Goal: Task Accomplishment & Management: Complete application form

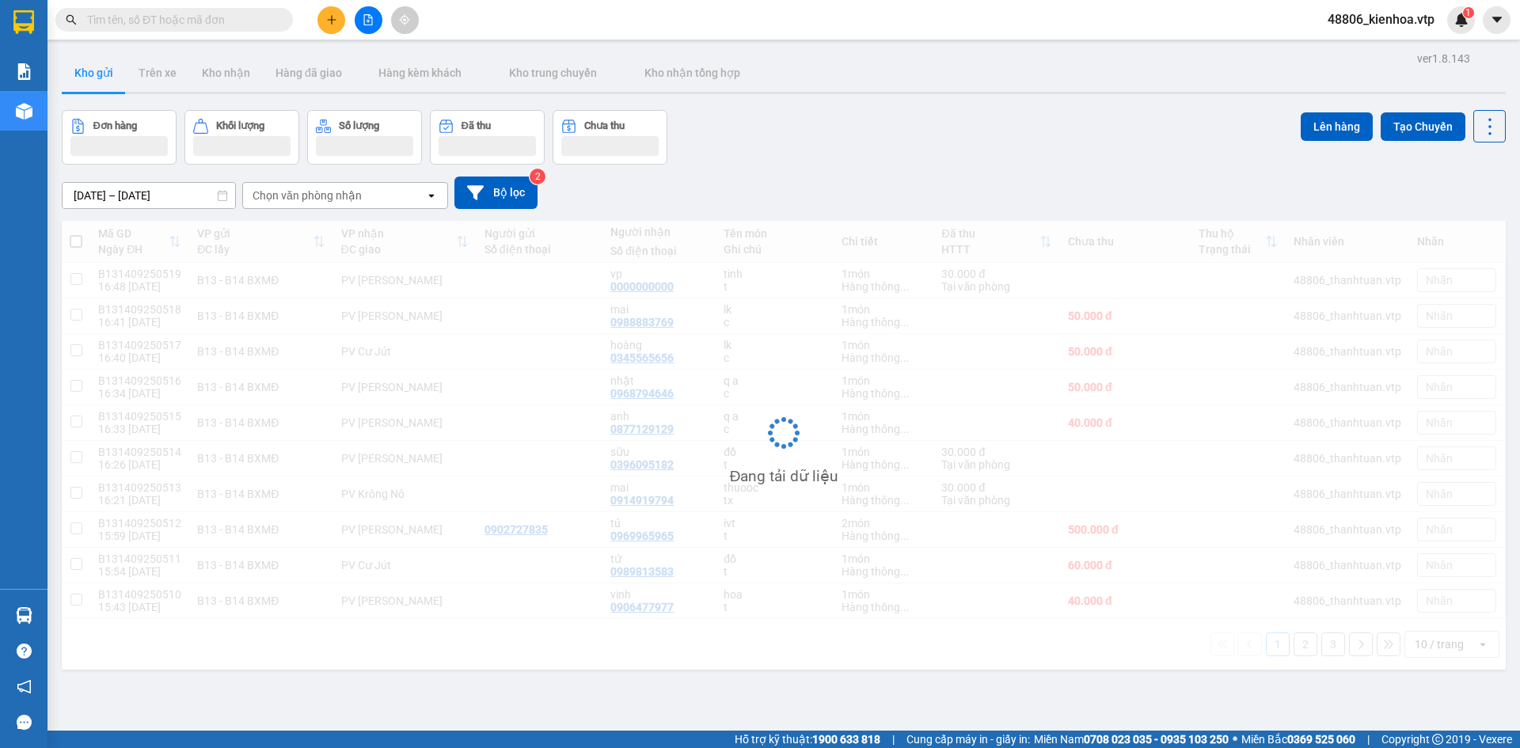
click at [1386, 21] on span "48806_kienhoa.vtp" at bounding box center [1381, 20] width 132 height 20
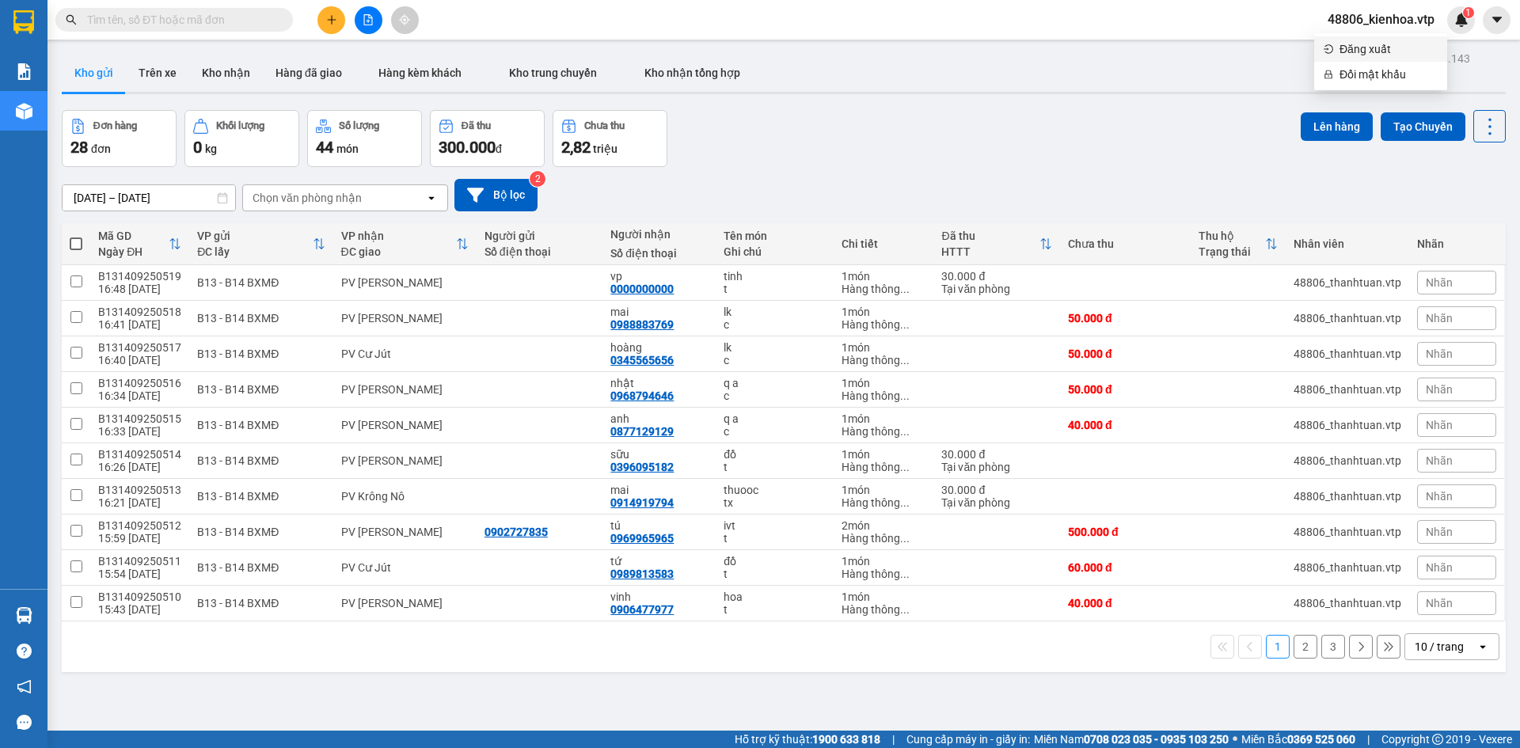
click at [1397, 55] on span "Đăng xuất" at bounding box center [1389, 48] width 98 height 17
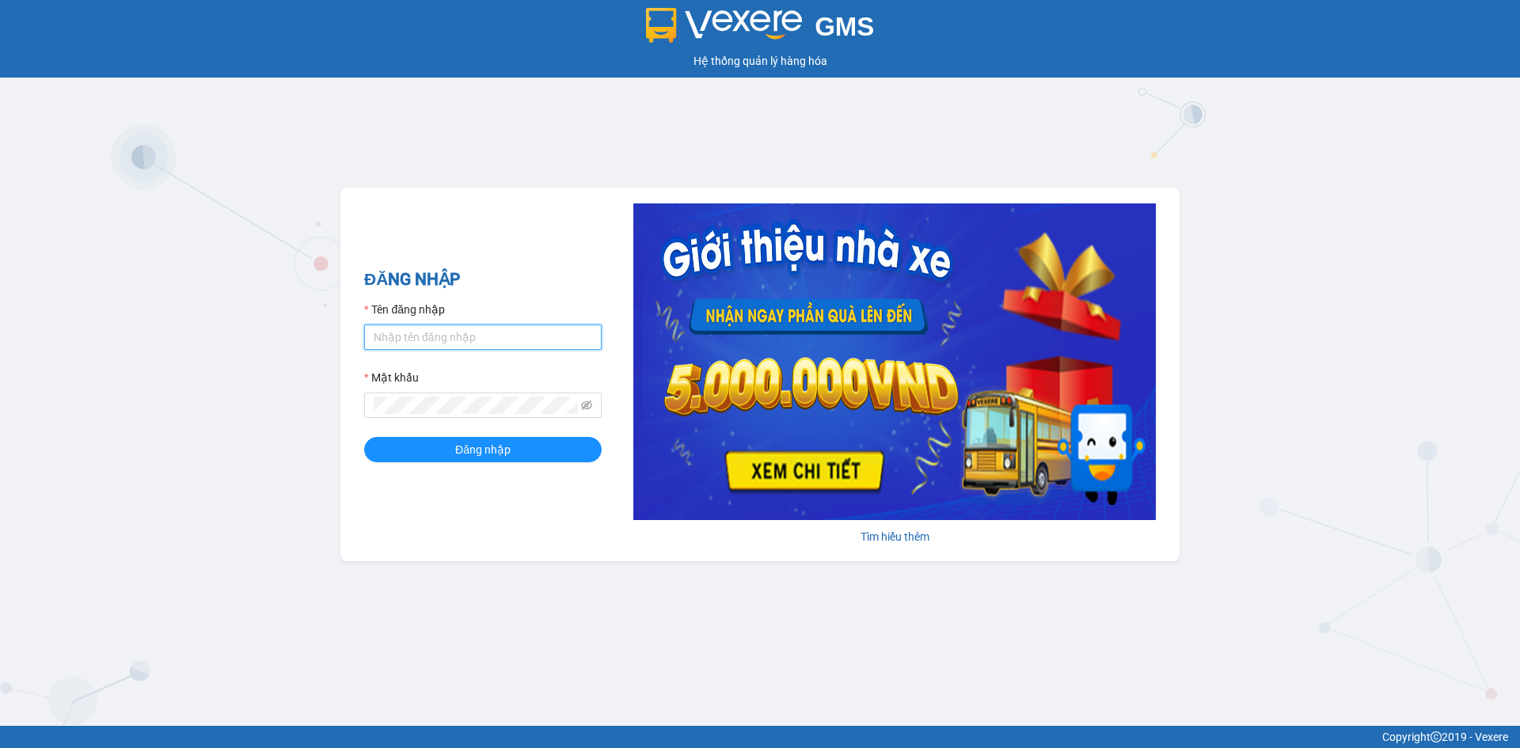
click at [472, 331] on input "Tên đăng nhập" at bounding box center [483, 337] width 238 height 25
type input "hung.vtp"
click at [433, 396] on span at bounding box center [483, 405] width 238 height 25
click at [364, 437] on button "Đăng nhập" at bounding box center [483, 449] width 238 height 25
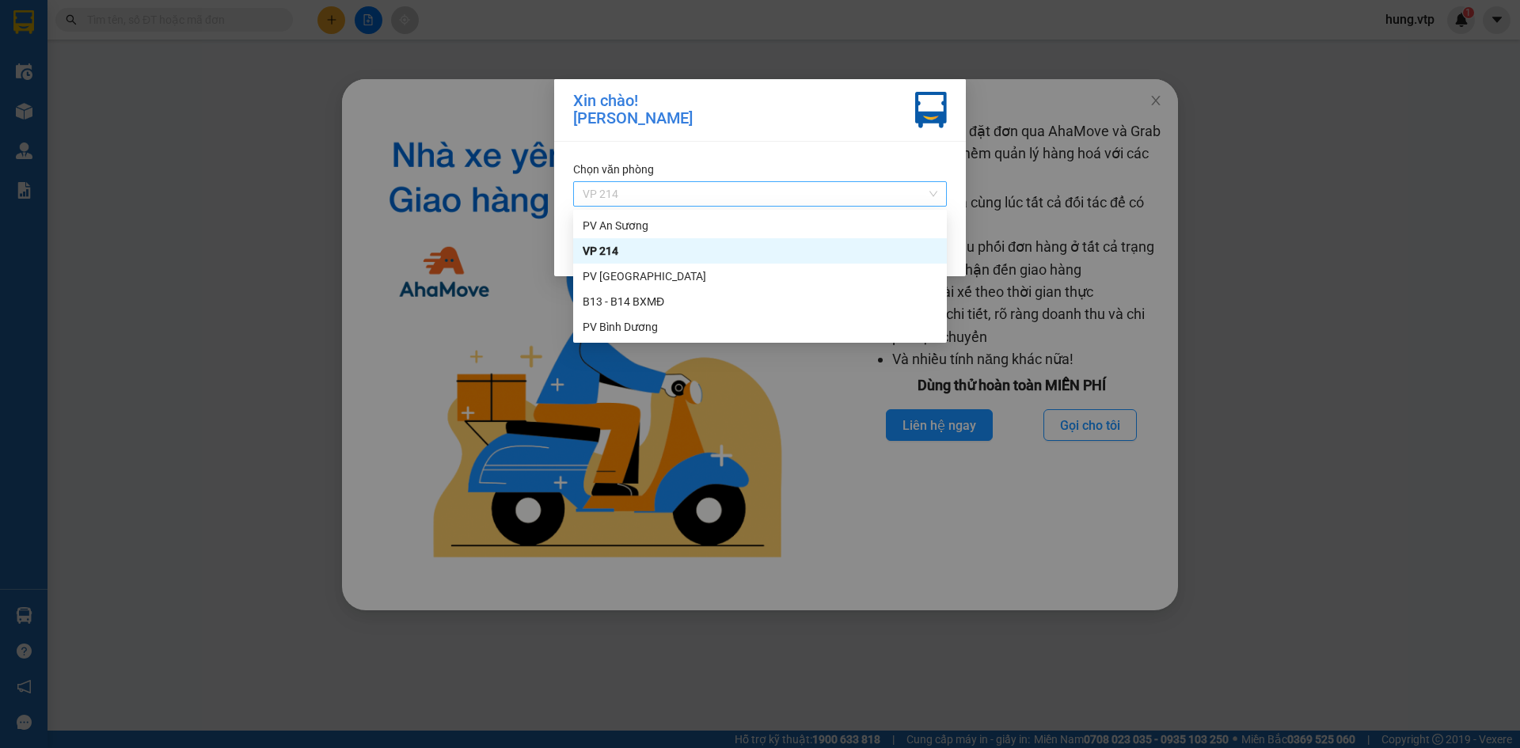
click at [793, 199] on span "VP 214" at bounding box center [760, 194] width 355 height 24
click at [667, 306] on div "B13 - B14 BXMĐ" at bounding box center [760, 301] width 355 height 17
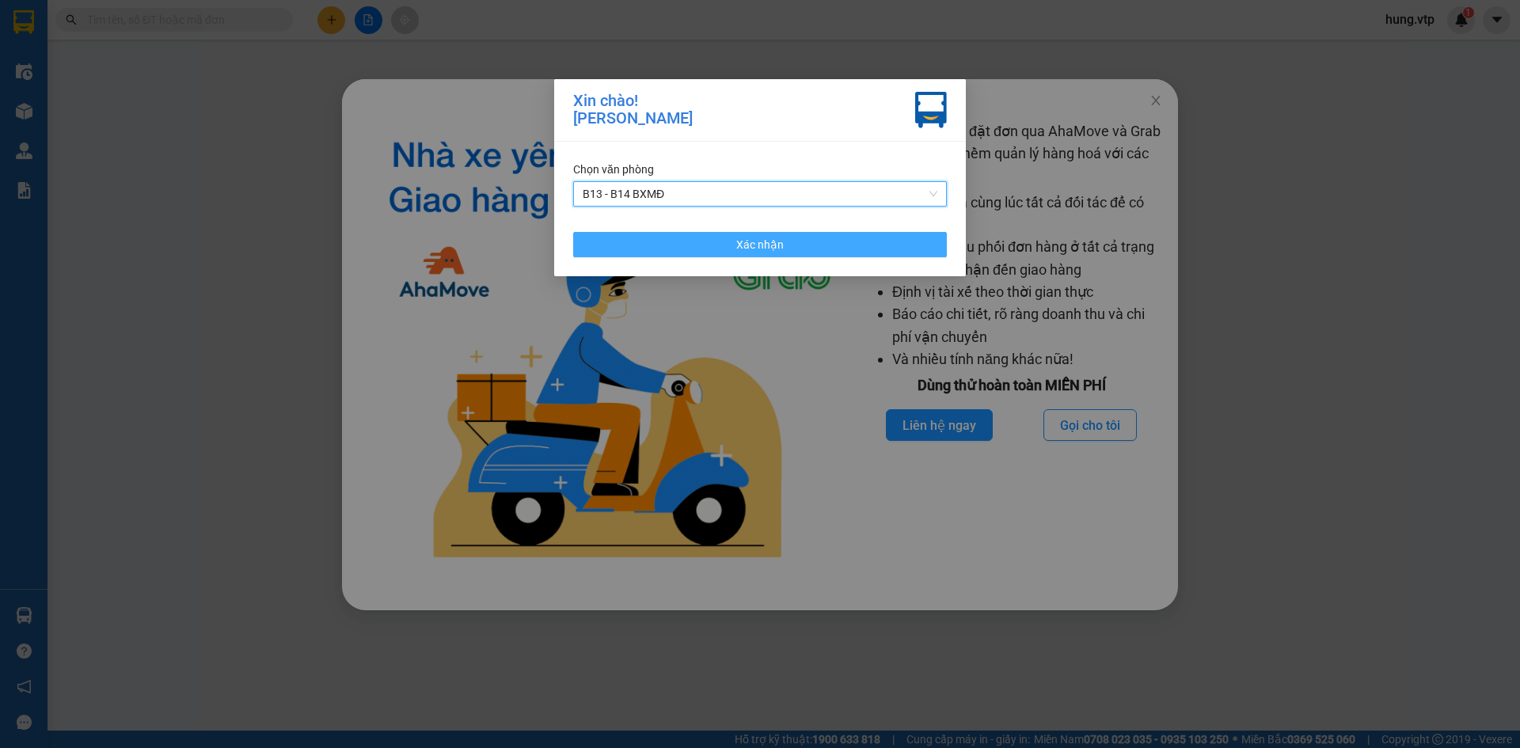
click at [734, 244] on button "Xác nhận" at bounding box center [760, 244] width 374 height 25
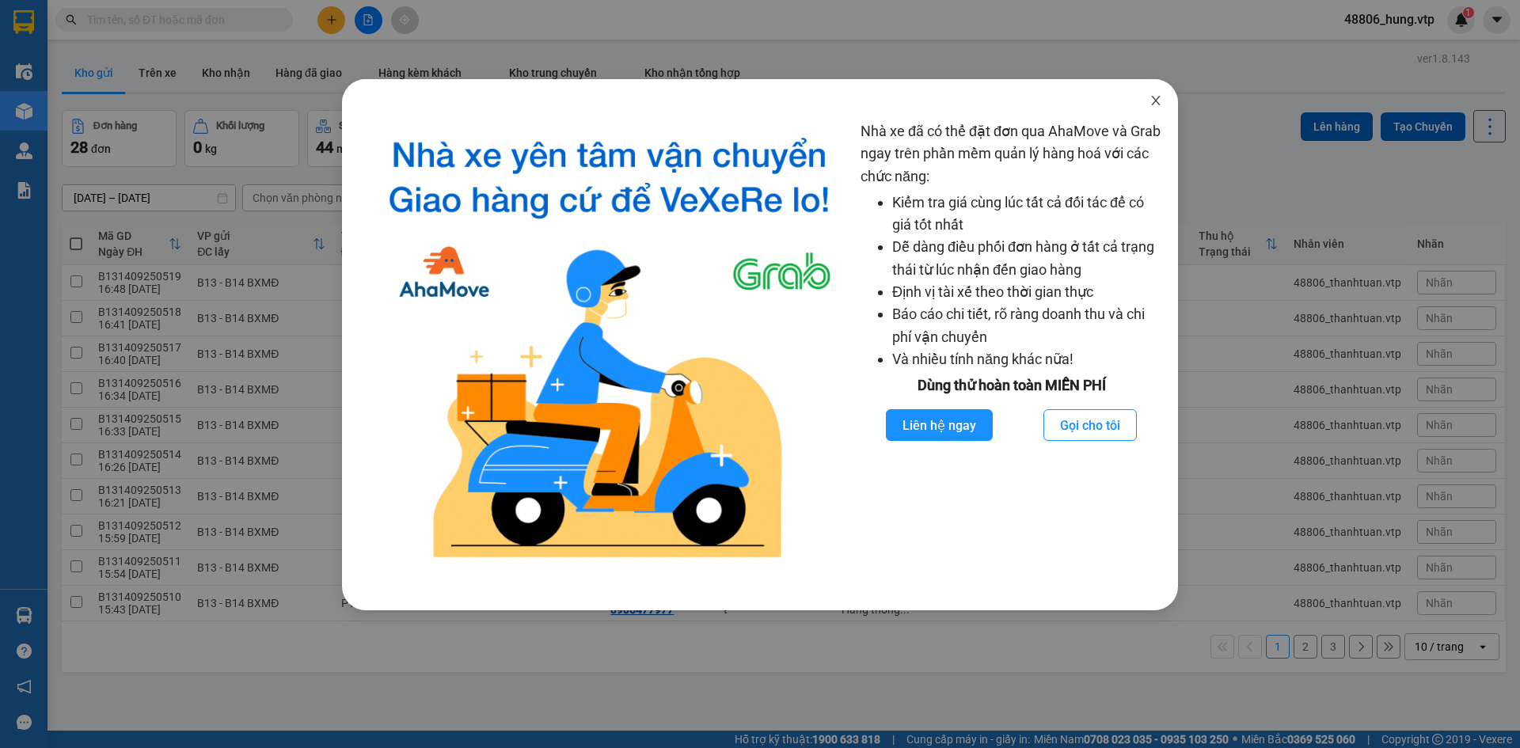
drag, startPoint x: 1159, startPoint y: 105, endPoint x: 667, endPoint y: 97, distance: 491.7
click at [1158, 106] on icon "close" at bounding box center [1156, 100] width 13 height 13
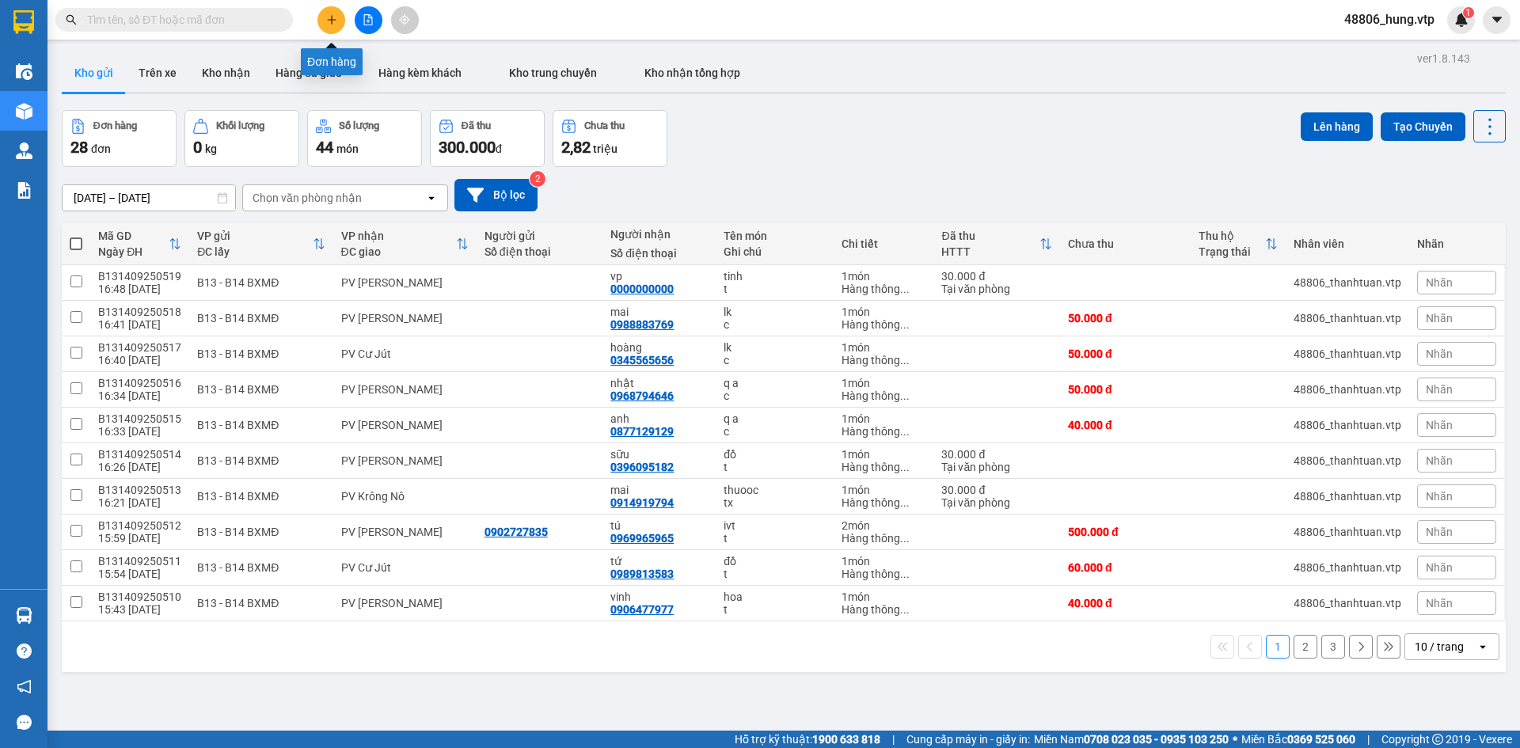
click at [336, 21] on icon "plus" at bounding box center [331, 19] width 11 height 11
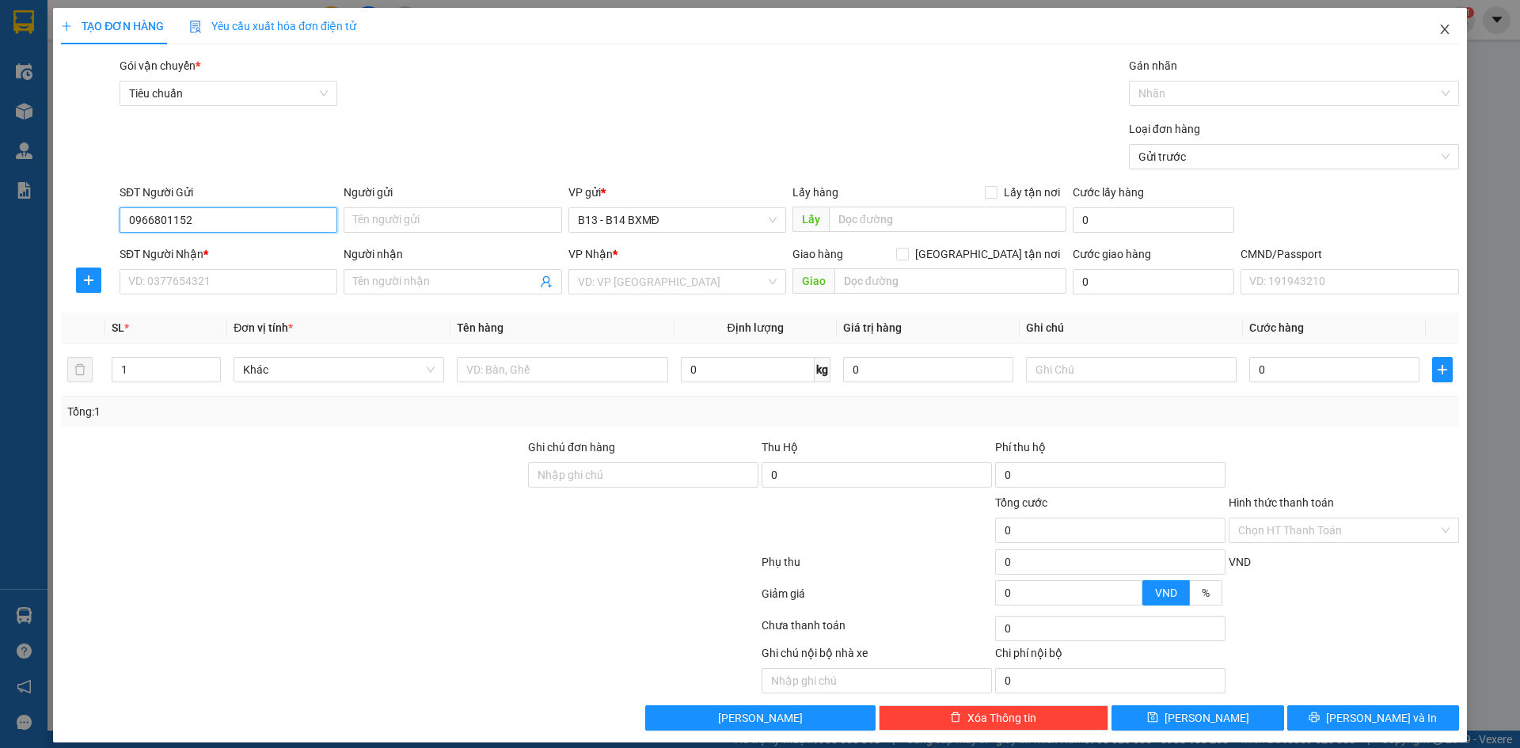
type input "0966801152"
type input "phong"
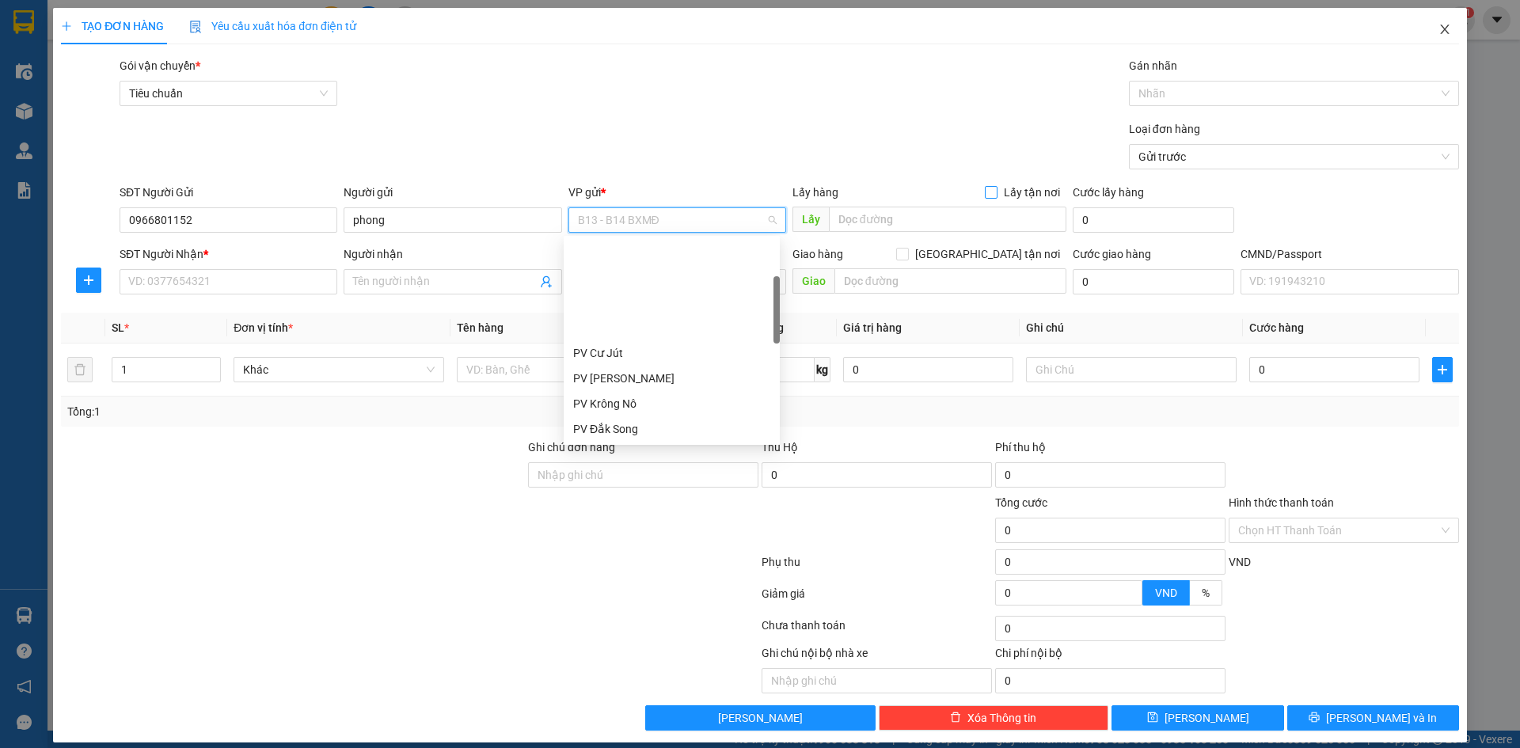
scroll to position [127, 0]
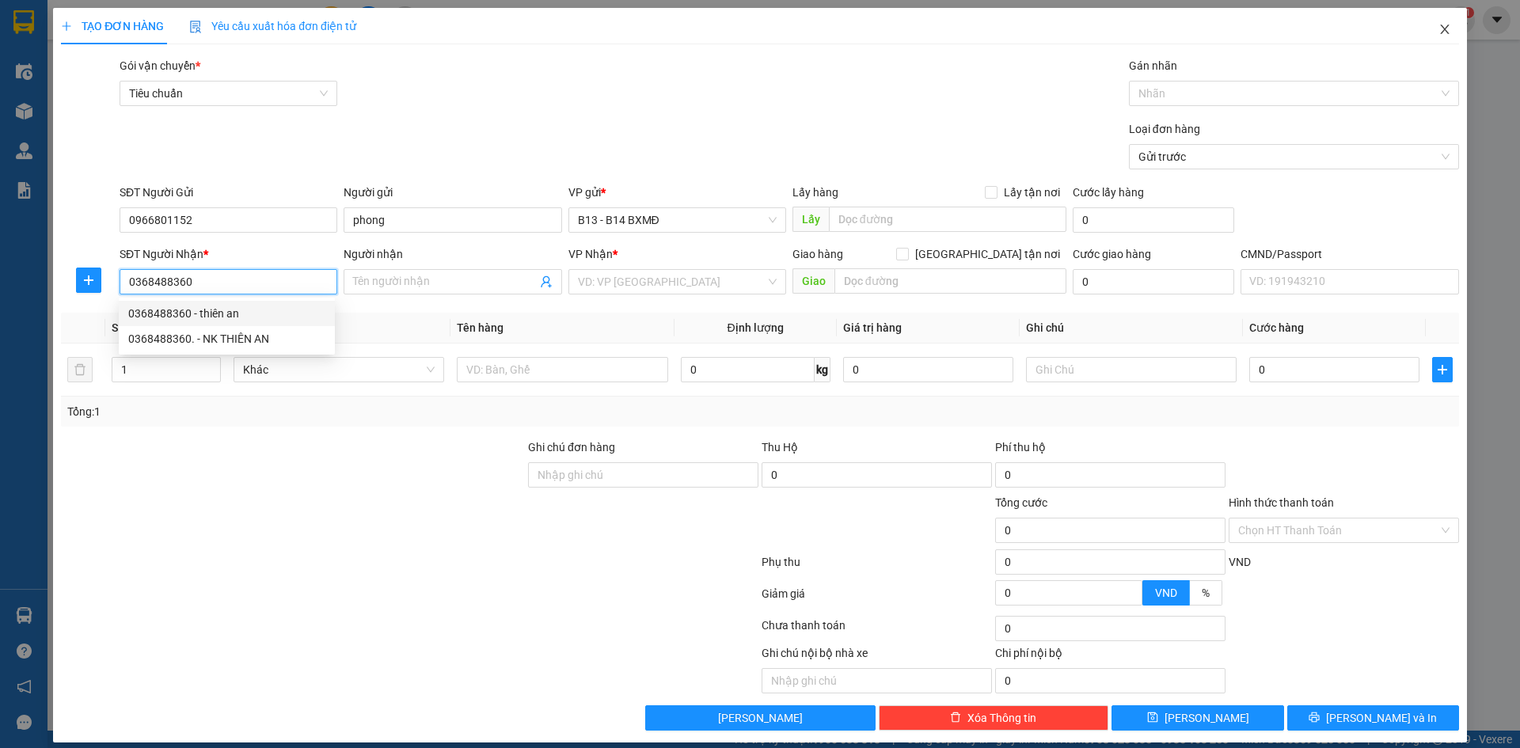
type input "0368488360"
type input "thiên an"
type input "kiến tạo"
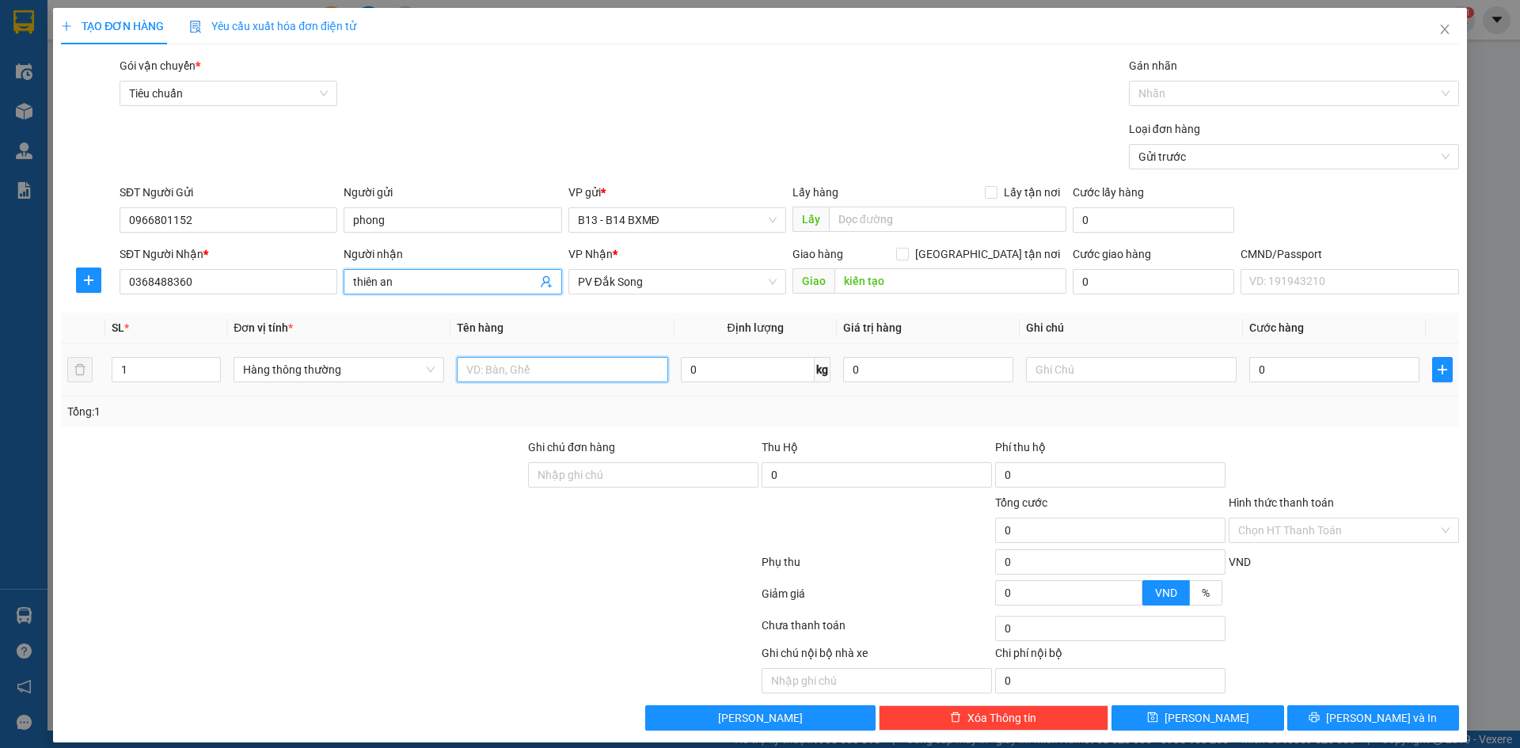
click at [550, 378] on input "text" at bounding box center [562, 369] width 211 height 25
type input "răng"
type input "1h"
type input "3"
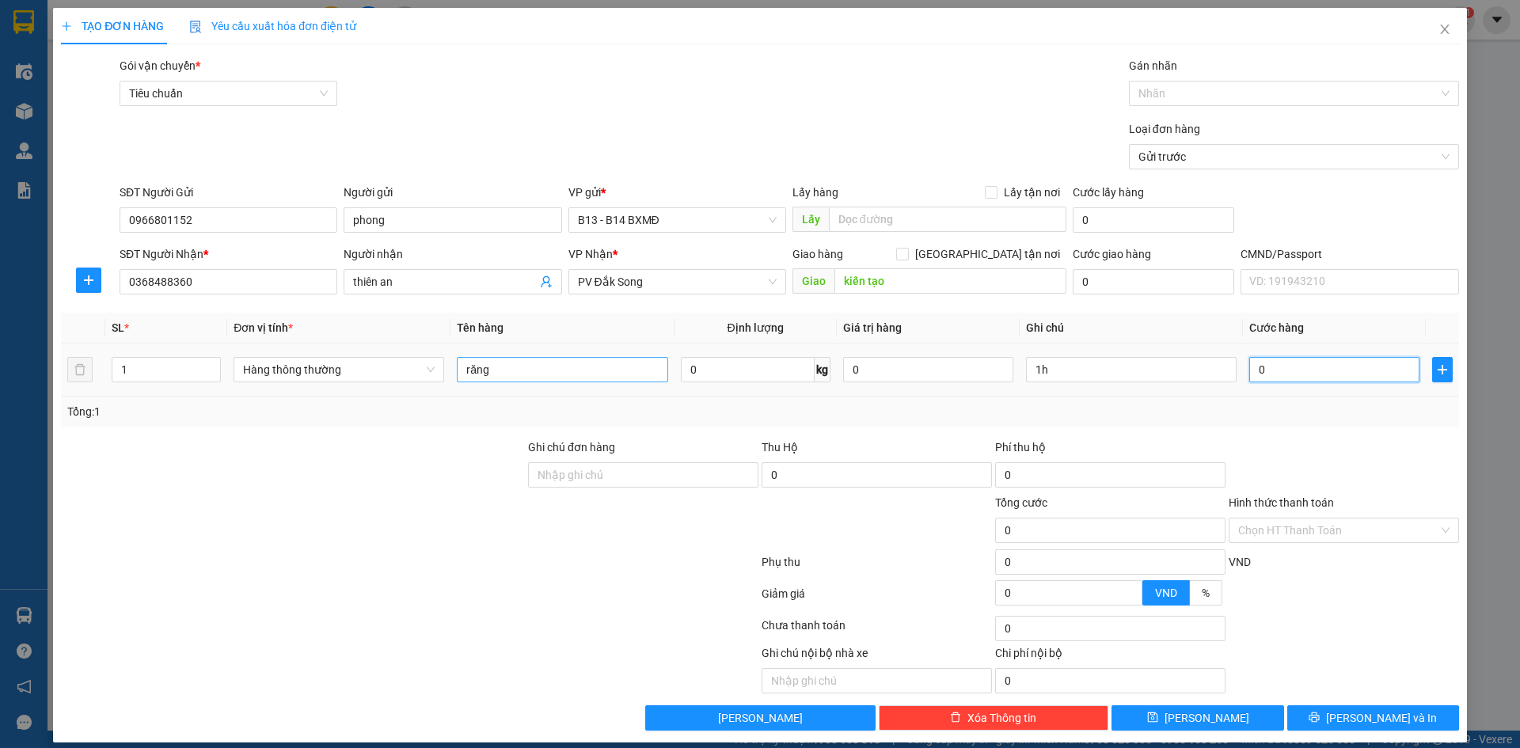
type input "3"
type input "30"
type input "300"
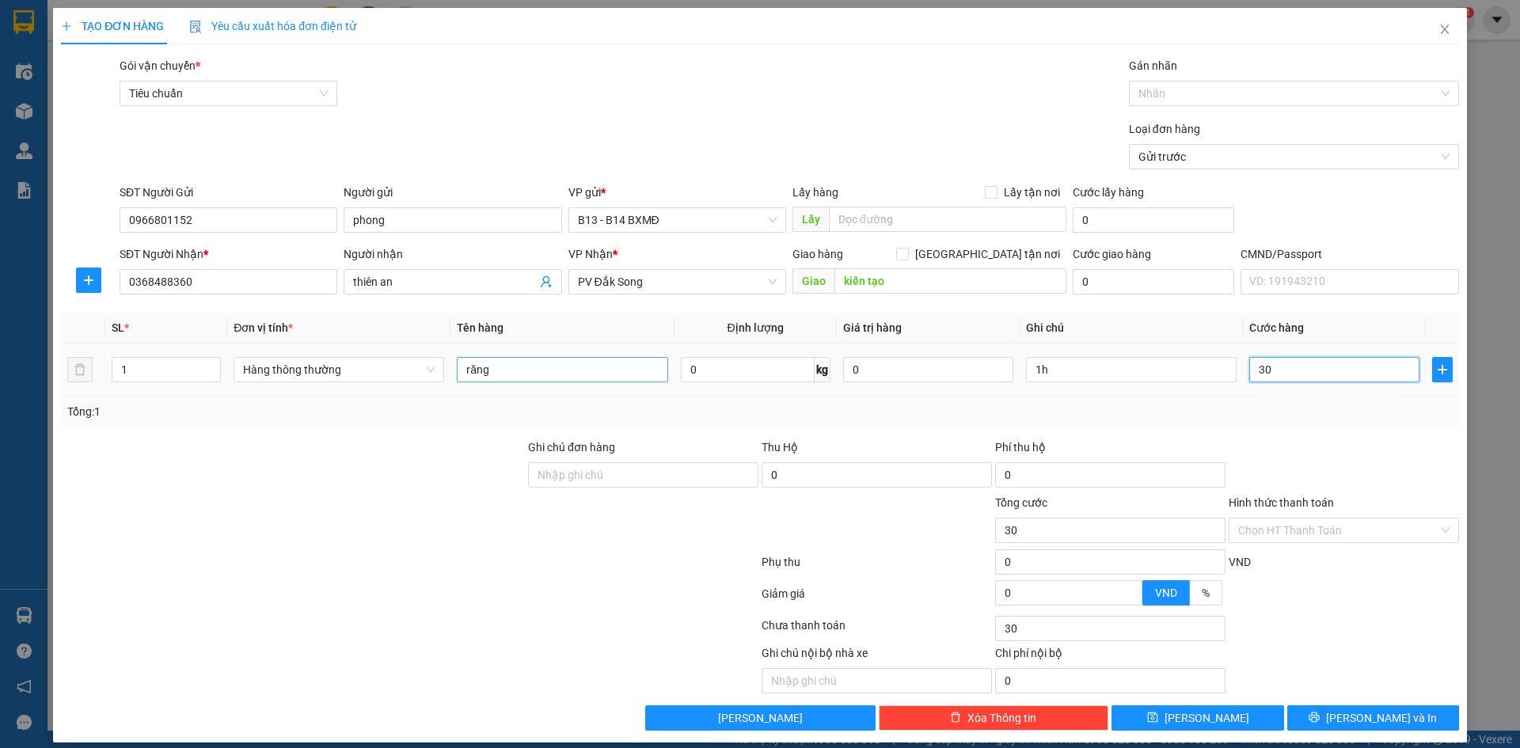
type input "300"
type input "3.000"
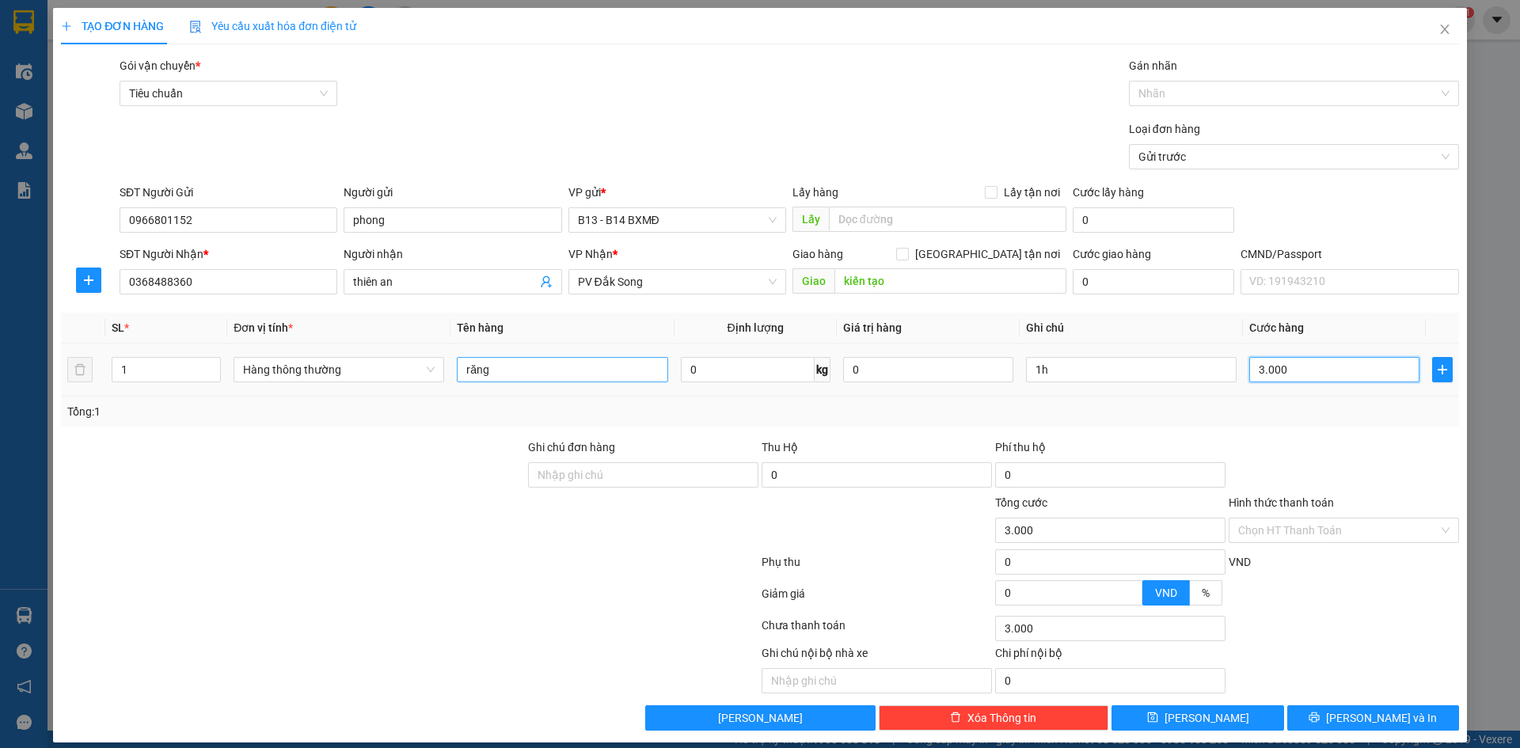
type input "30.000"
click at [1328, 523] on input "Hình thức thanh toán" at bounding box center [1338, 531] width 200 height 24
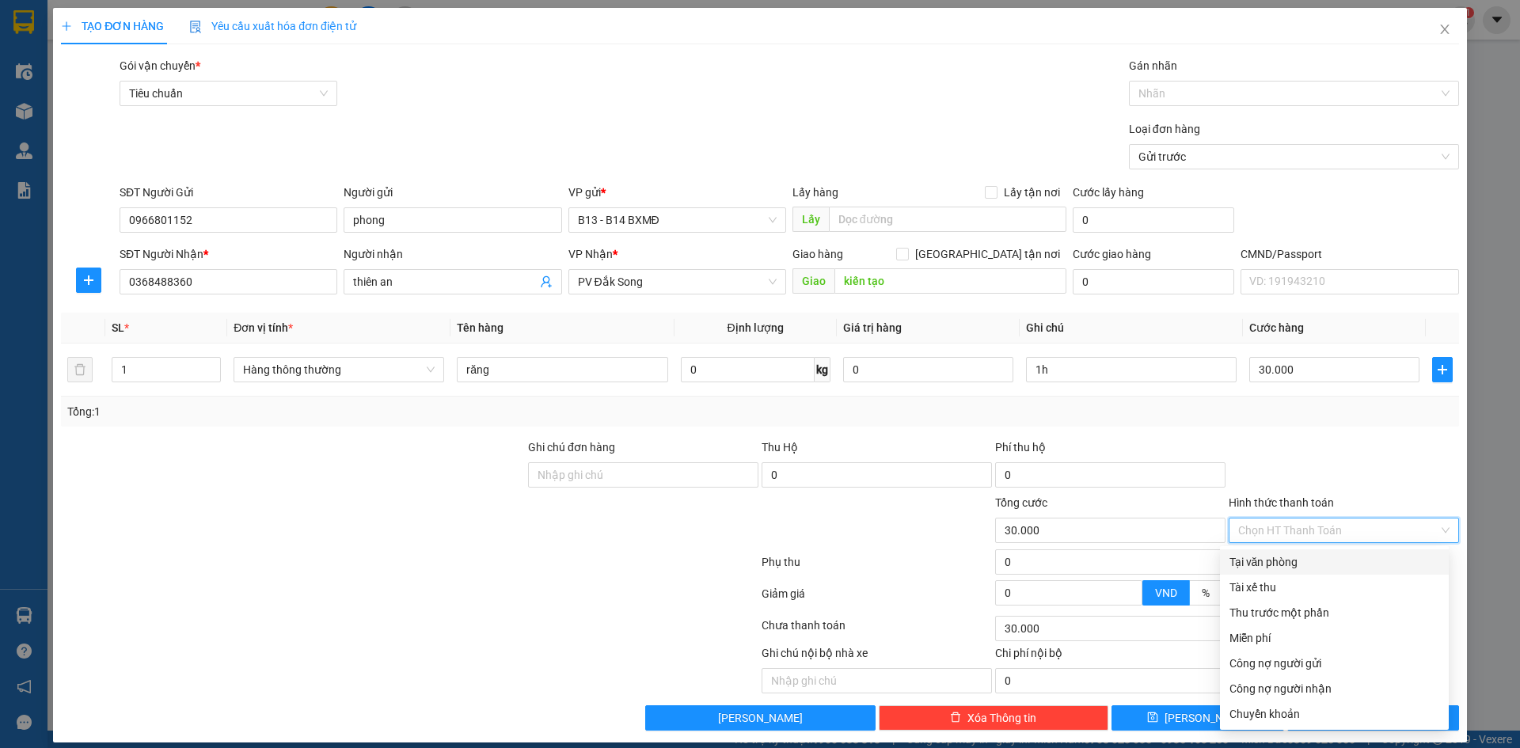
click at [1308, 568] on div "Tại văn phòng" at bounding box center [1335, 561] width 210 height 17
type input "0"
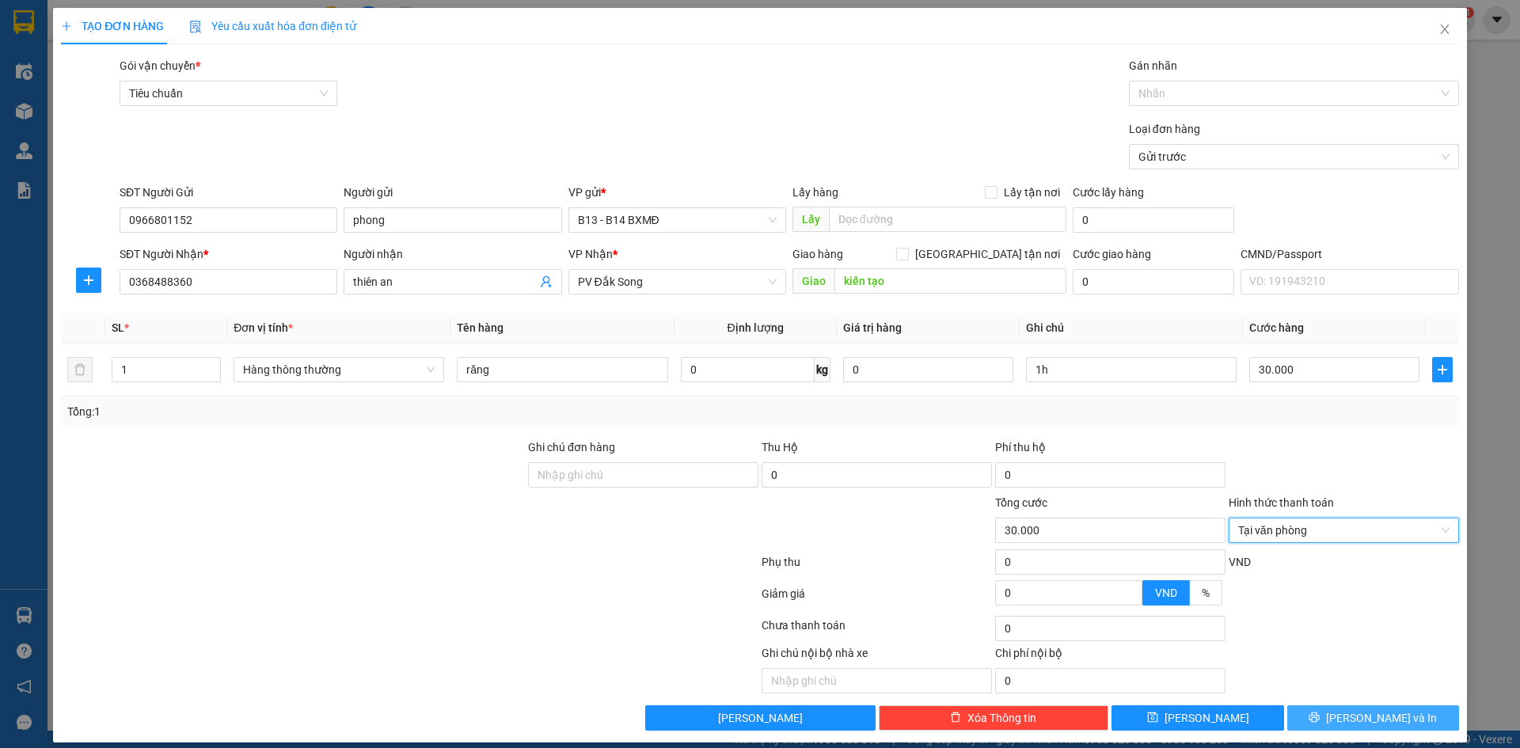
click at [1320, 712] on icon "printer" at bounding box center [1314, 717] width 11 height 11
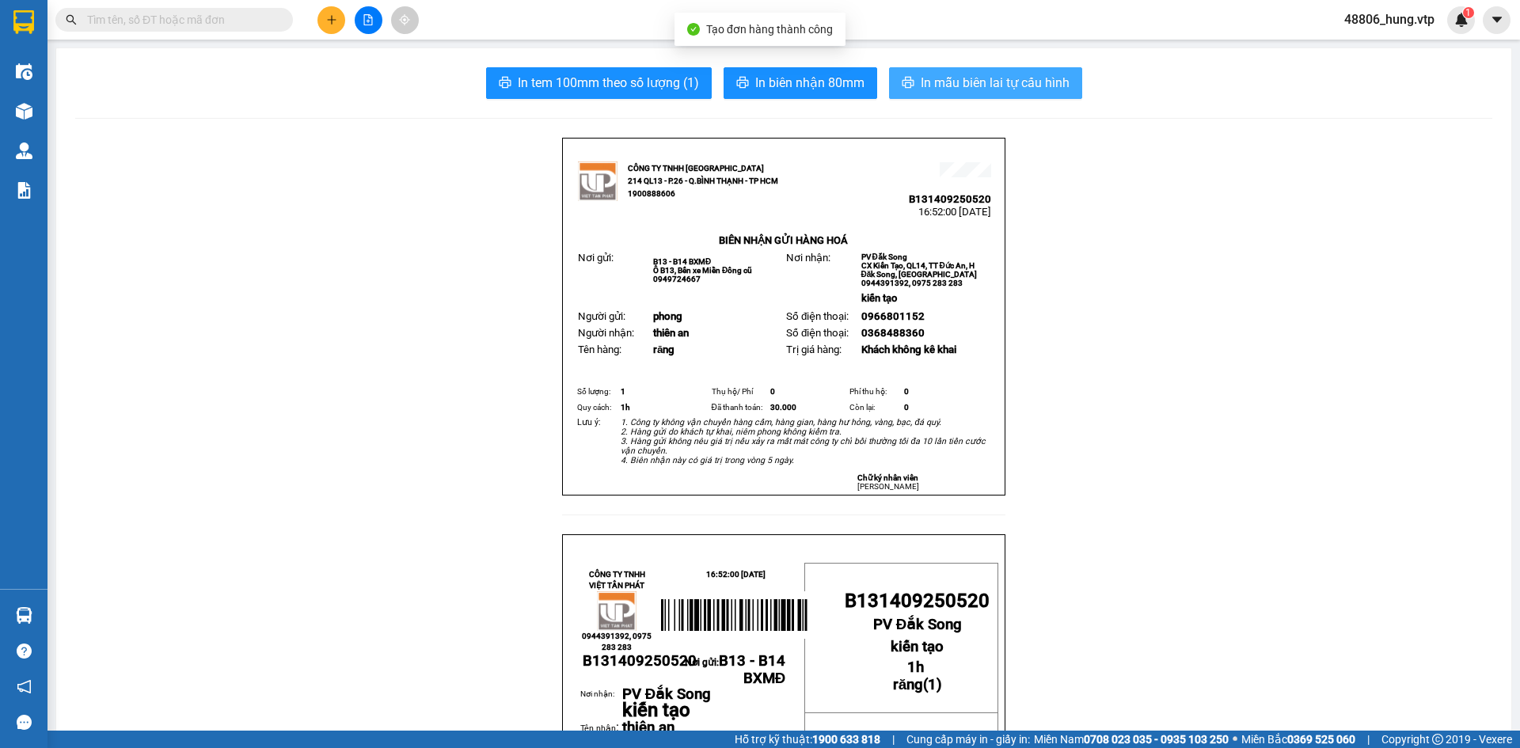
click at [988, 86] on span "In mẫu biên lai tự cấu hình" at bounding box center [995, 83] width 149 height 20
drag, startPoint x: 386, startPoint y: 301, endPoint x: 406, endPoint y: 295, distance: 20.6
click at [221, 26] on input "text" at bounding box center [180, 19] width 187 height 17
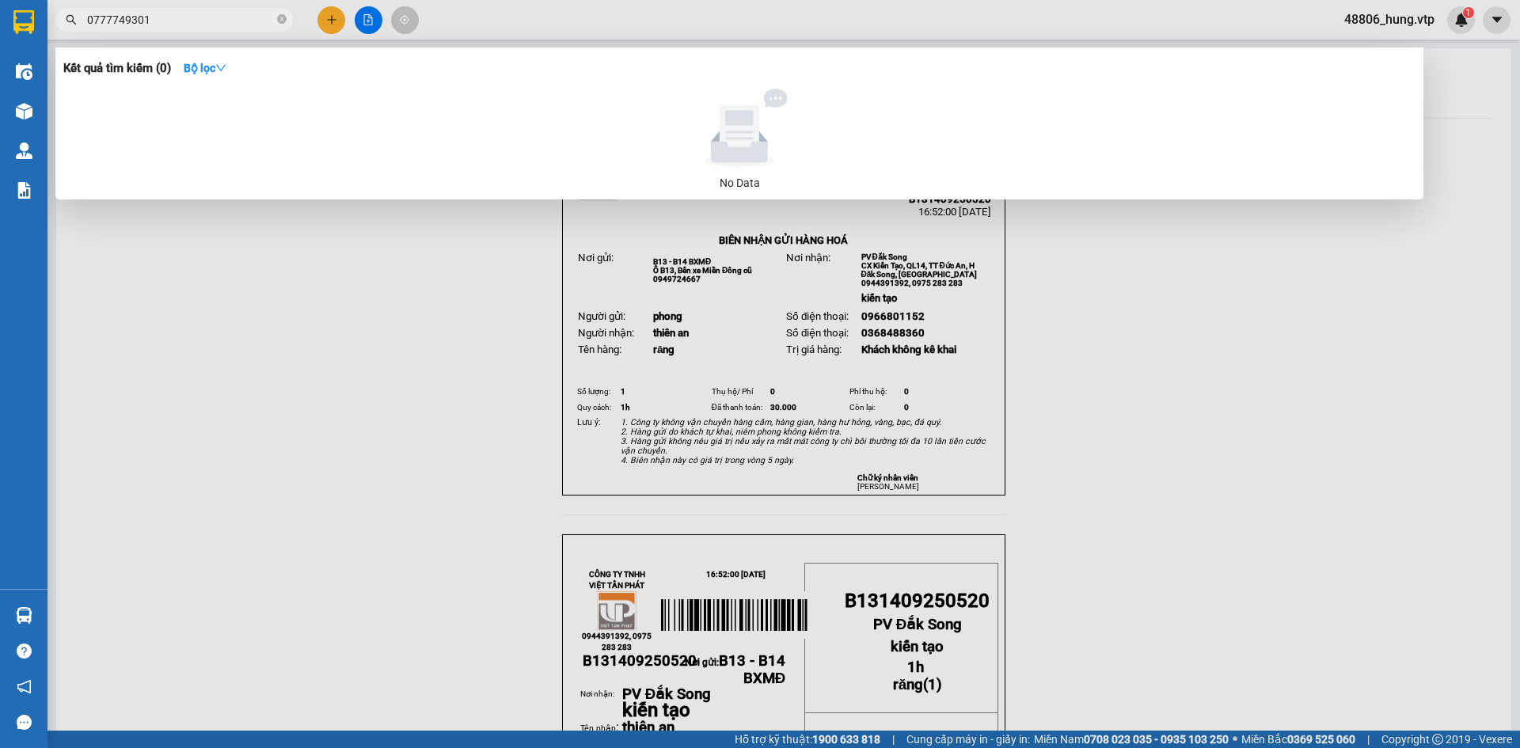
click at [364, 119] on div at bounding box center [740, 128] width 1340 height 79
click at [211, 18] on input "0777749301" at bounding box center [180, 19] width 187 height 17
drag, startPoint x: 277, startPoint y: 144, endPoint x: 309, endPoint y: 130, distance: 34.7
click at [282, 144] on div at bounding box center [740, 128] width 1340 height 79
click at [333, 121] on div at bounding box center [740, 128] width 1340 height 79
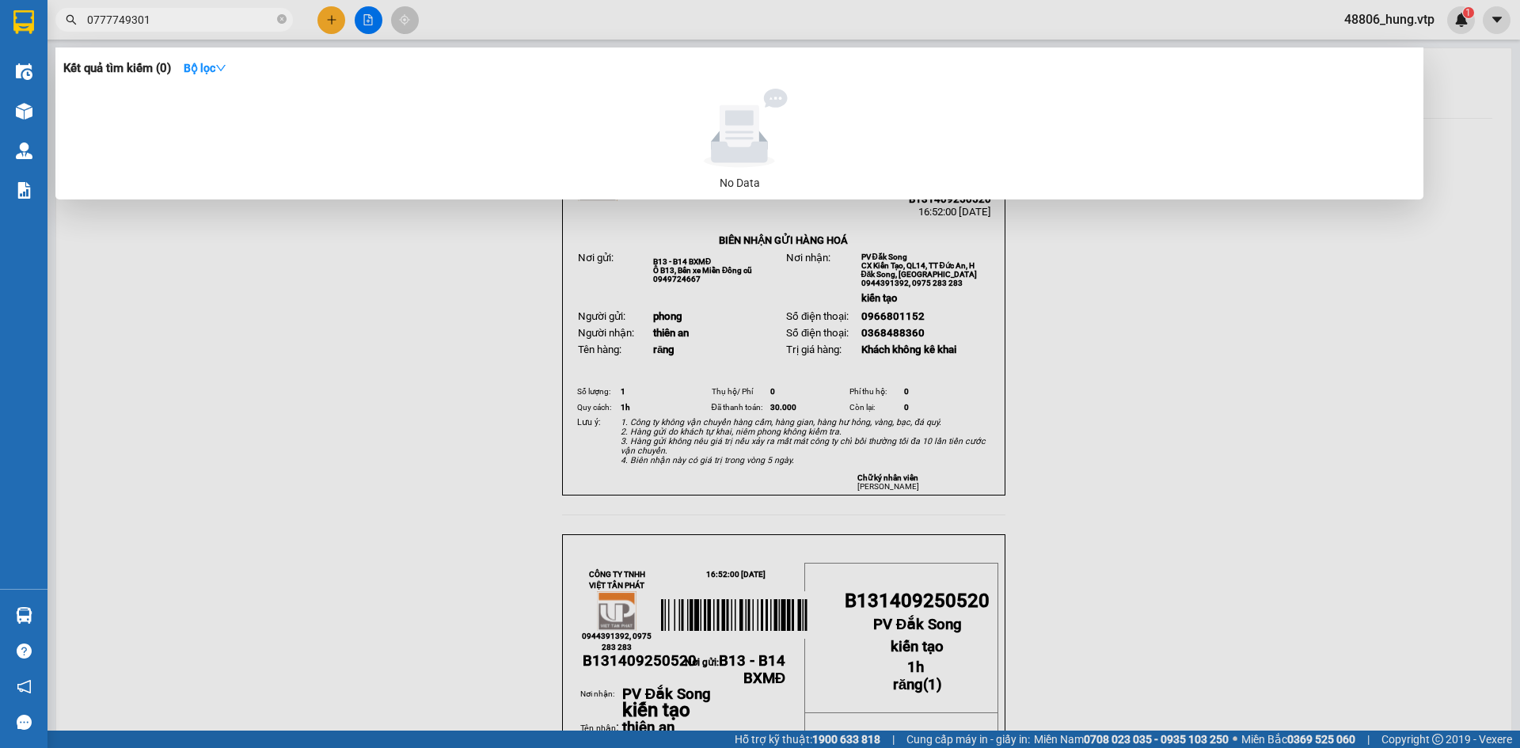
drag, startPoint x: 335, startPoint y: 121, endPoint x: 365, endPoint y: 139, distance: 35.2
click at [365, 139] on div at bounding box center [740, 128] width 1340 height 79
drag, startPoint x: 1142, startPoint y: 287, endPoint x: 669, endPoint y: 392, distance: 484.9
click at [1138, 287] on div at bounding box center [760, 374] width 1520 height 748
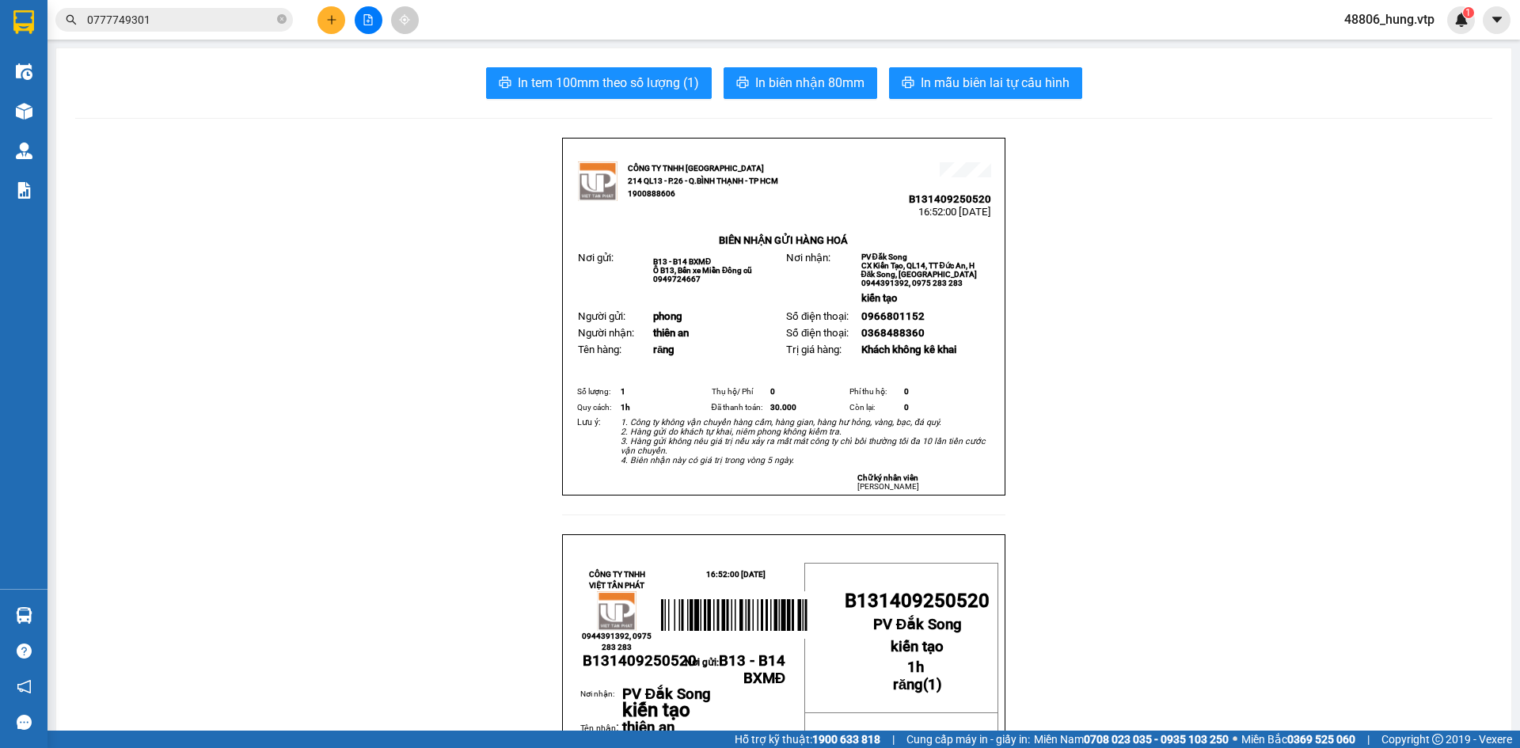
drag, startPoint x: 345, startPoint y: 458, endPoint x: 374, endPoint y: 382, distance: 82.2
drag, startPoint x: 273, startPoint y: 263, endPoint x: 410, endPoint y: 406, distance: 198.2
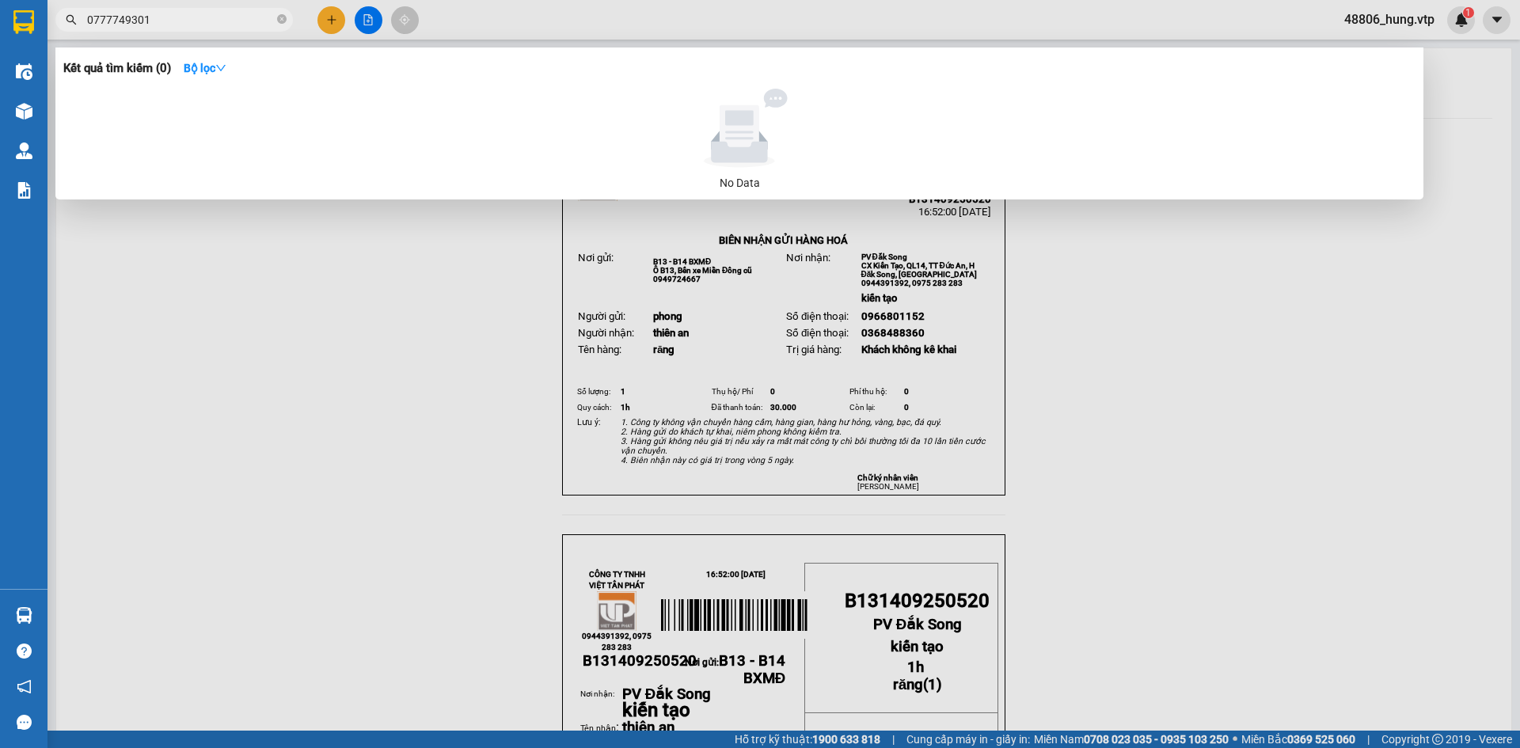
click at [203, 20] on input "0777749301" at bounding box center [180, 19] width 187 height 17
drag, startPoint x: 108, startPoint y: 21, endPoint x: 133, endPoint y: 21, distance: 24.5
click at [116, 21] on input "0777749301" at bounding box center [180, 19] width 187 height 17
click at [167, 16] on input "0777749301" at bounding box center [180, 19] width 187 height 17
click at [416, 99] on div "No Data" at bounding box center [739, 140] width 1352 height 103
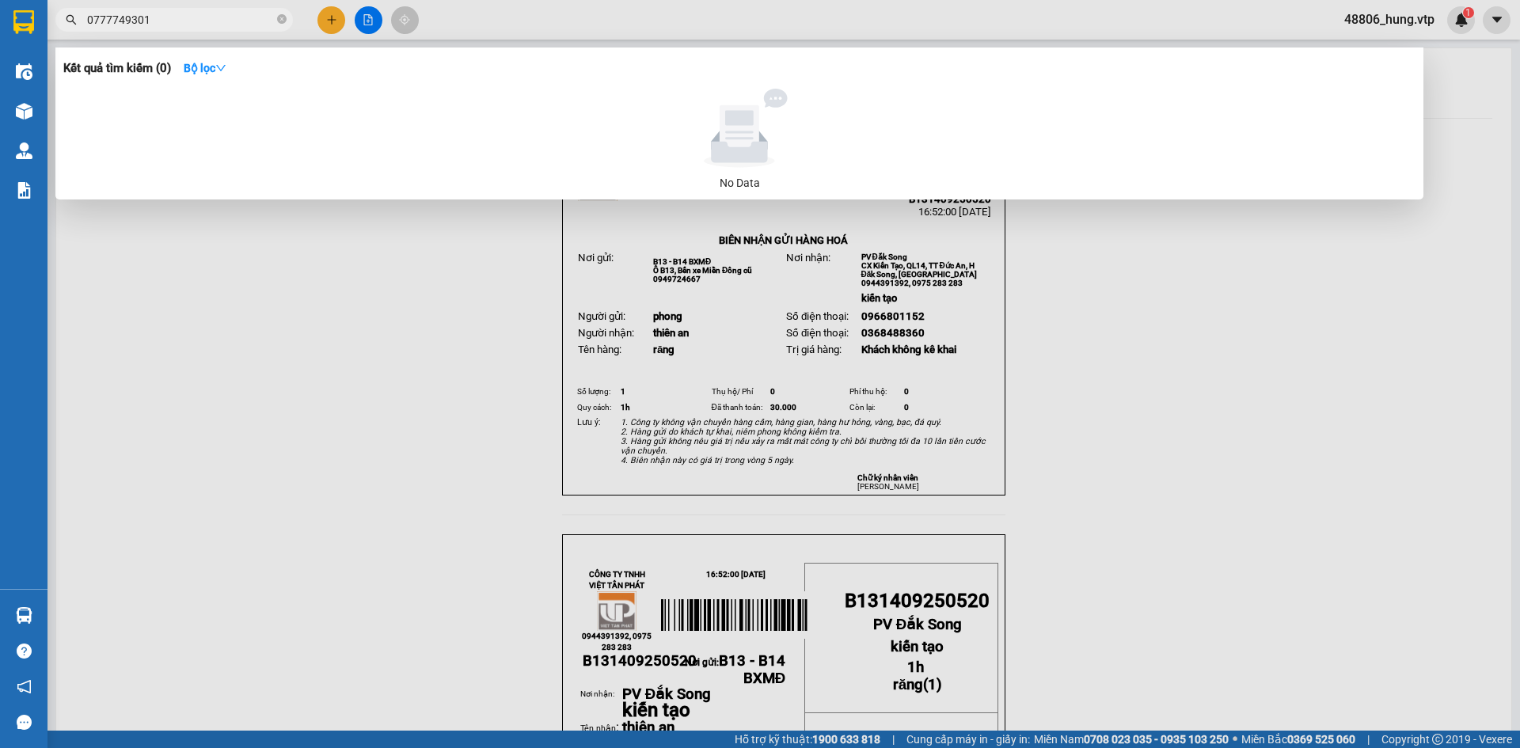
click at [439, 162] on div at bounding box center [740, 128] width 1340 height 79
click at [415, 517] on div at bounding box center [760, 374] width 1520 height 748
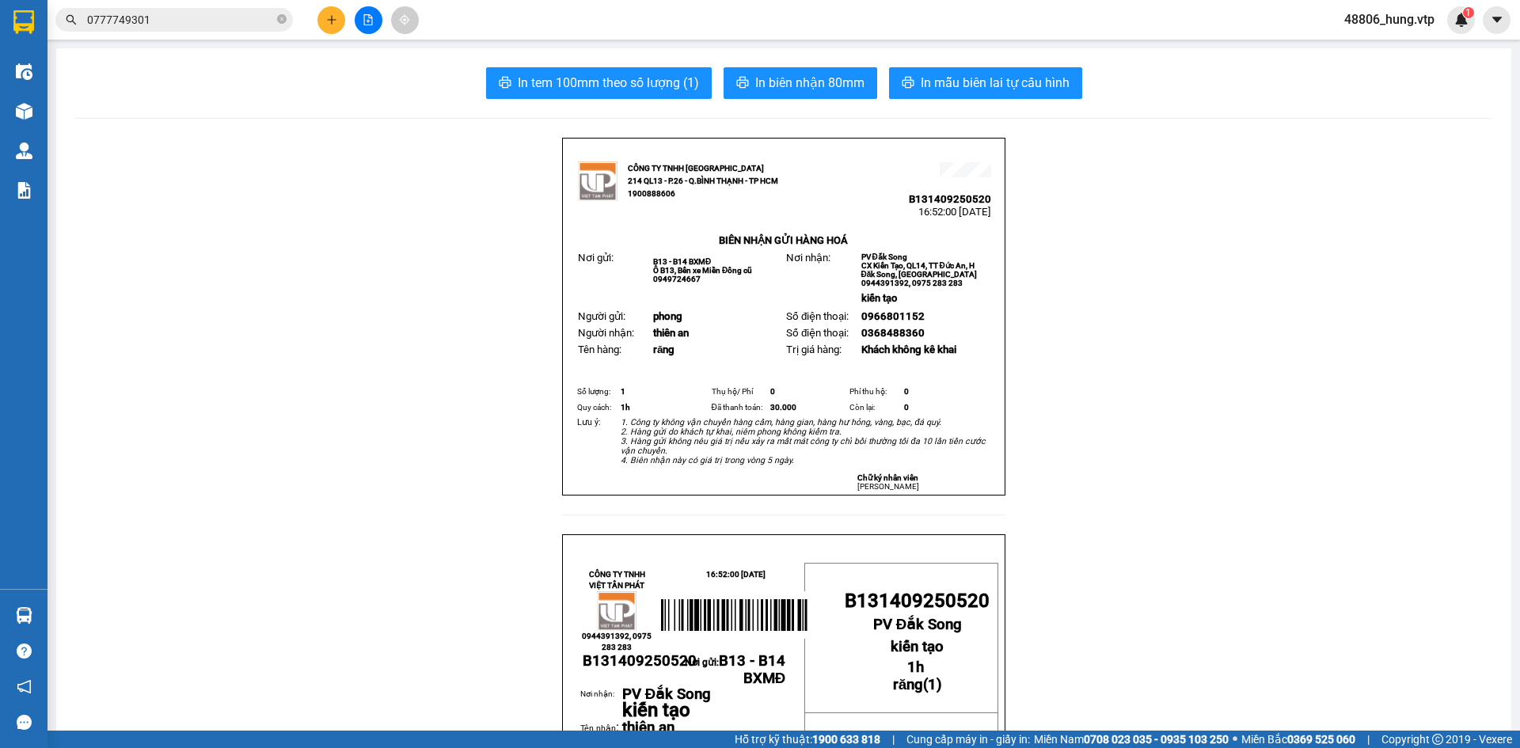
click at [216, 19] on input "0777749301" at bounding box center [180, 19] width 187 height 17
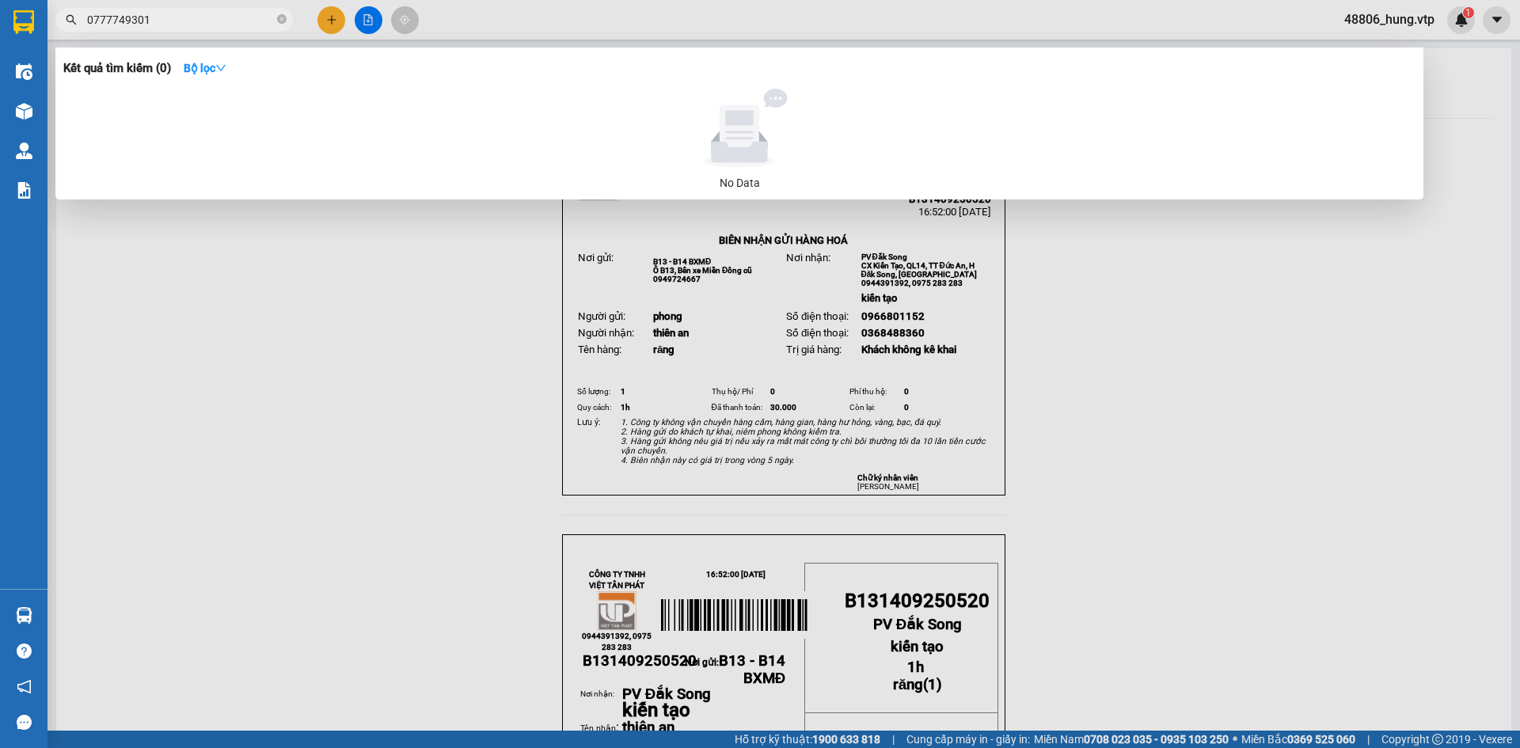
drag, startPoint x: 557, startPoint y: 81, endPoint x: 572, endPoint y: 33, distance: 49.8
click at [557, 79] on div "Kết quả tìm kiếm ( 0 ) Bộ lọc No Data" at bounding box center [739, 124] width 1368 height 152
click at [576, 13] on div at bounding box center [760, 374] width 1520 height 748
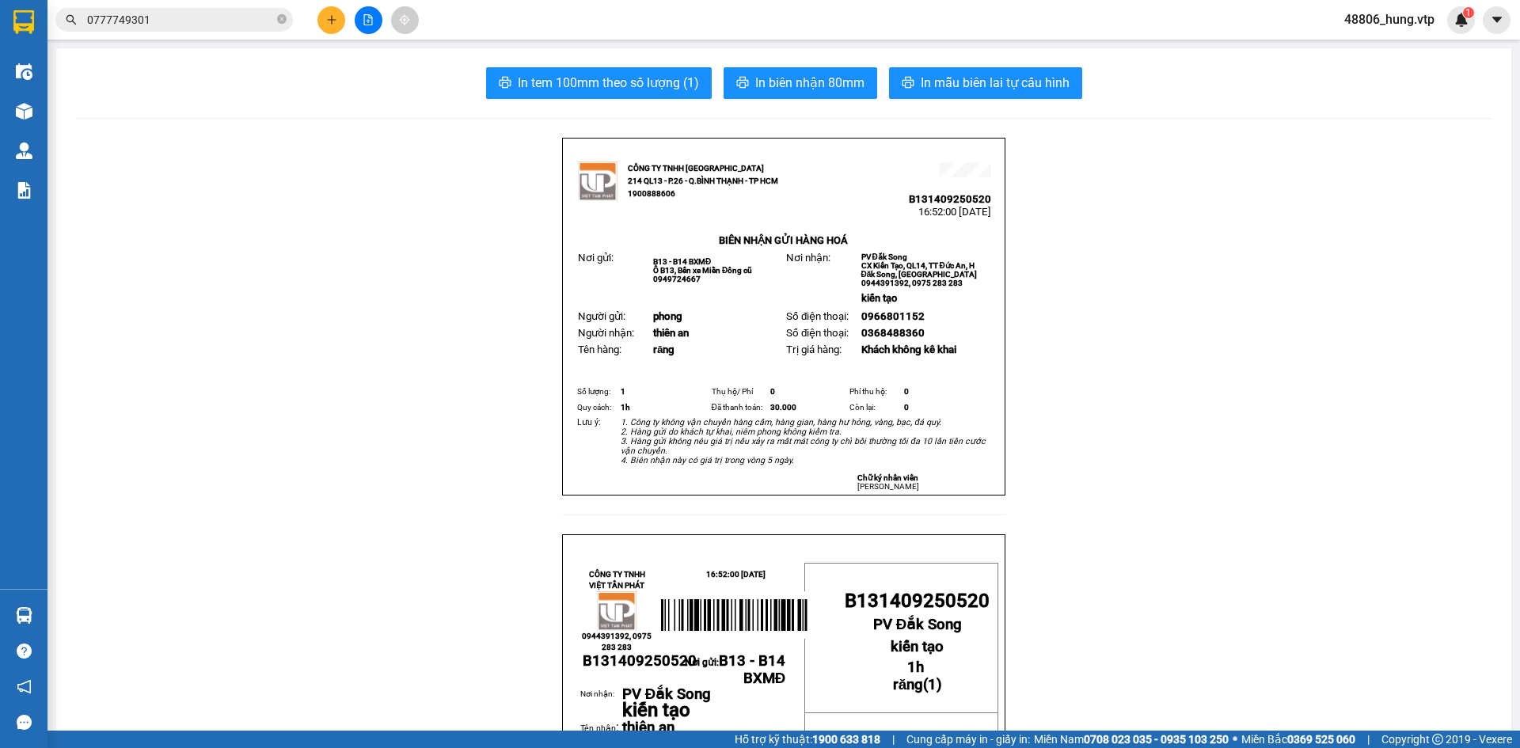
drag, startPoint x: 475, startPoint y: 14, endPoint x: 426, endPoint y: 73, distance: 76.4
click at [475, 15] on div "Kết quả tìm kiếm ( 0 ) Bộ lọc No Data 0777749301 48806_hung.vtp 1" at bounding box center [760, 20] width 1520 height 40
drag, startPoint x: 421, startPoint y: 75, endPoint x: 452, endPoint y: 30, distance: 54.7
drag, startPoint x: 458, startPoint y: 19, endPoint x: 435, endPoint y: 64, distance: 50.6
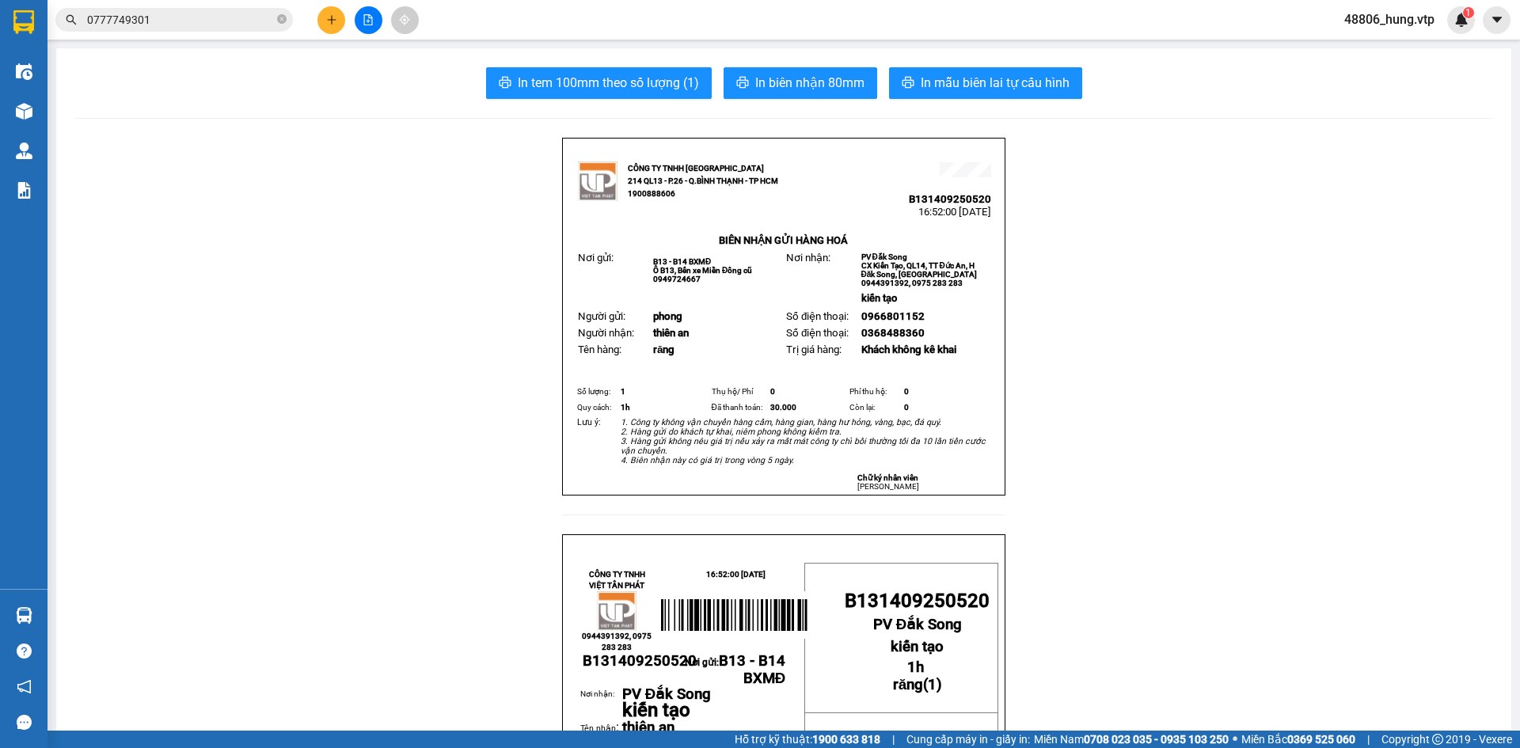
click at [456, 29] on div "Kết quả tìm kiếm ( 0 ) Bộ lọc No Data 0777749301 48806_hung.vtp 1" at bounding box center [760, 20] width 1520 height 40
drag, startPoint x: 435, startPoint y: 64, endPoint x: 448, endPoint y: 46, distance: 22.6
drag, startPoint x: 467, startPoint y: 15, endPoint x: 443, endPoint y: 52, distance: 44.1
click at [462, 25] on div "Kết quả tìm kiếm ( 0 ) Bộ lọc No Data 0777749301 48806_hung.vtp 1" at bounding box center [760, 20] width 1520 height 40
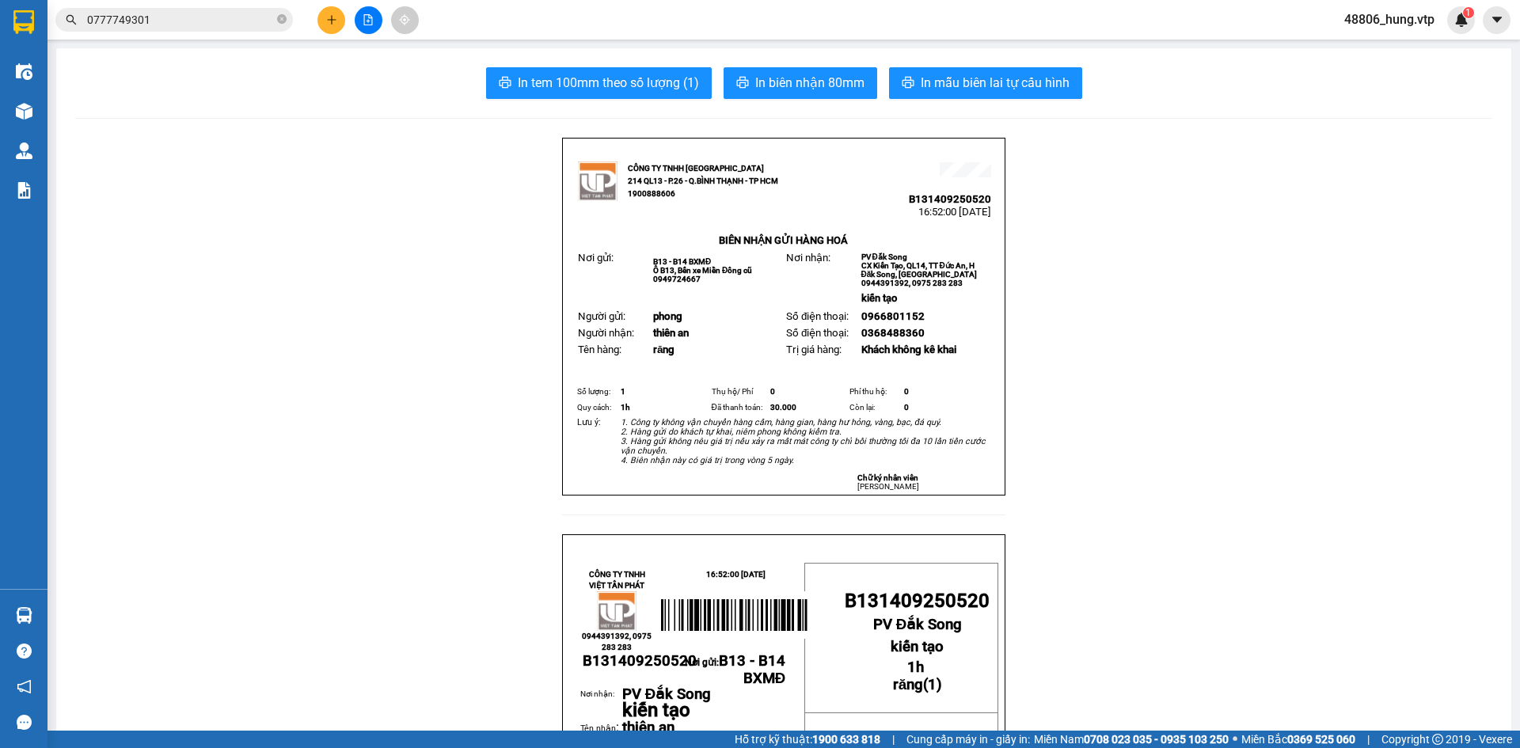
drag, startPoint x: 443, startPoint y: 52, endPoint x: 462, endPoint y: 24, distance: 33.8
drag, startPoint x: 464, startPoint y: 18, endPoint x: 459, endPoint y: 30, distance: 12.8
click at [465, 18] on div "Kết quả tìm kiếm ( 0 ) Bộ lọc No Data 0777749301 48806_hung.vtp 1" at bounding box center [760, 20] width 1520 height 40
drag, startPoint x: 426, startPoint y: 64, endPoint x: 449, endPoint y: 32, distance: 39.8
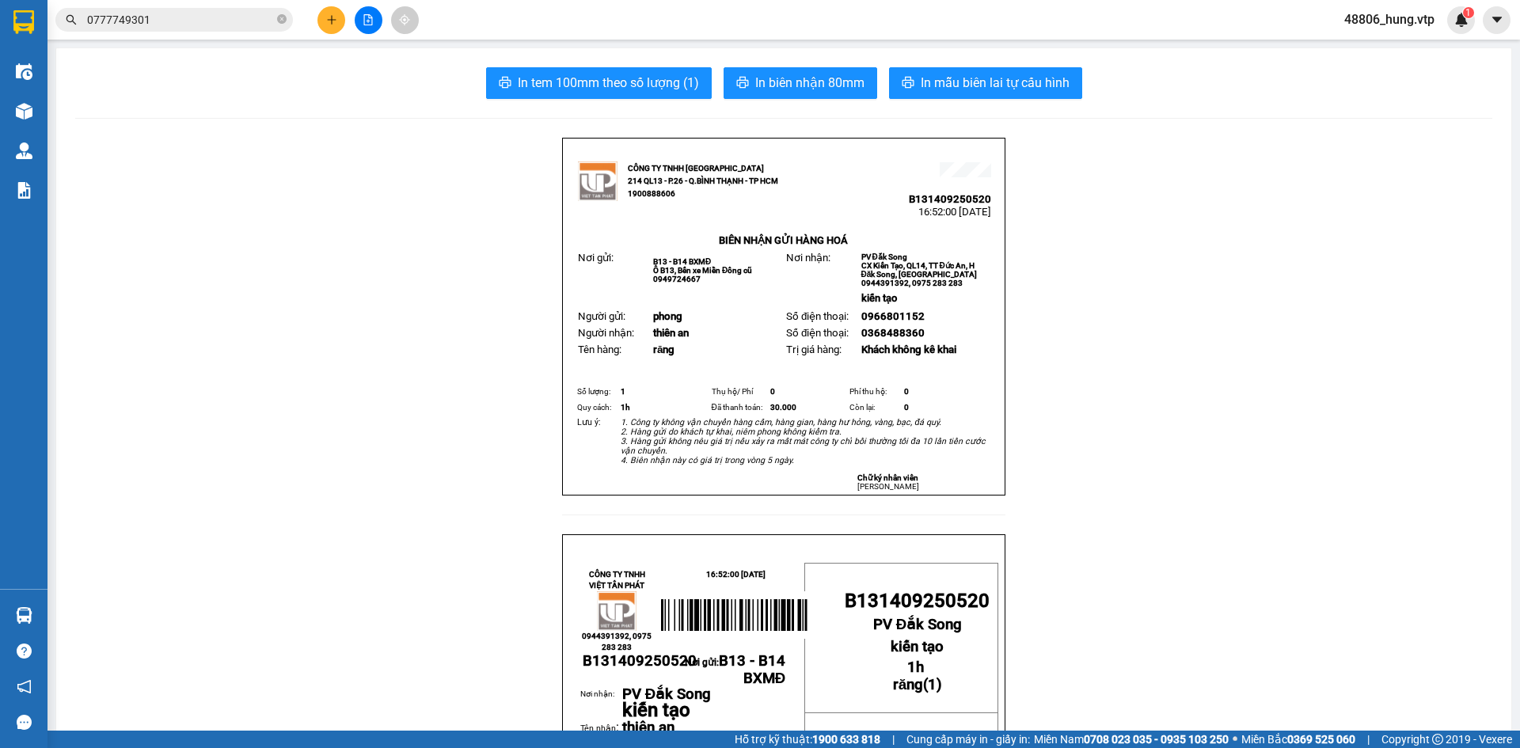
drag, startPoint x: 458, startPoint y: 18, endPoint x: 428, endPoint y: 76, distance: 65.2
click at [457, 28] on div "Kết quả tìm kiếm ( 0 ) Bộ lọc No Data 0777749301 48806_hung.vtp 1" at bounding box center [760, 20] width 1520 height 40
drag, startPoint x: 428, startPoint y: 76, endPoint x: 475, endPoint y: 12, distance: 79.8
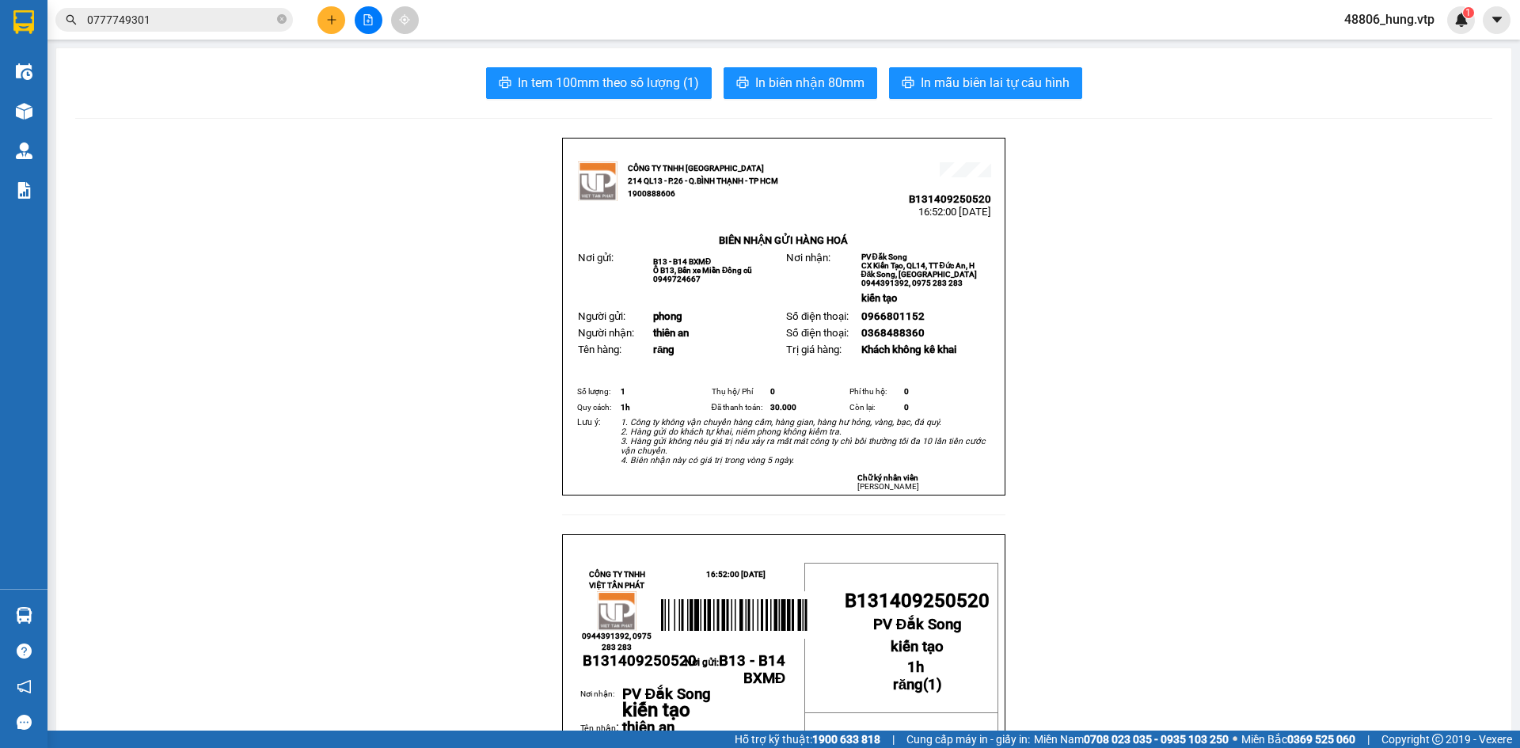
drag, startPoint x: 475, startPoint y: 12, endPoint x: 428, endPoint y: 64, distance: 70.6
click at [475, 13] on div "Kết quả tìm kiếm ( 0 ) Bộ lọc No Data 0777749301 48806_hung.vtp 1" at bounding box center [760, 20] width 1520 height 40
drag, startPoint x: 428, startPoint y: 64, endPoint x: 470, endPoint y: 10, distance: 69.4
click at [166, 23] on input "0777749301" at bounding box center [180, 19] width 187 height 17
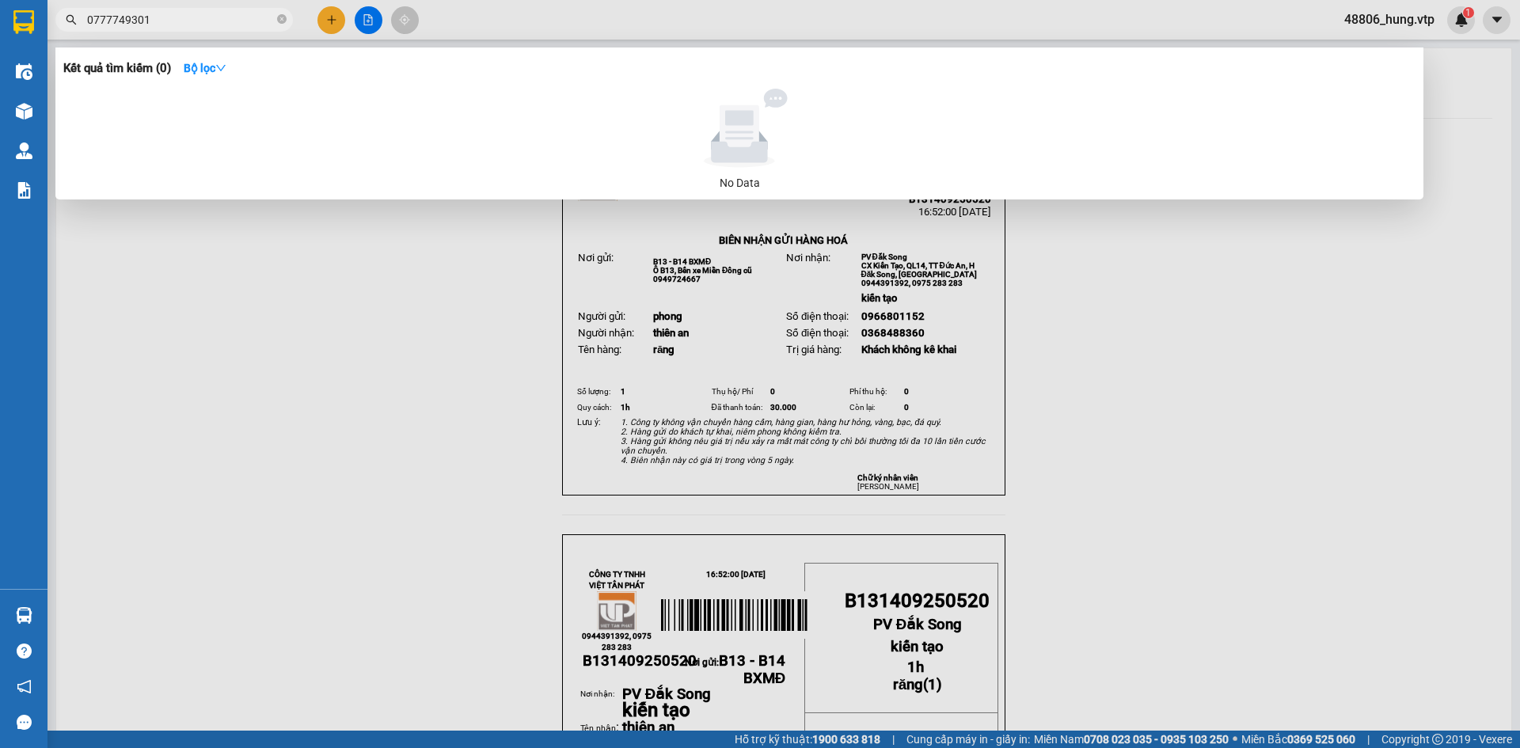
click at [112, 25] on input "0777749301" at bounding box center [180, 19] width 187 height 17
click at [211, 15] on input "077749301" at bounding box center [180, 19] width 187 height 17
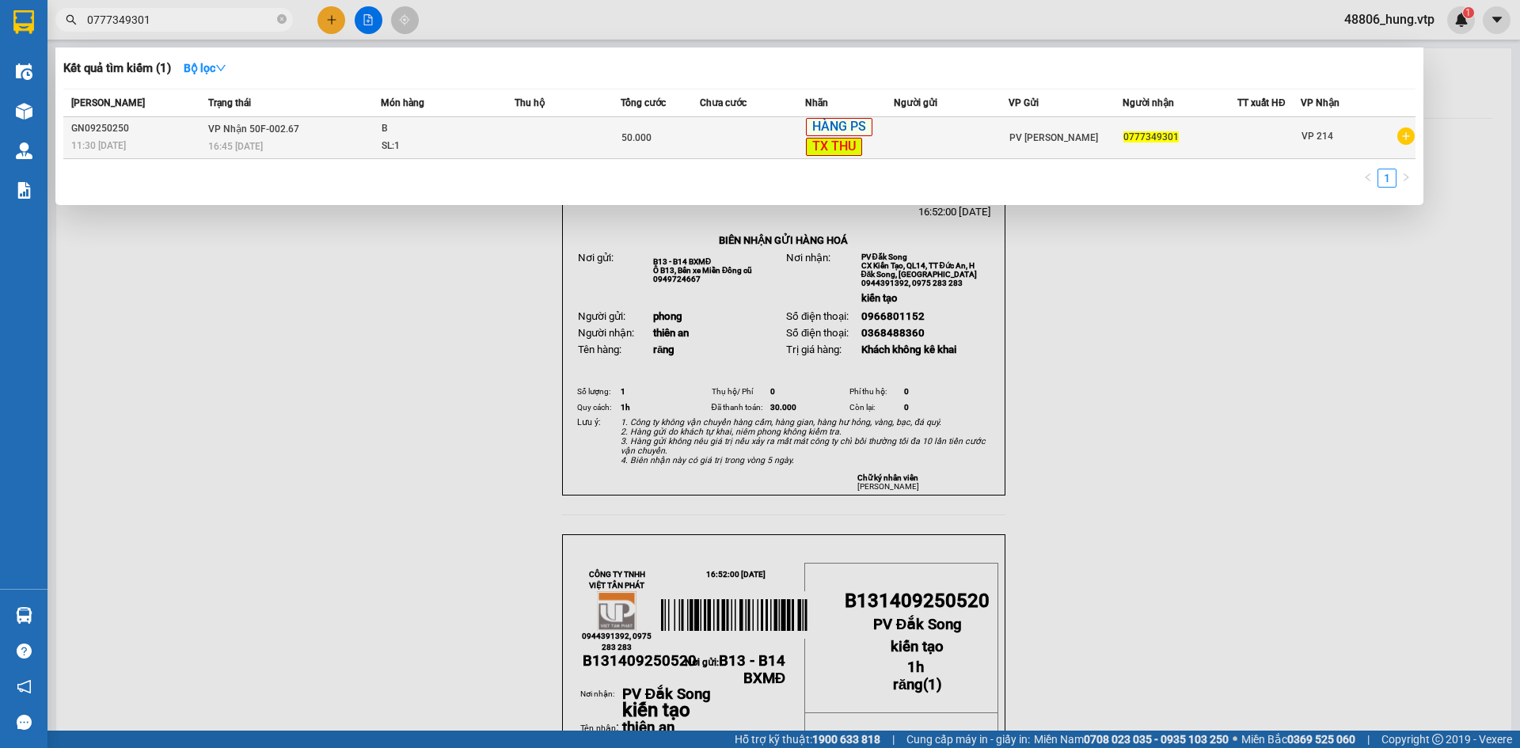
type input "0777349301"
click at [716, 138] on td at bounding box center [753, 138] width 106 height 42
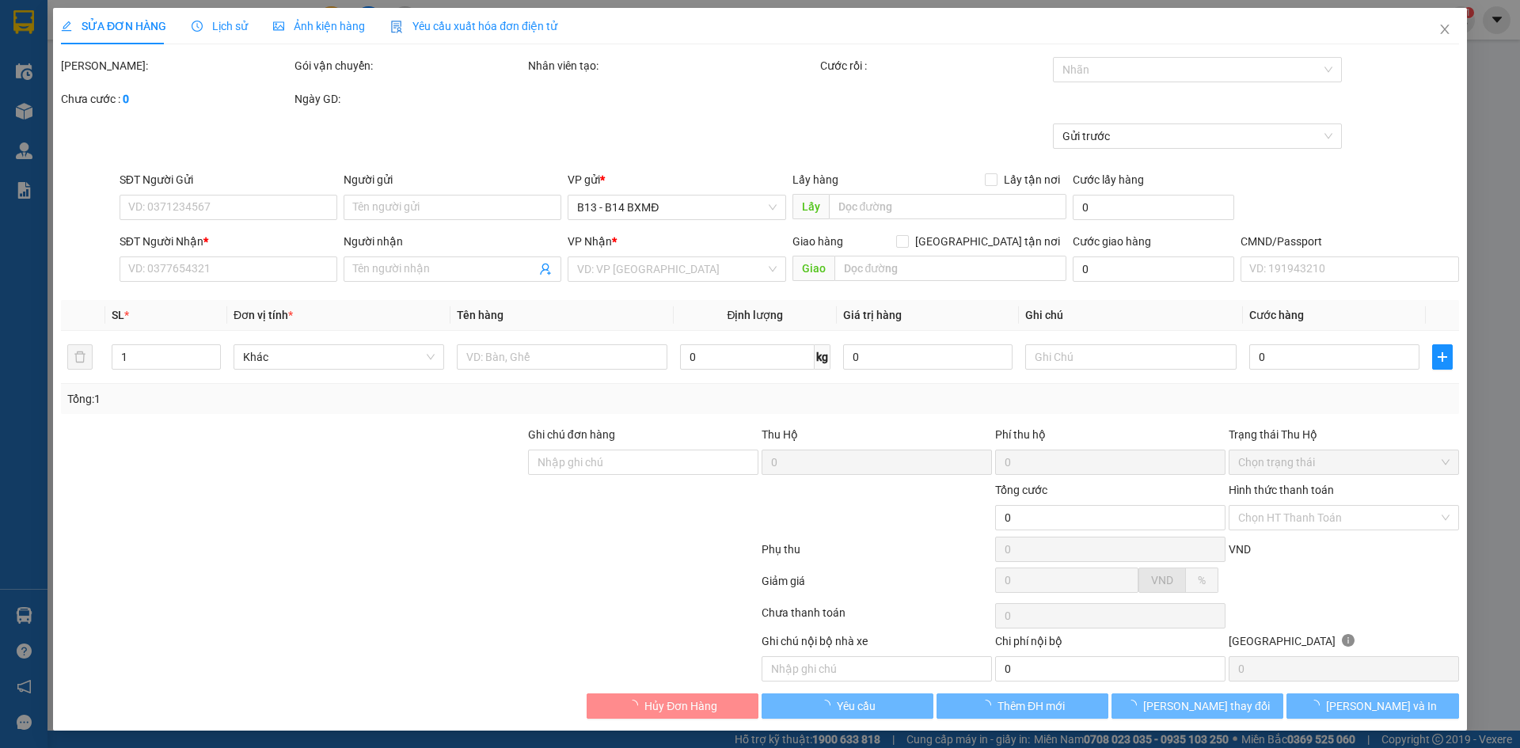
type input "0777349301"
type input "50.000"
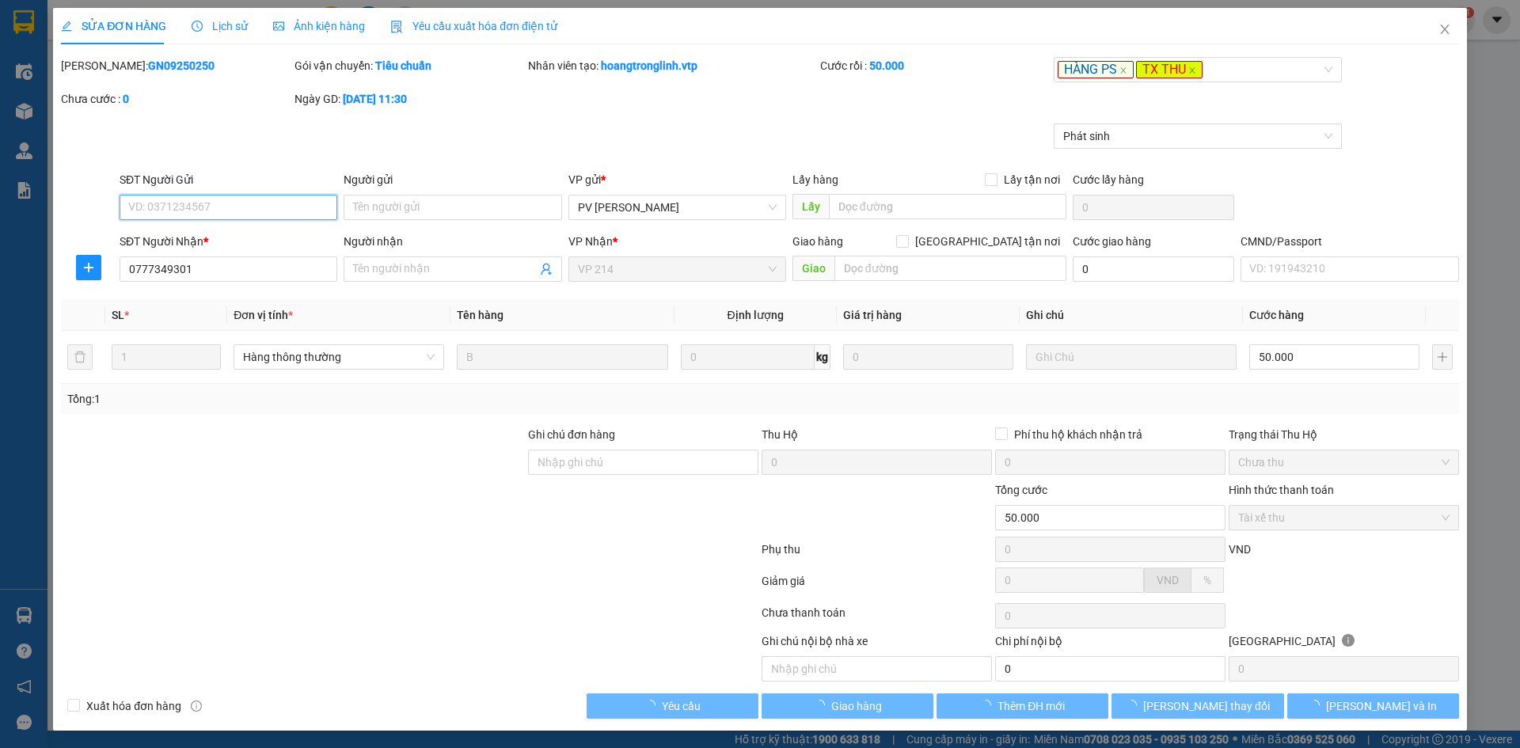
type input "10.000"
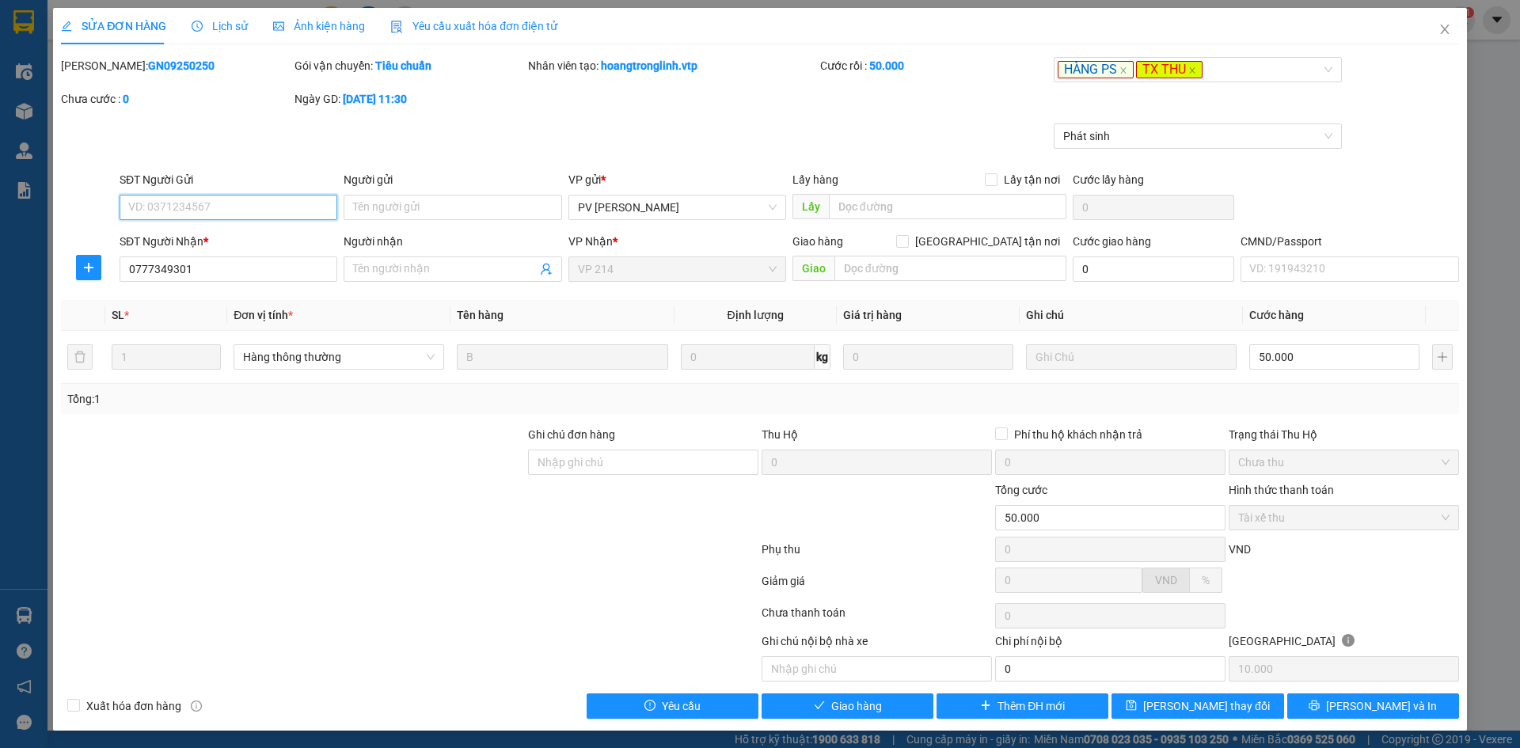
scroll to position [2, 0]
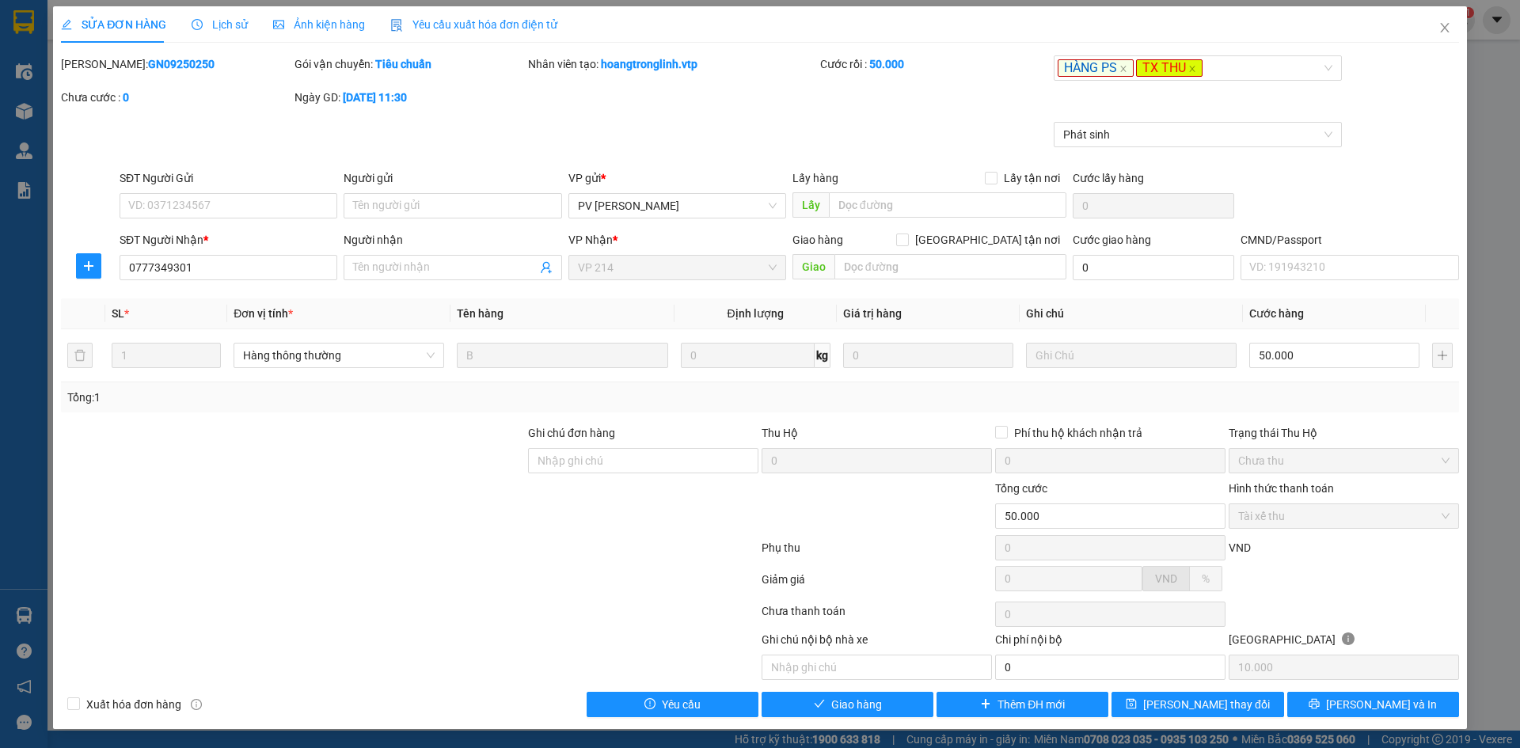
drag, startPoint x: 429, startPoint y: 602, endPoint x: 355, endPoint y: 463, distance: 156.9
click at [352, 469] on div at bounding box center [292, 451] width 467 height 55
click at [789, 121] on div "[PERSON_NAME]: GN09250250 Gói vận chuyển: Tiêu chuẩn Nhân viên tạo: hoangtrongl…" at bounding box center [759, 88] width 1401 height 67
click at [1439, 24] on icon "close" at bounding box center [1445, 27] width 13 height 13
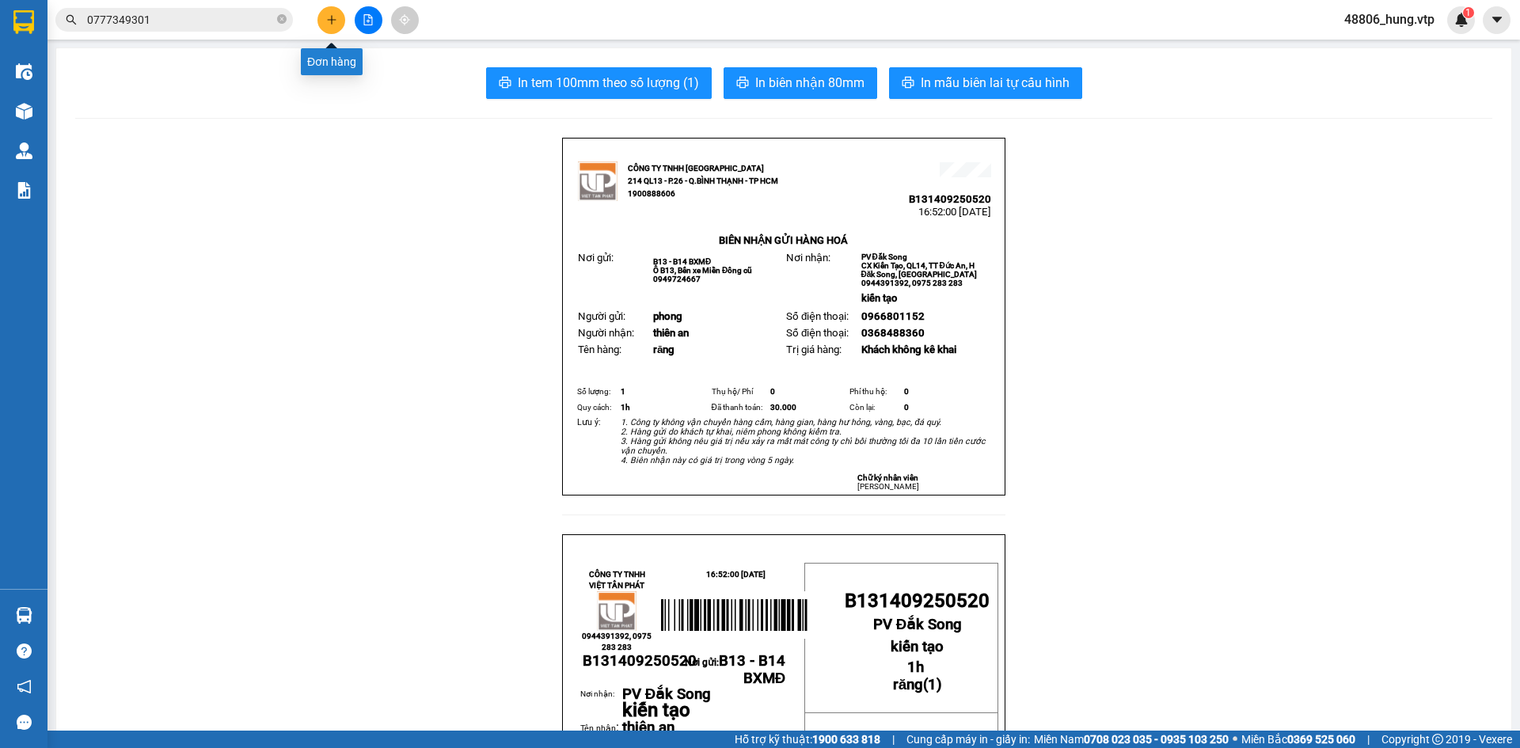
click at [332, 18] on icon "plus" at bounding box center [331, 19] width 1 height 9
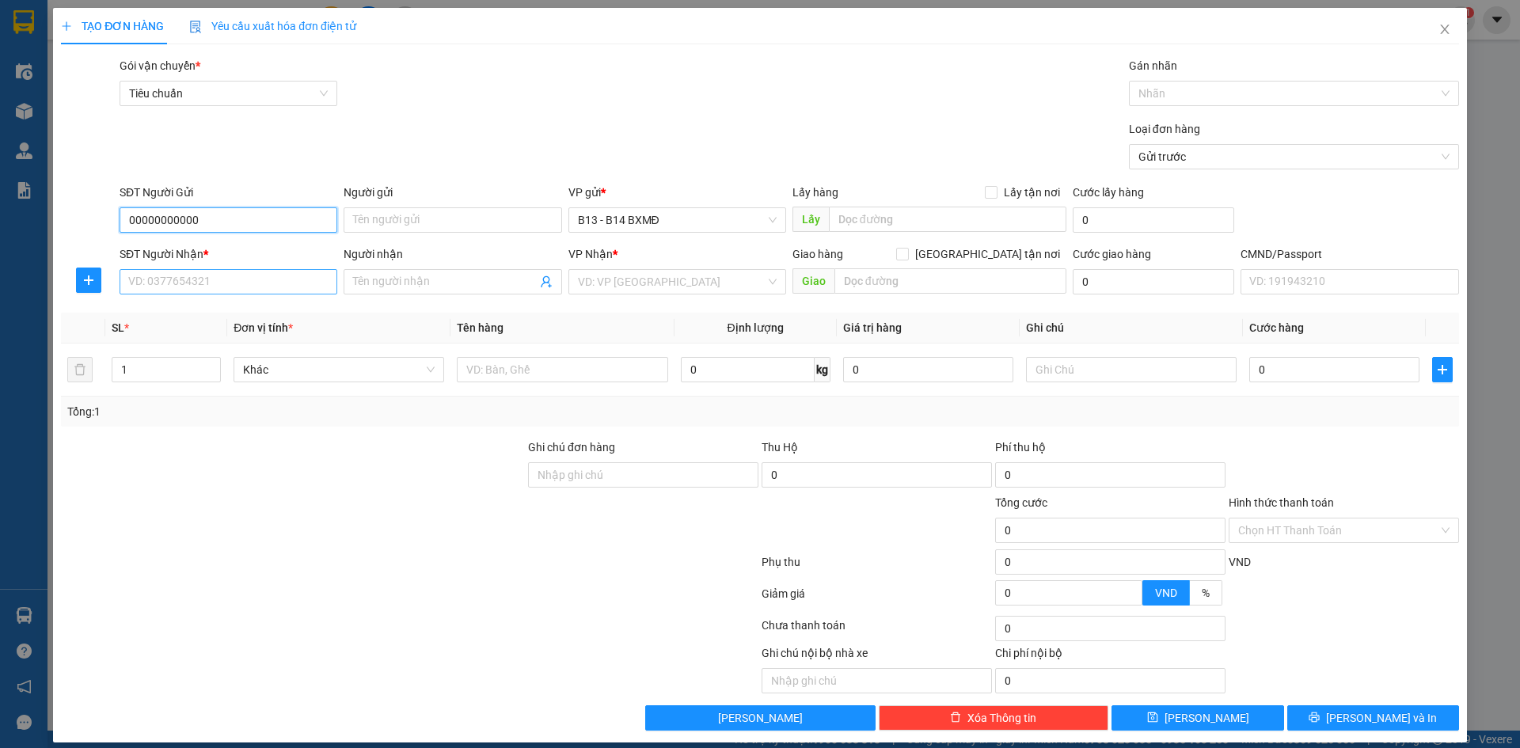
type input "00000000000"
click at [268, 285] on input "SĐT Người Nhận *" at bounding box center [229, 281] width 218 height 25
type input "0937007866"
type input "minh nhật"
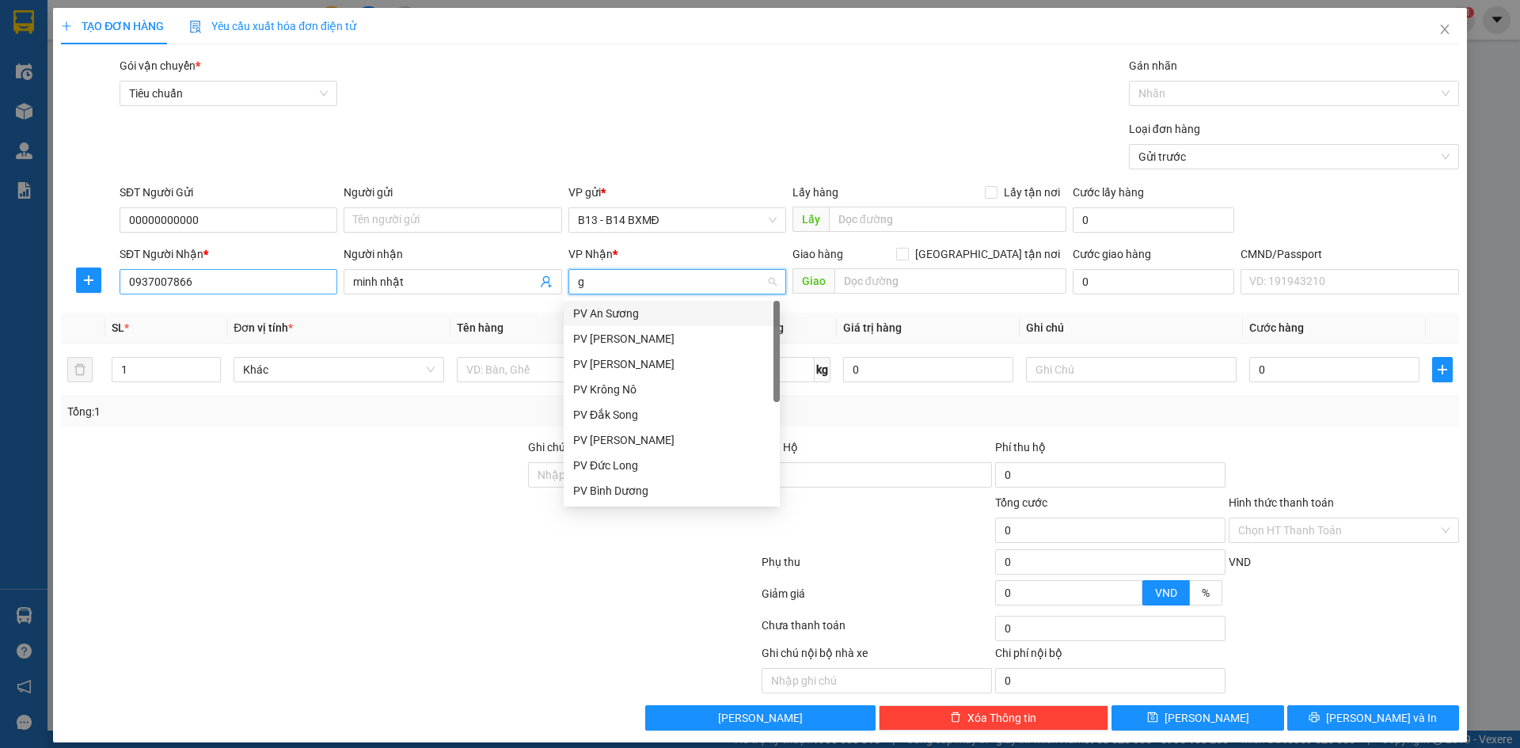
type input "gn"
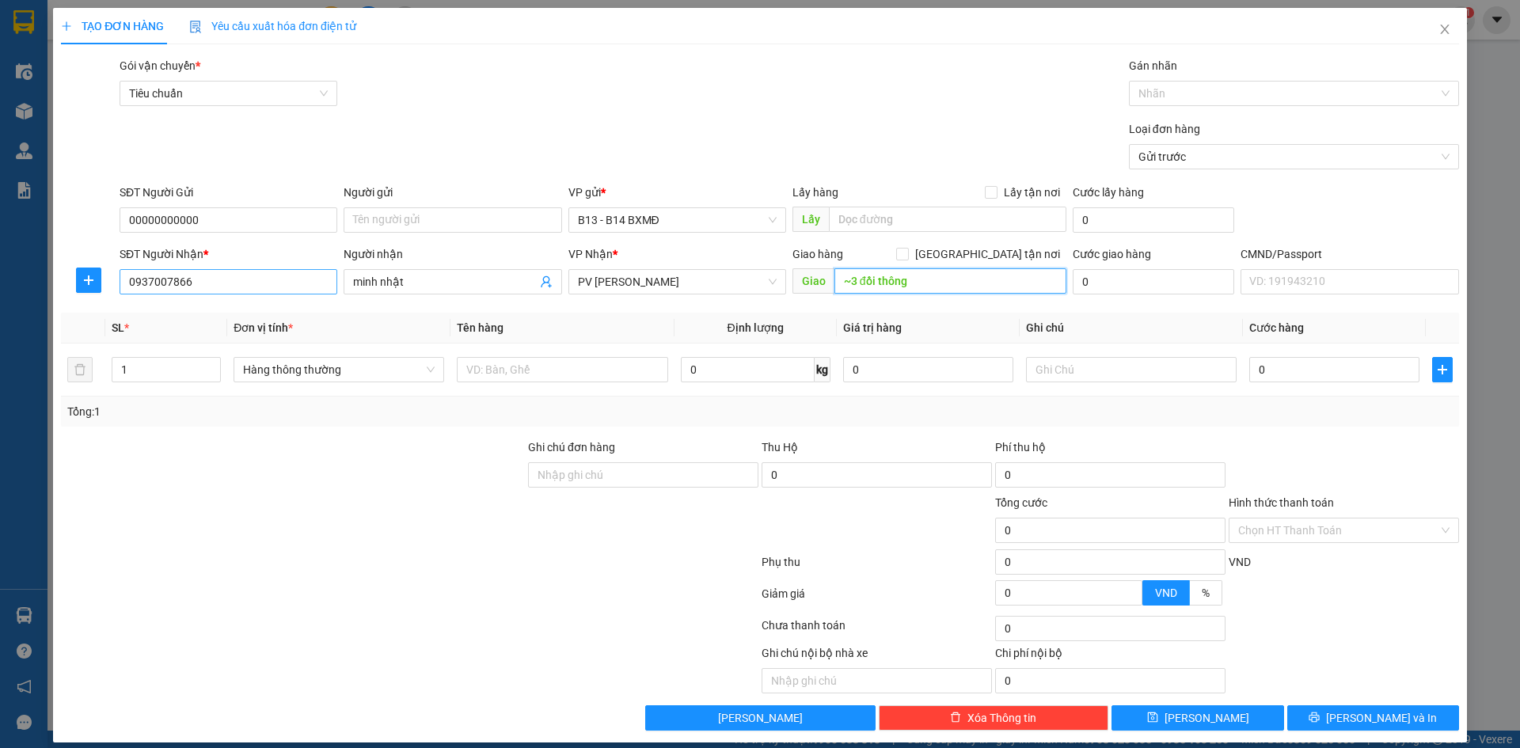
type input "~3 đồi thông"
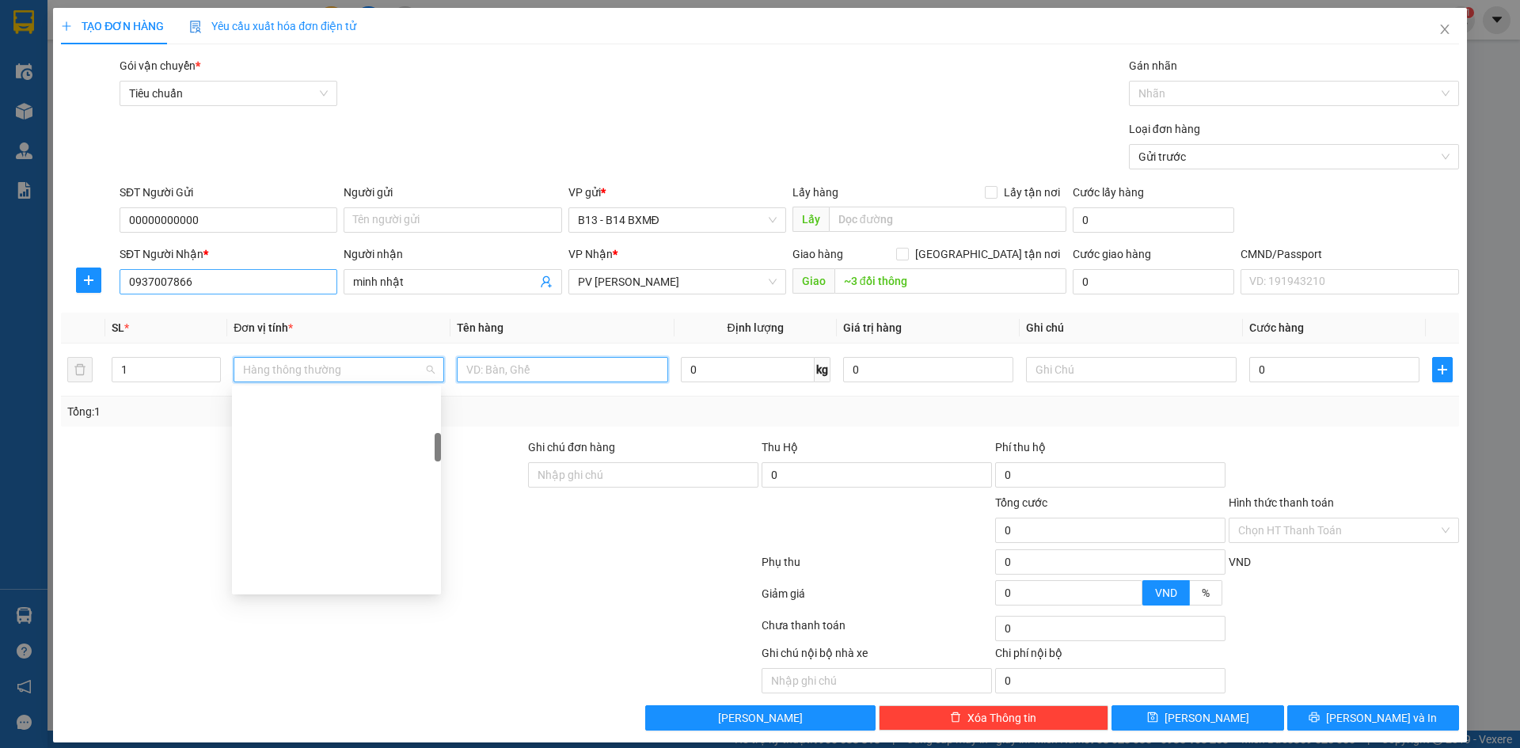
scroll to position [329, 0]
type input "pt"
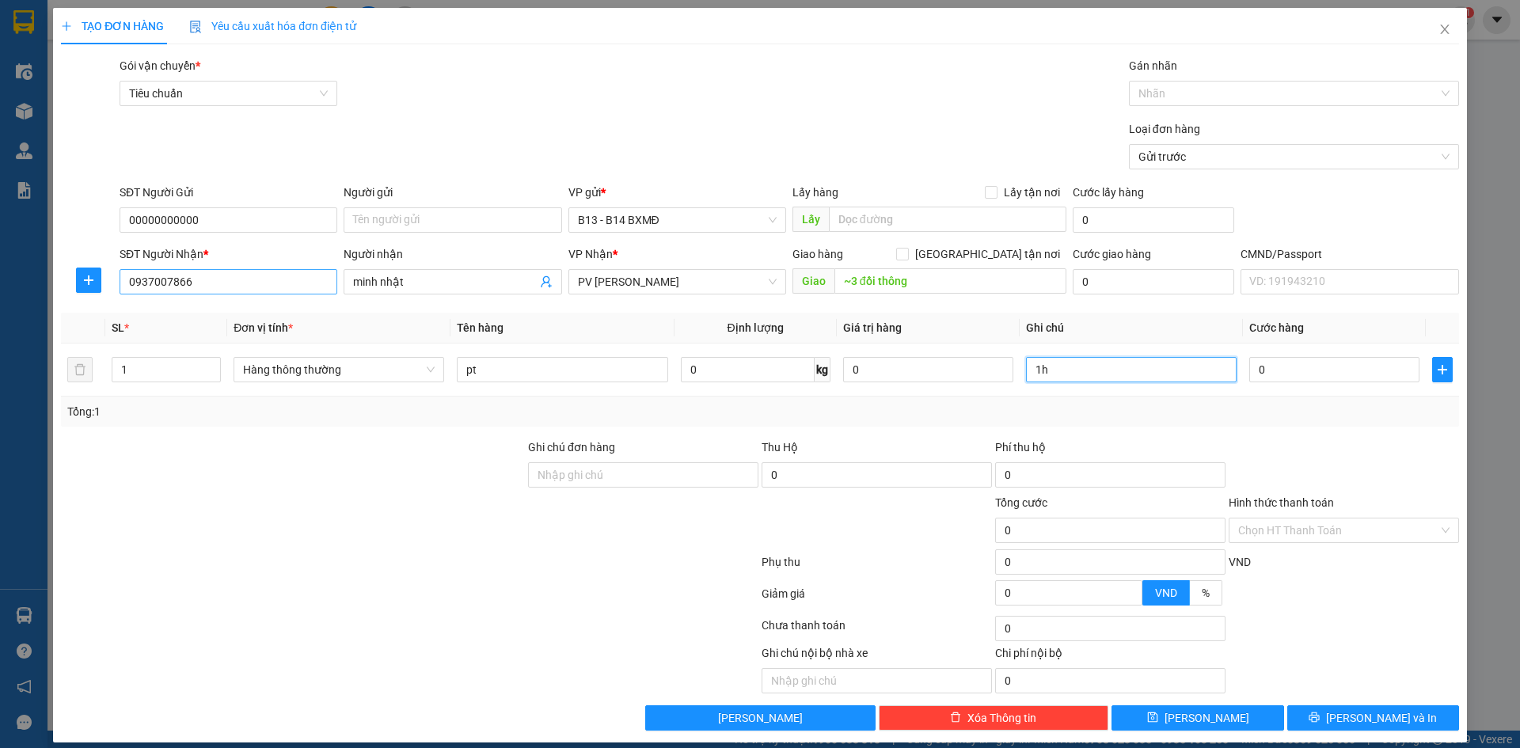
type input "1h"
type input "4"
type input "40"
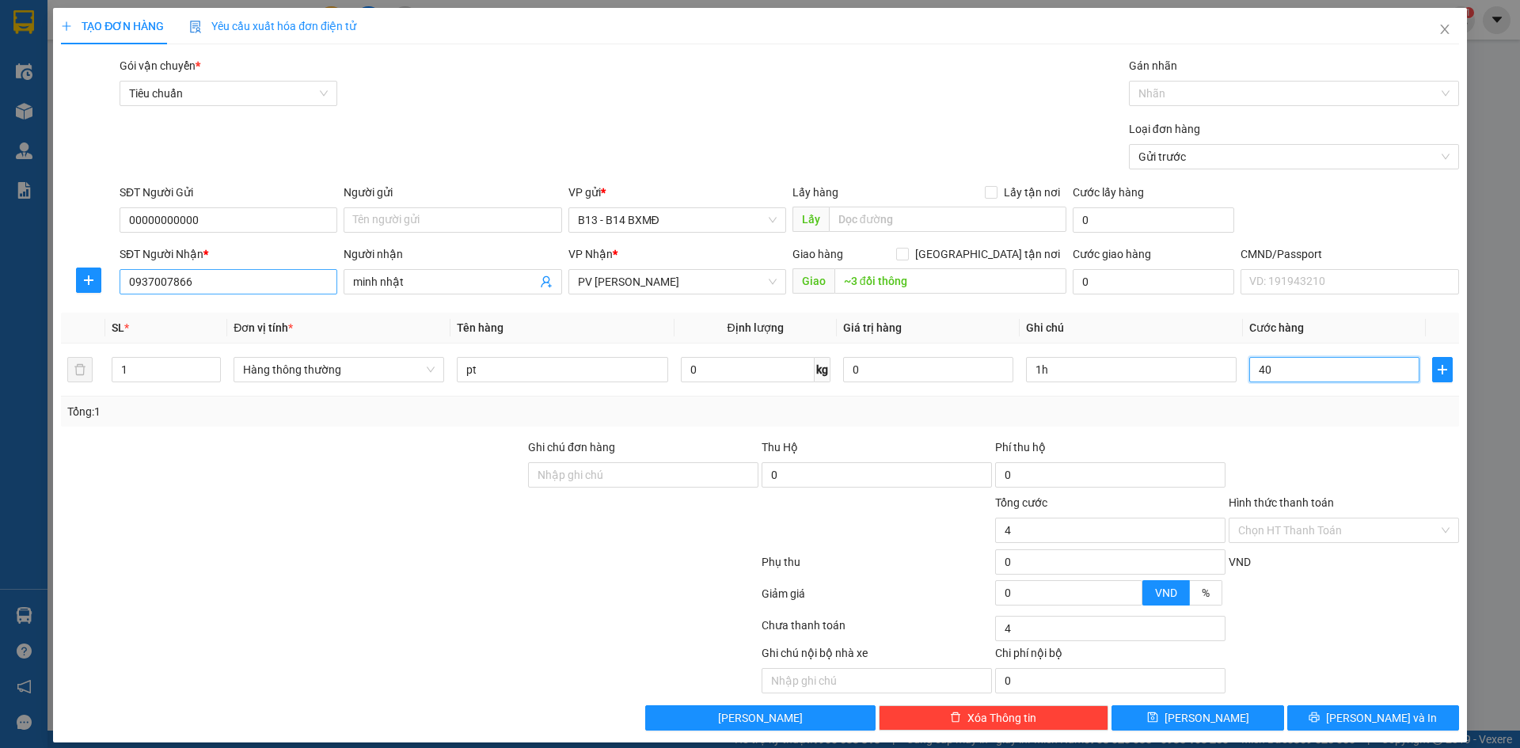
type input "40"
type input "400"
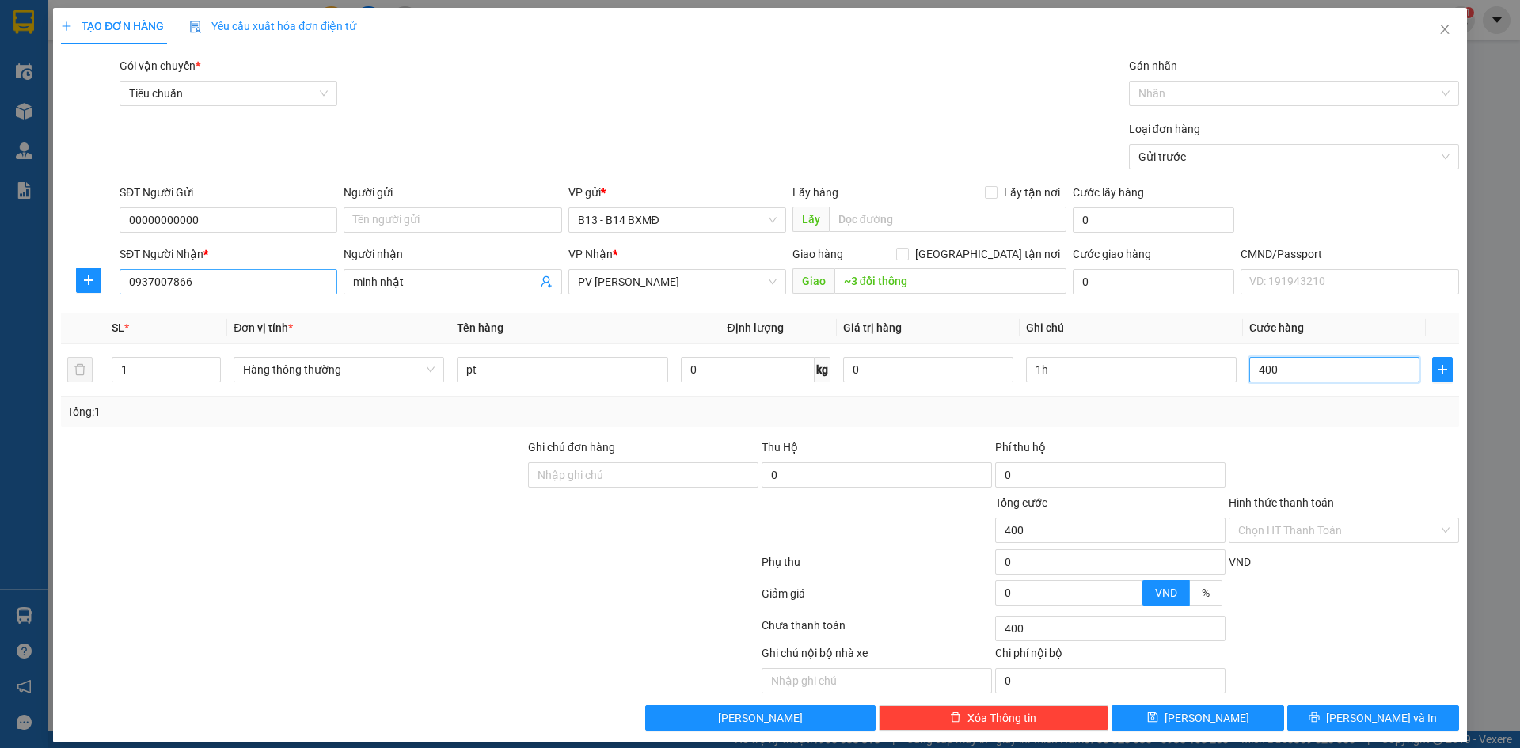
type input "4.000"
type input "40.000"
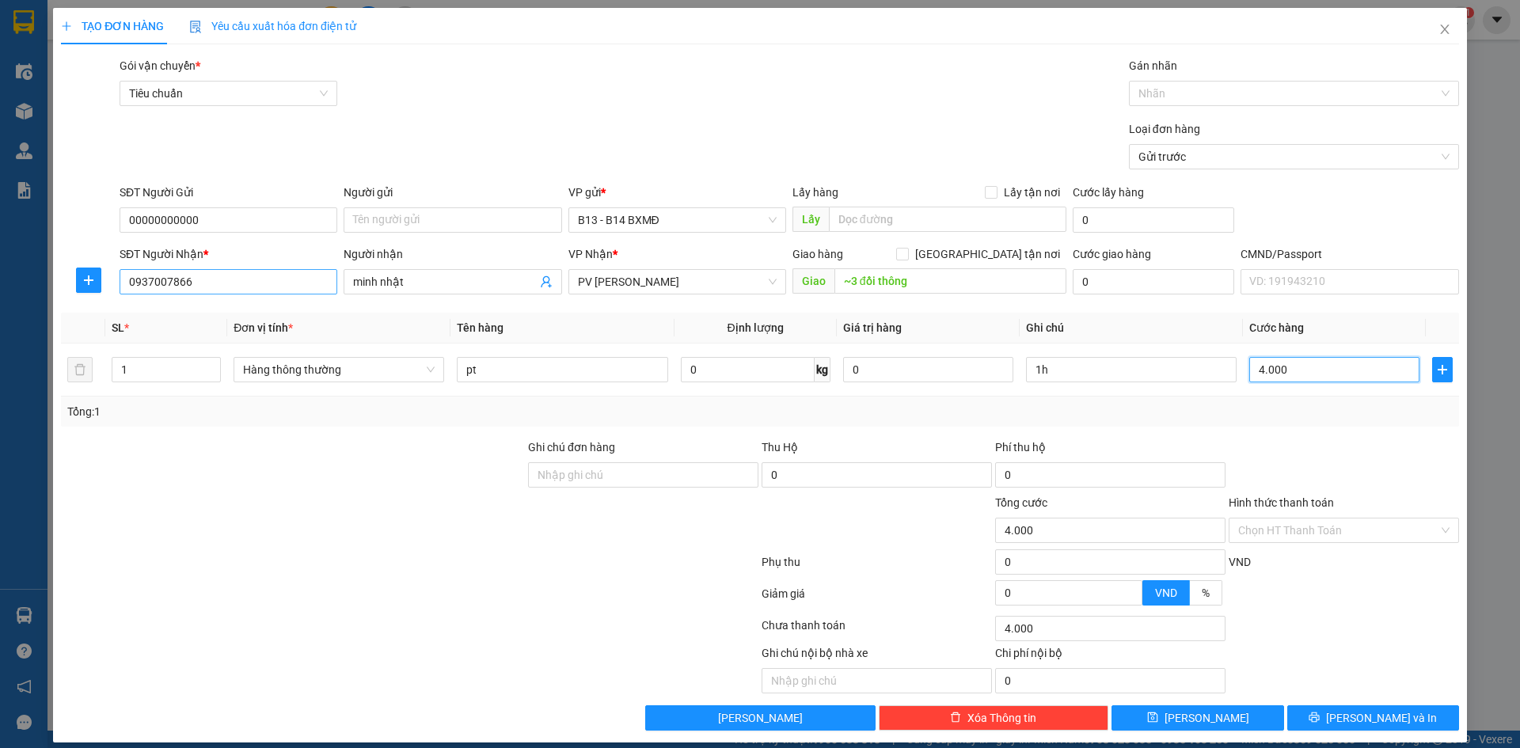
type input "40.000"
drag, startPoint x: 1349, startPoint y: 718, endPoint x: 1348, endPoint y: 704, distance: 14.3
click at [1349, 717] on span "[PERSON_NAME] và In" at bounding box center [1381, 717] width 111 height 17
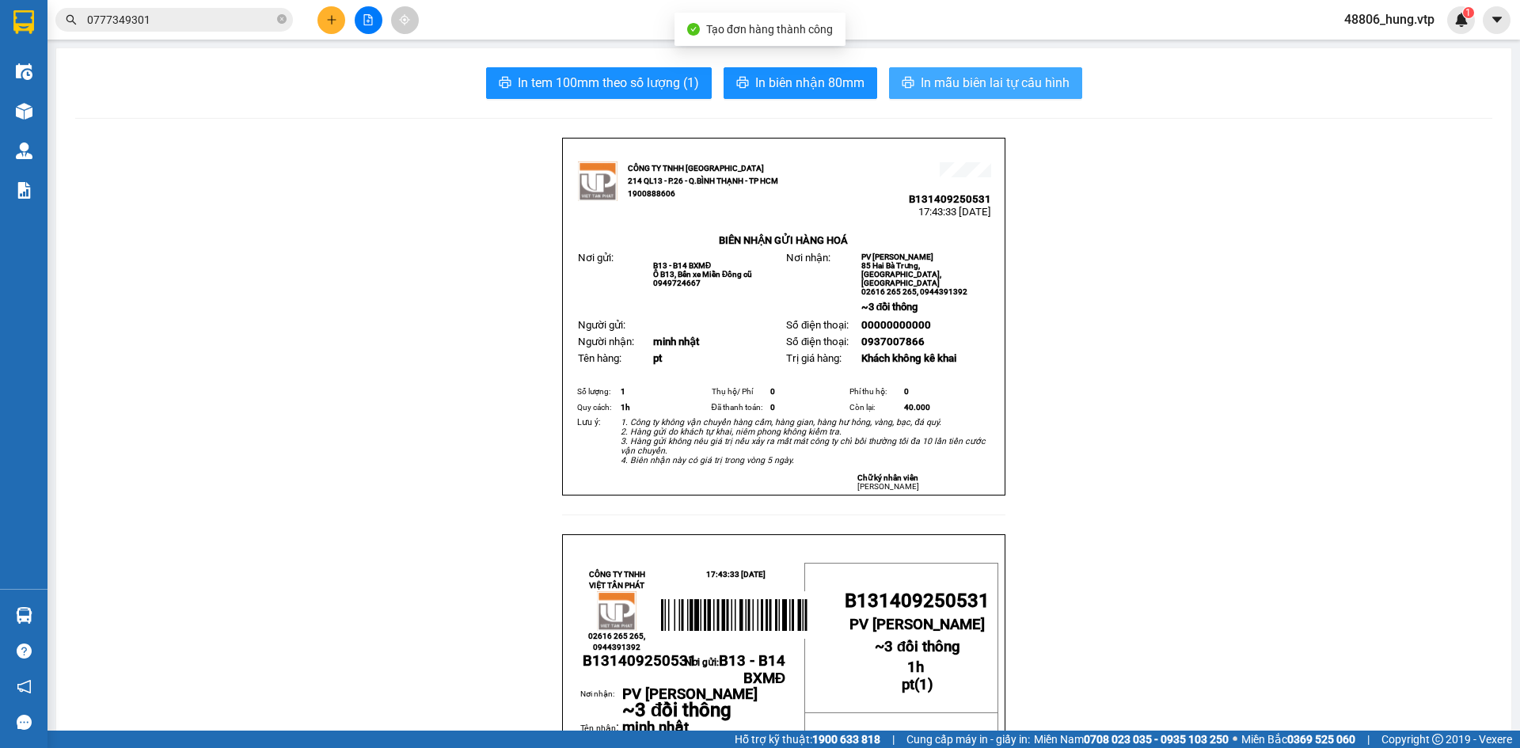
click at [982, 83] on span "In mẫu biên lai tự cấu hình" at bounding box center [995, 83] width 149 height 20
drag, startPoint x: 1318, startPoint y: 430, endPoint x: 789, endPoint y: 433, distance: 528.9
drag, startPoint x: 1294, startPoint y: 418, endPoint x: 720, endPoint y: 404, distance: 573.4
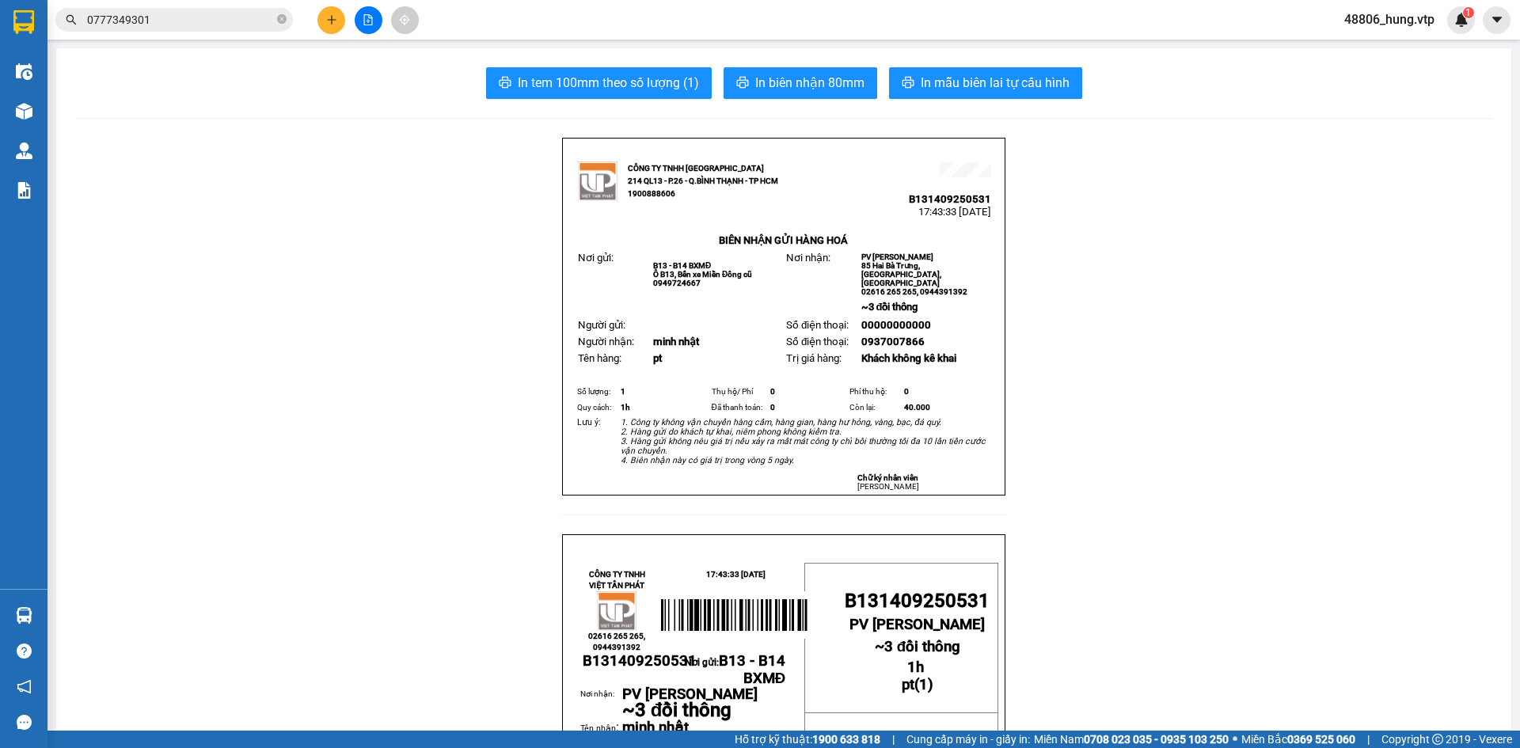
drag, startPoint x: 405, startPoint y: 401, endPoint x: 1066, endPoint y: 393, distance: 661.9
click at [337, 19] on button at bounding box center [331, 20] width 28 height 28
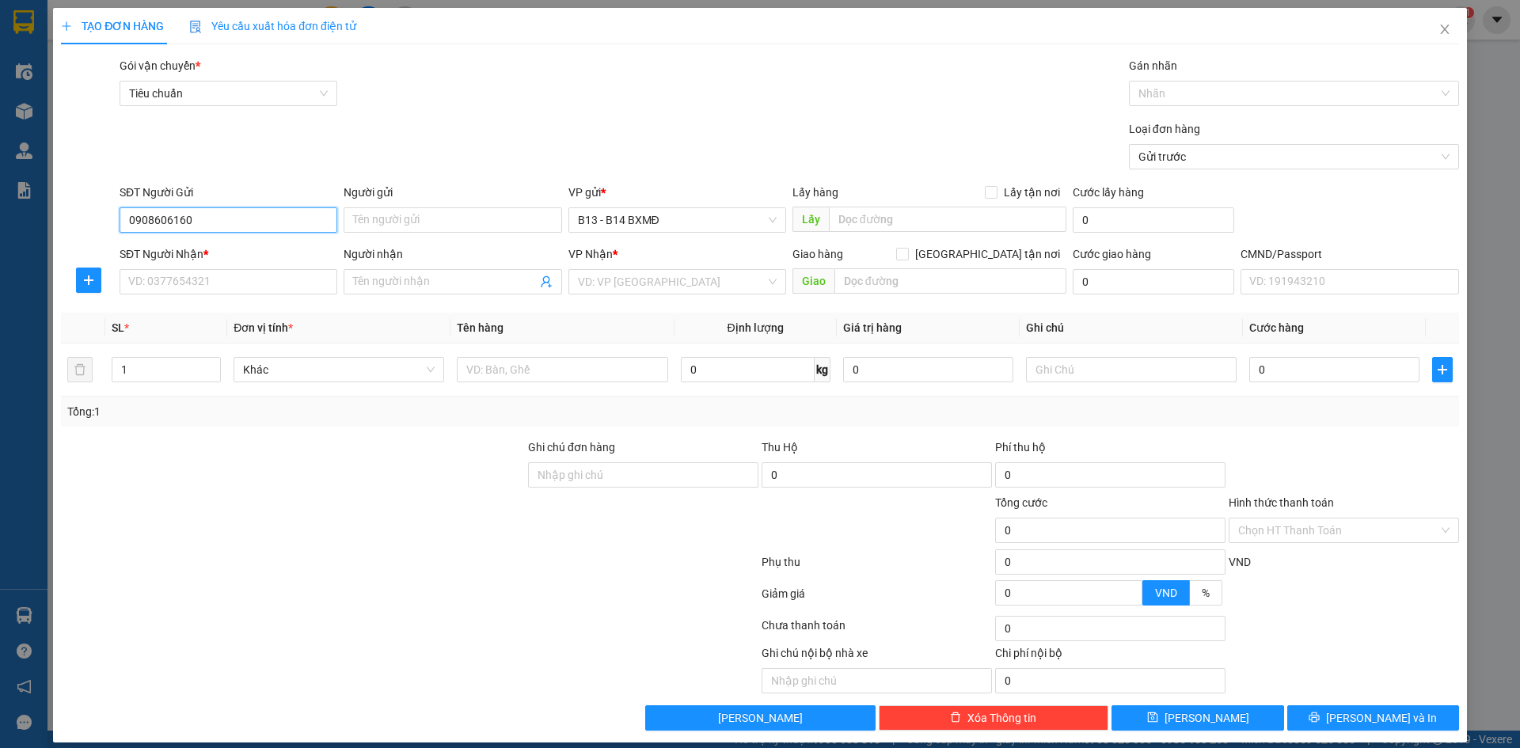
type input "0908606160"
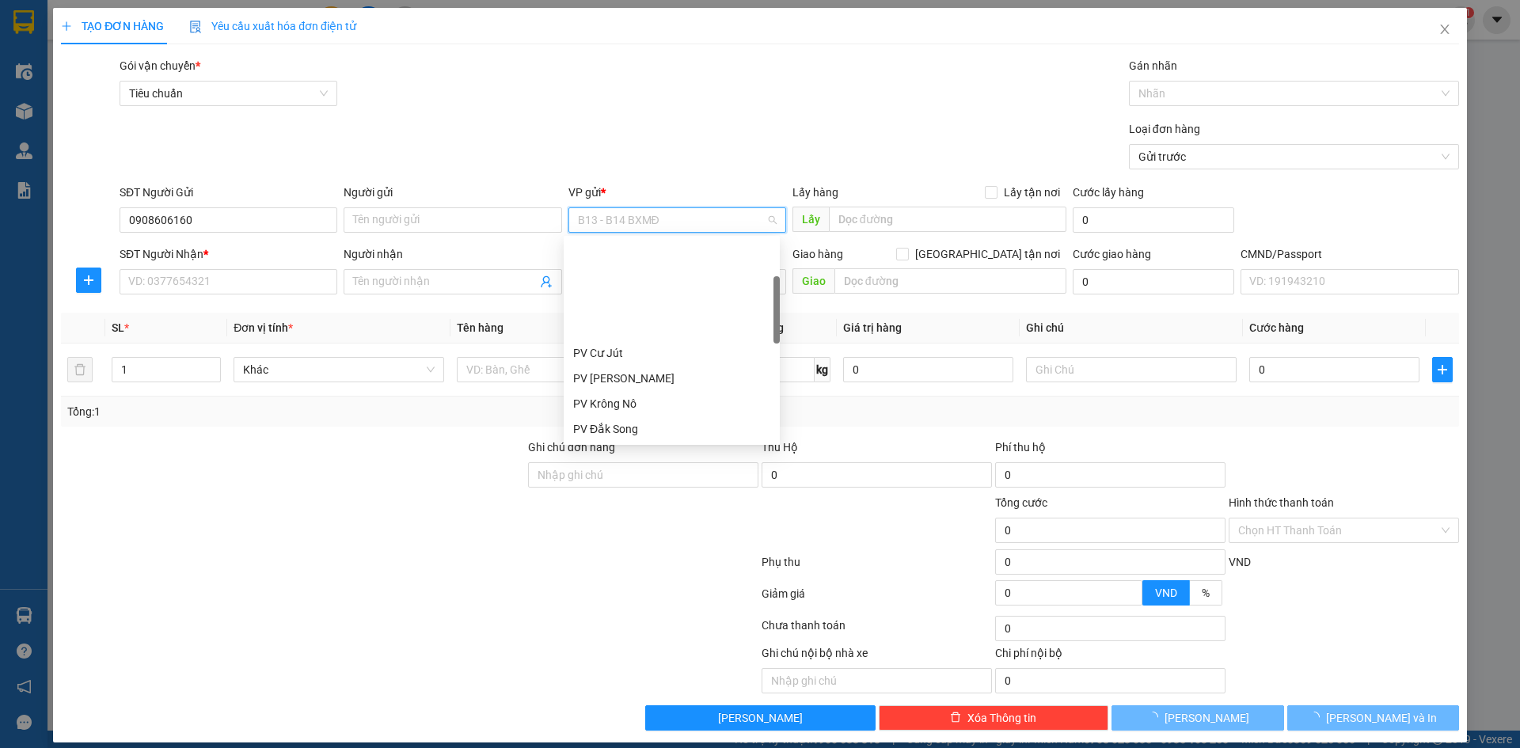
scroll to position [127, 0]
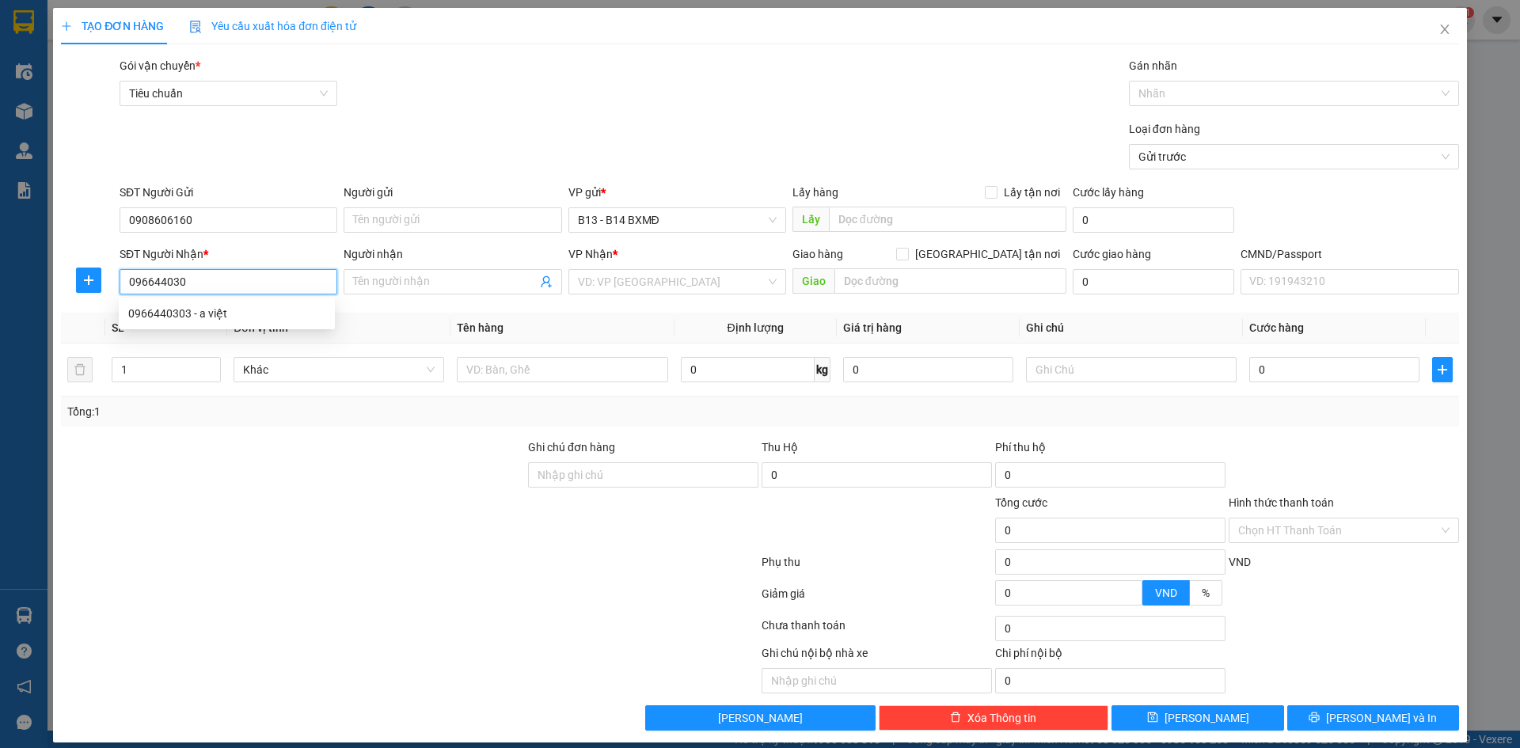
type input "0966440303"
click at [192, 315] on div "0966440303 - a việt" at bounding box center [226, 313] width 197 height 17
type input "a việt"
type input "0966440303"
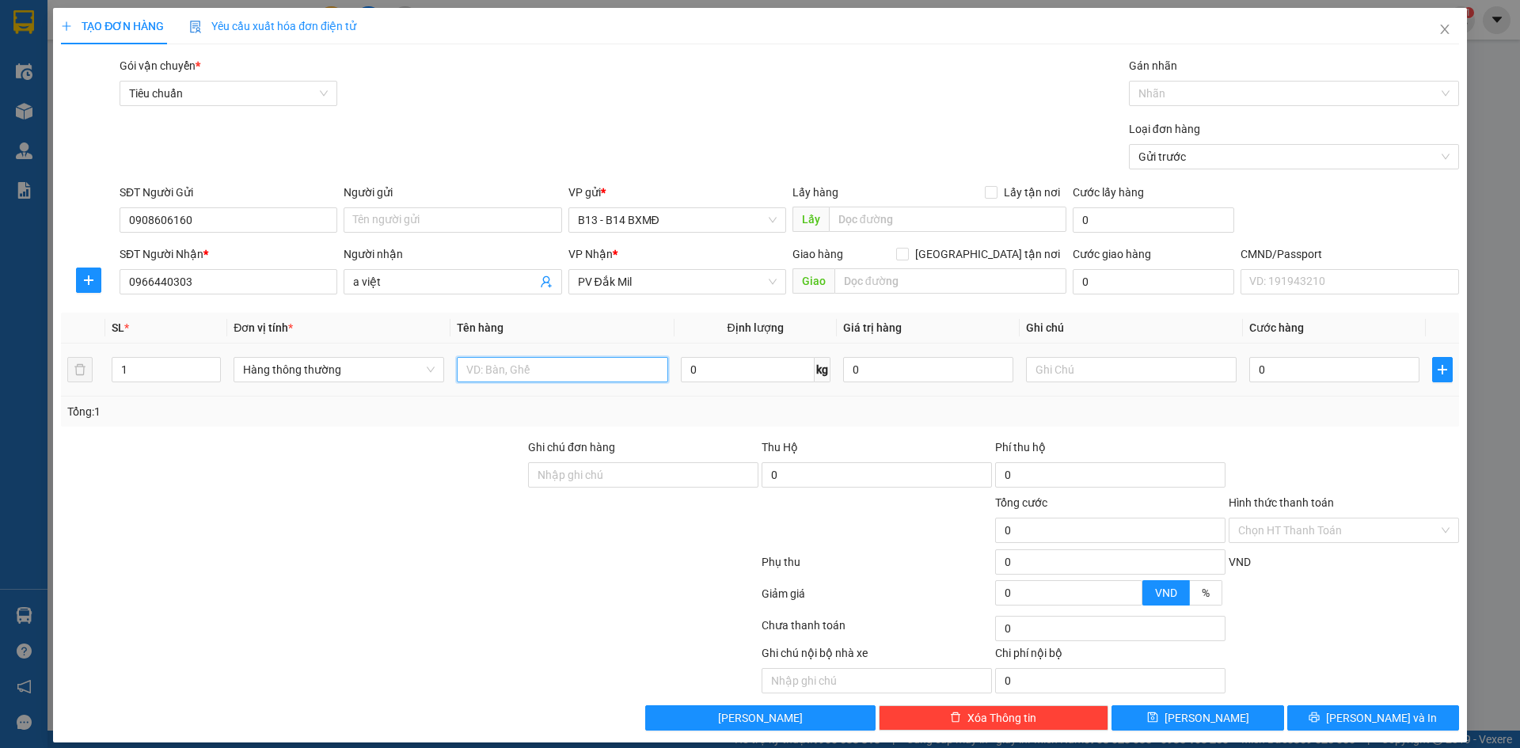
click at [558, 372] on input "text" at bounding box center [562, 369] width 211 height 25
type input "răng"
type input "1h"
type input "3"
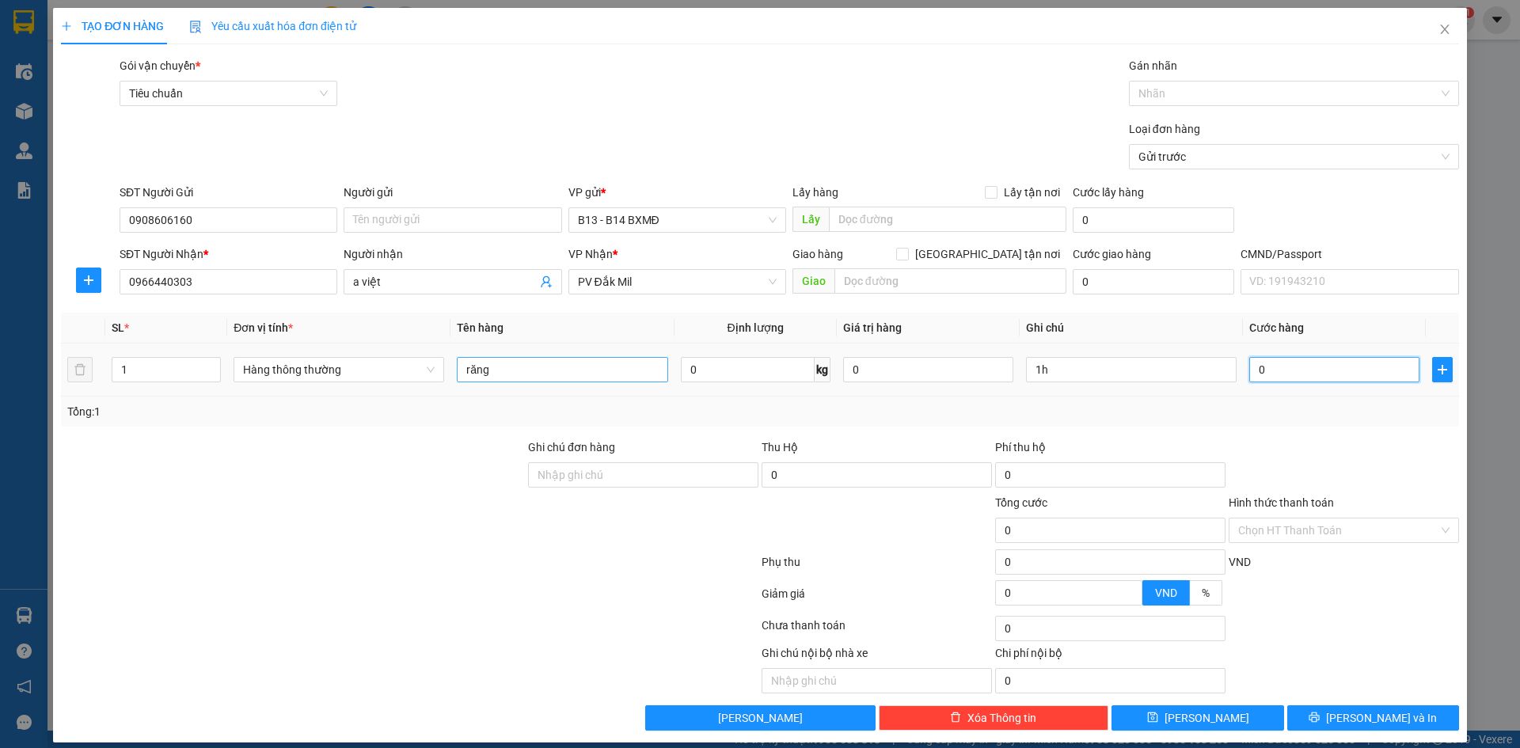
type input "3"
type input "30"
type input "300"
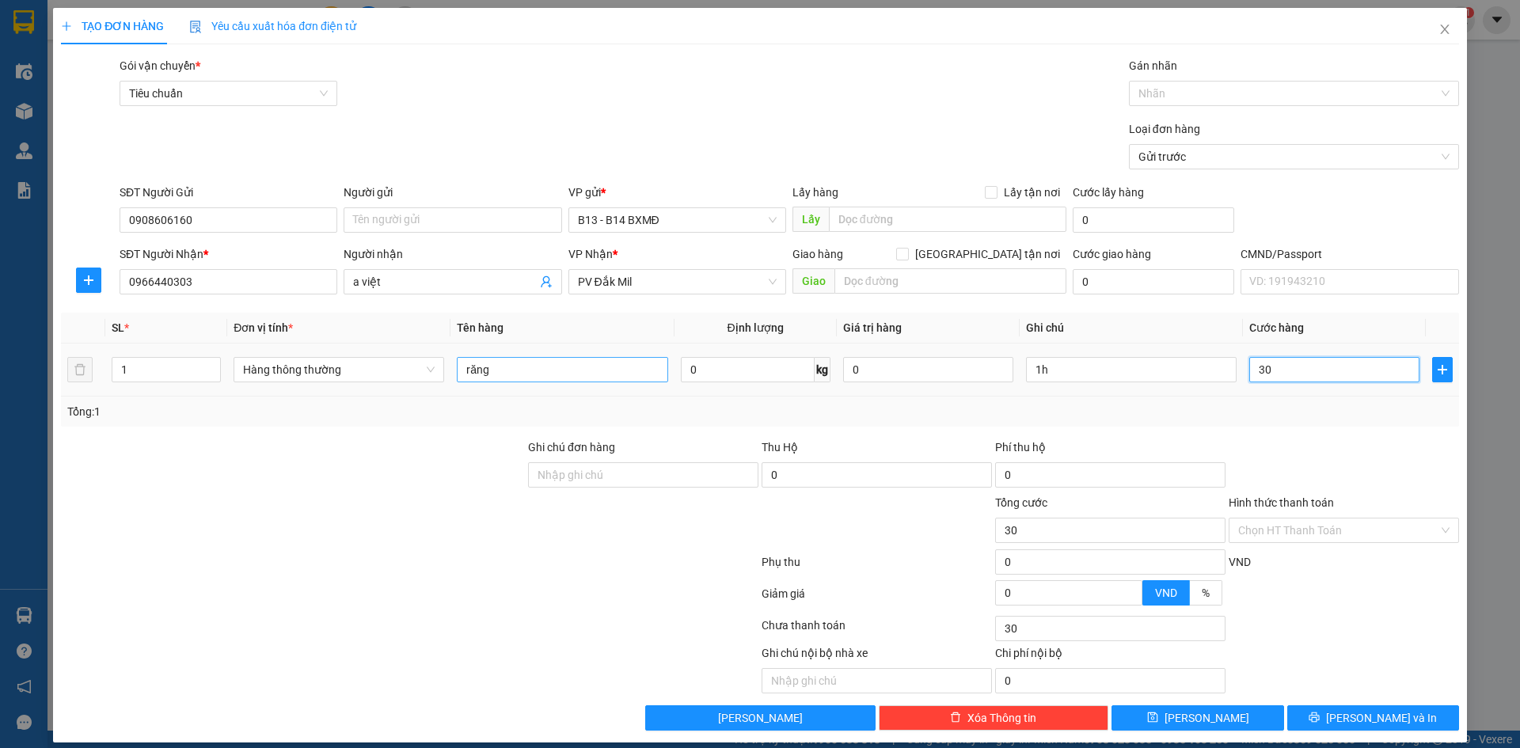
type input "300"
type input "3.000"
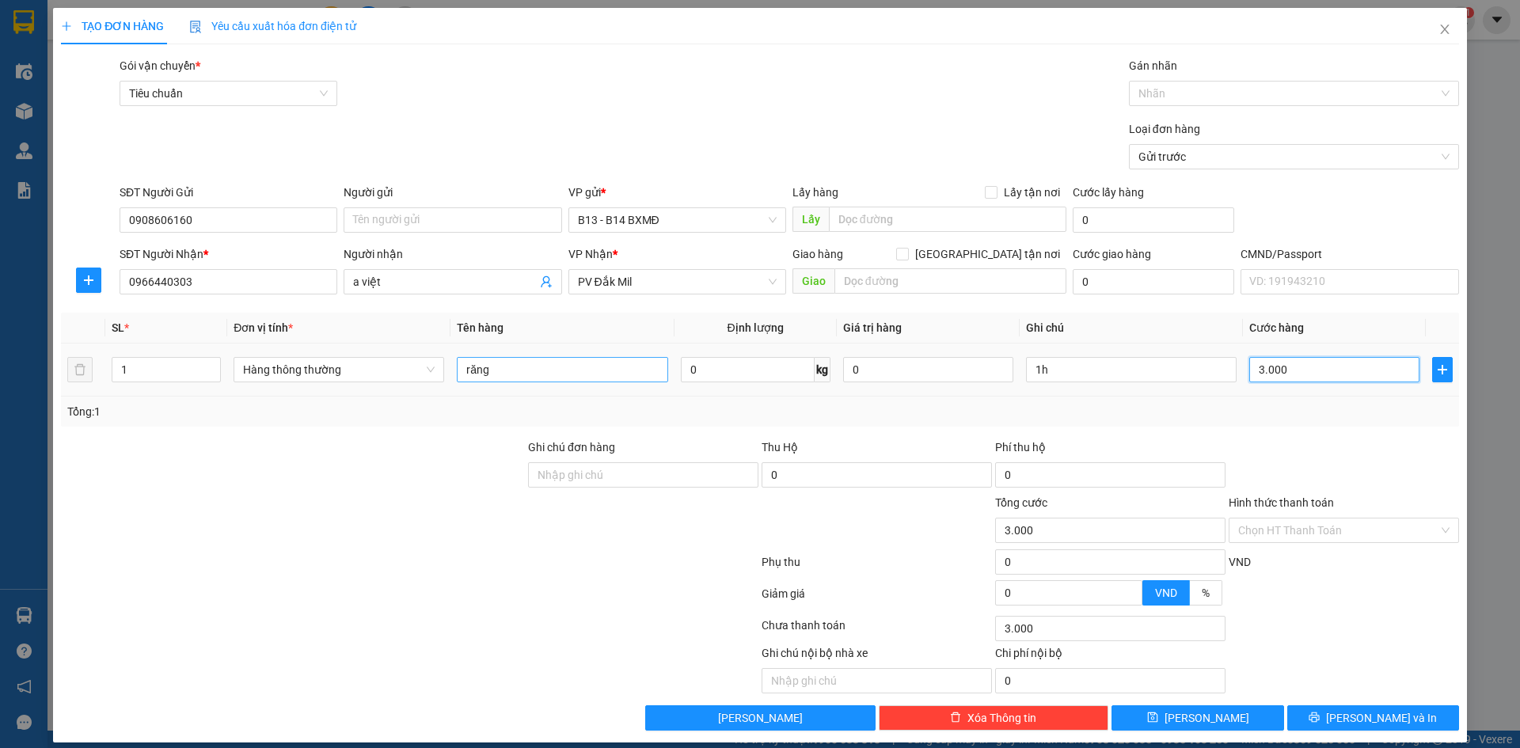
type input "30.000"
drag, startPoint x: 1328, startPoint y: 716, endPoint x: 1314, endPoint y: 670, distance: 47.9
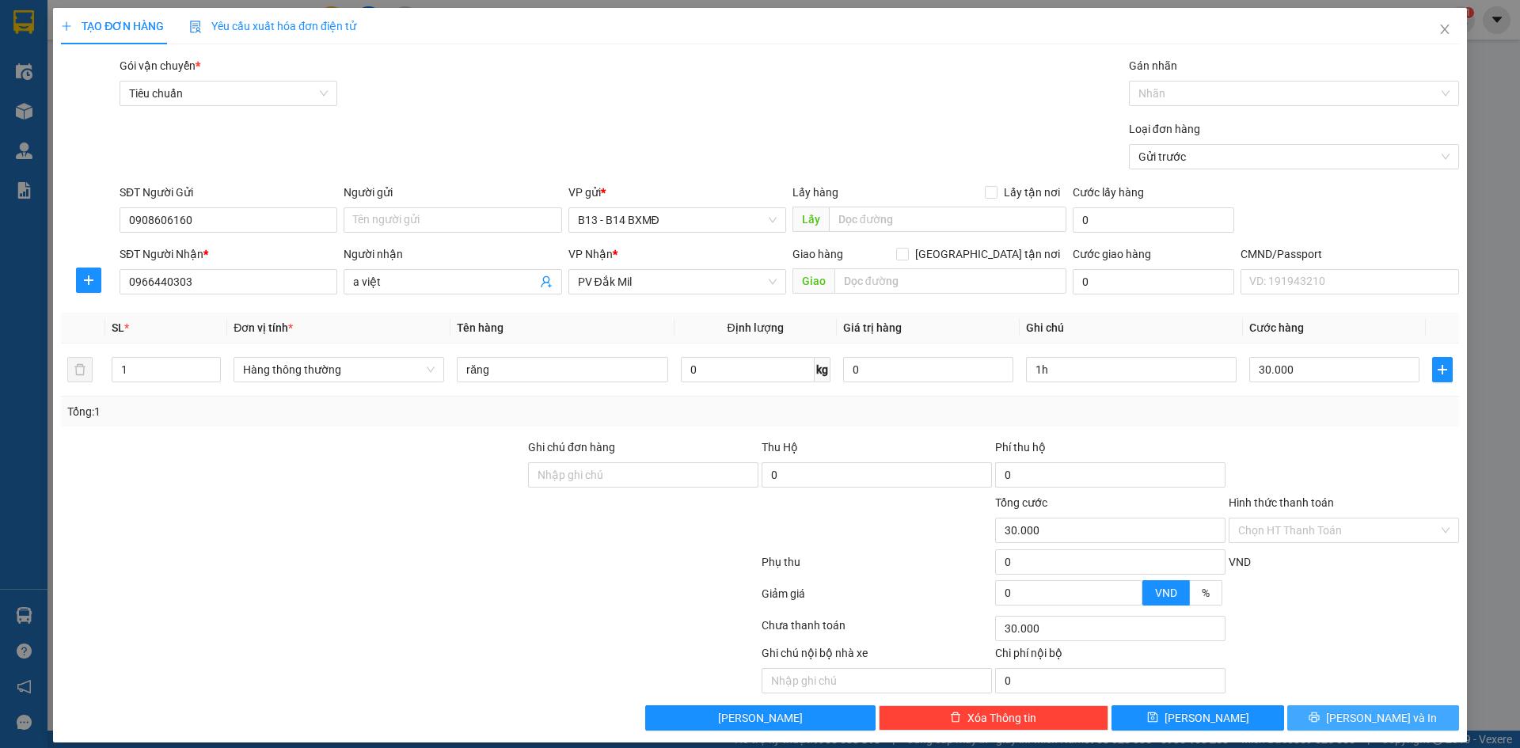
click at [1329, 715] on button "[PERSON_NAME] và In" at bounding box center [1373, 717] width 172 height 25
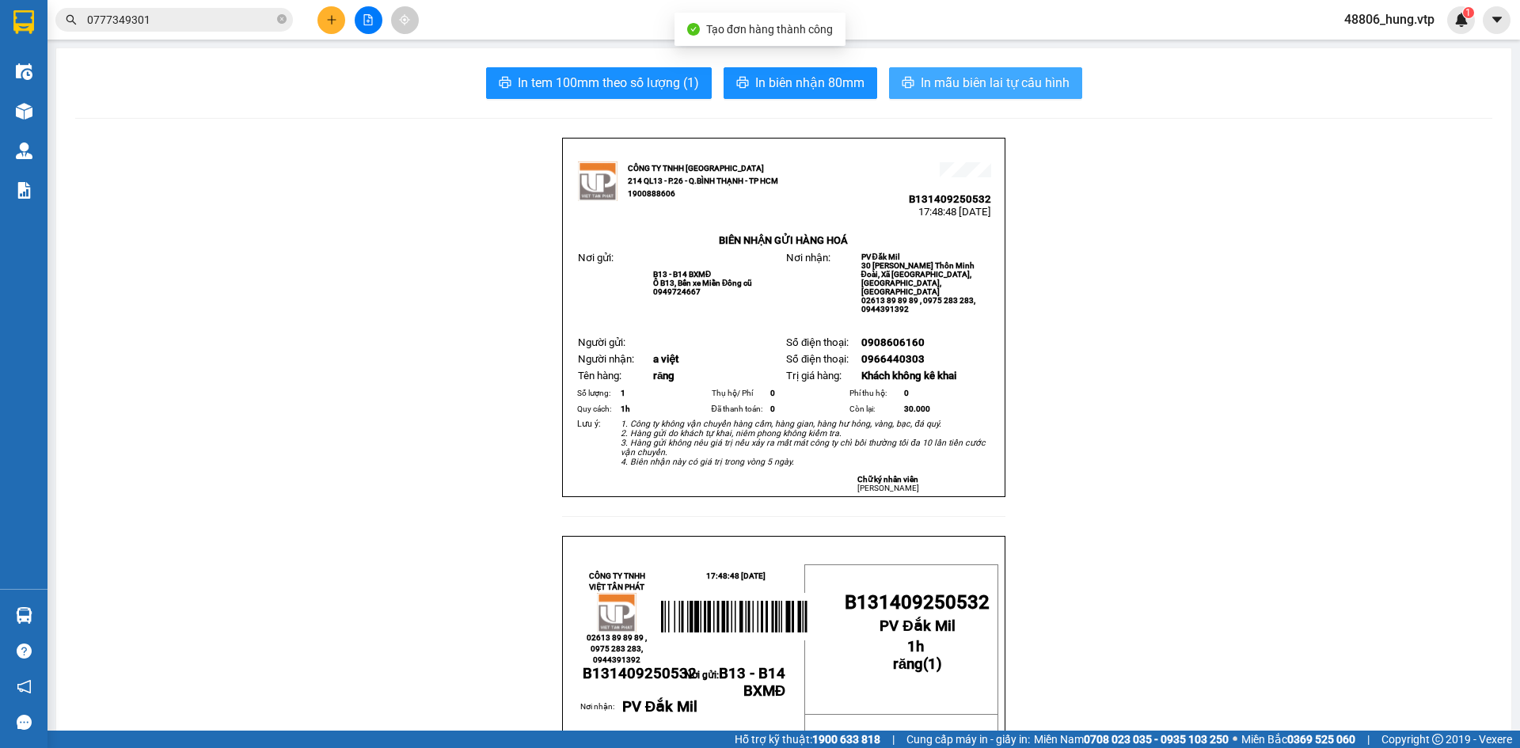
click at [975, 77] on span "In mẫu biên lai tự cấu hình" at bounding box center [995, 83] width 149 height 20
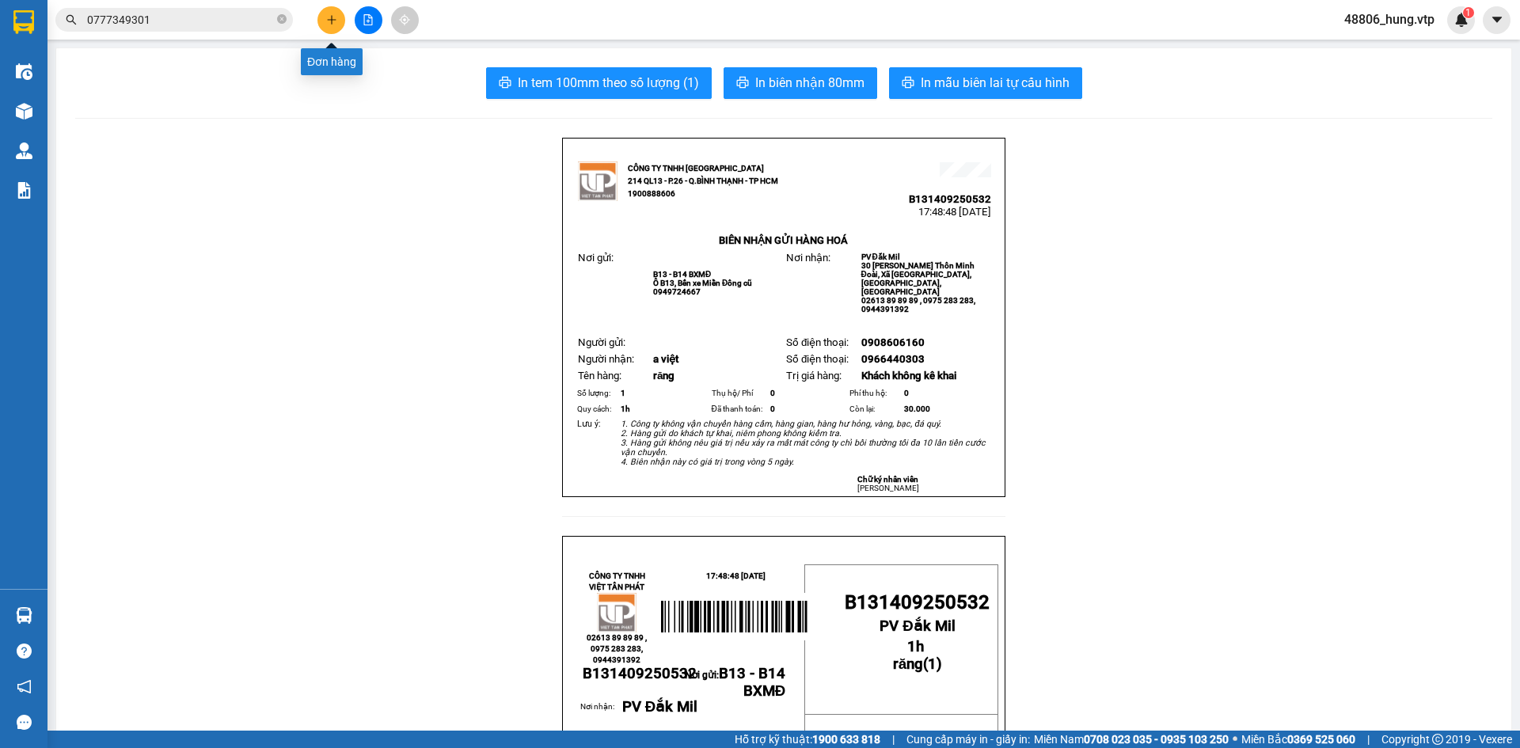
click at [321, 22] on button at bounding box center [331, 20] width 28 height 28
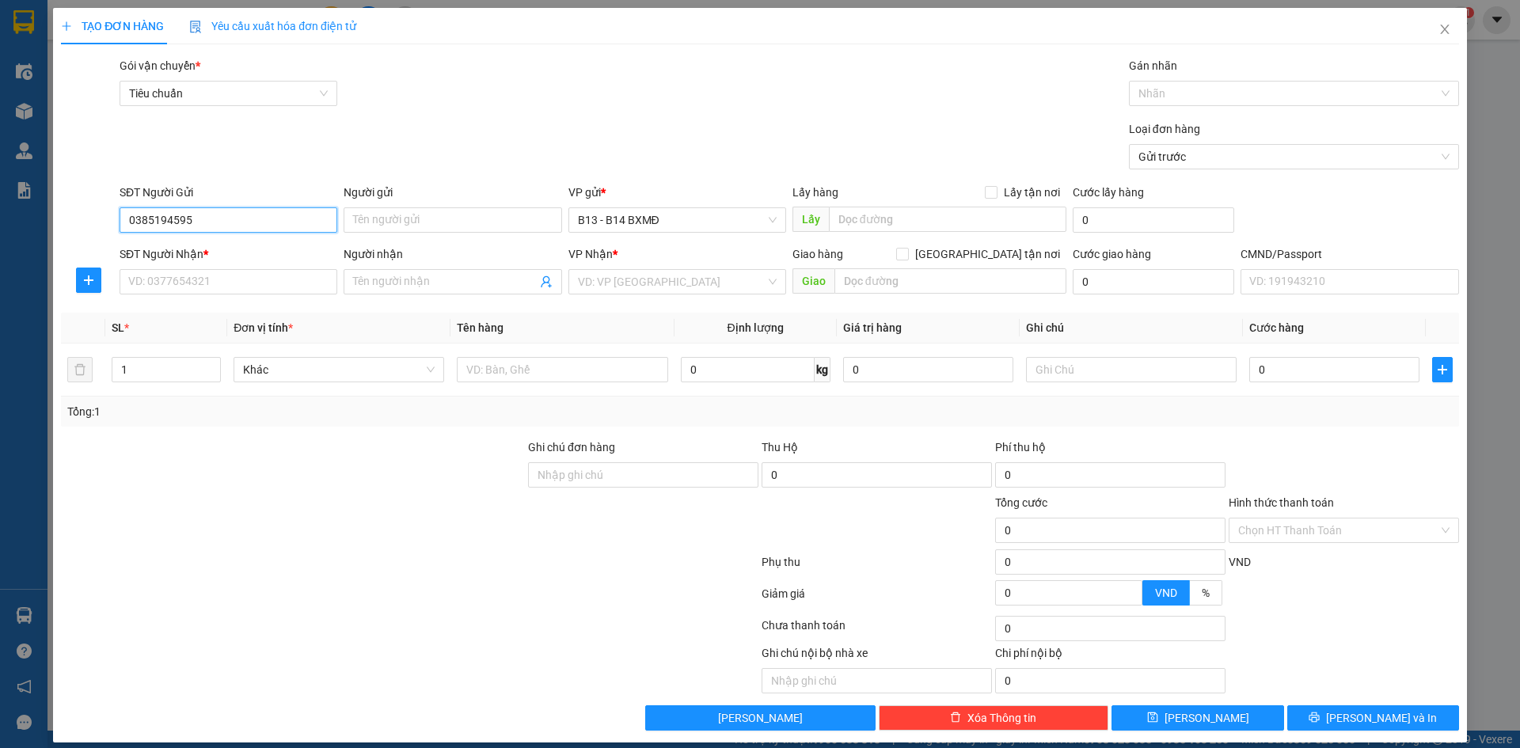
type input "0385194595"
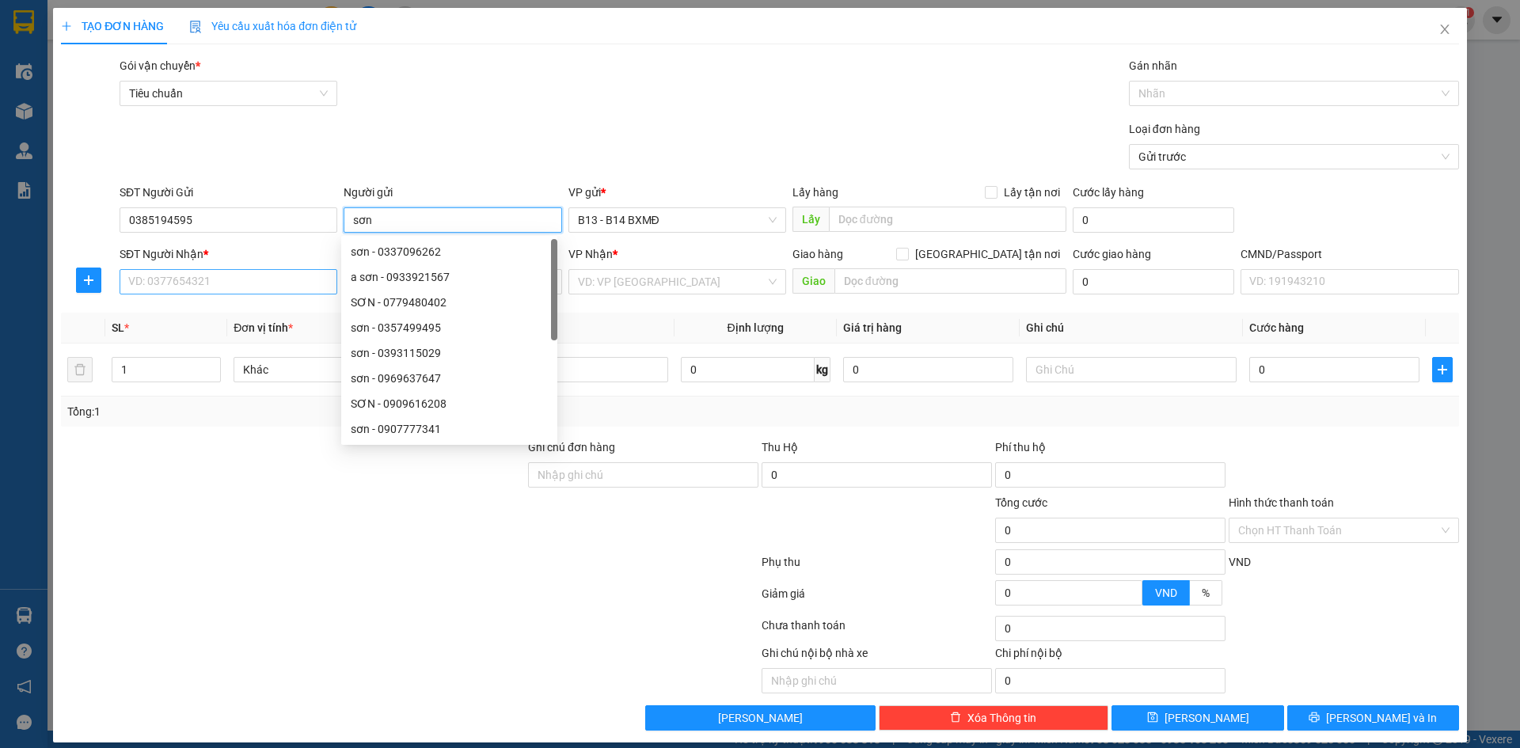
type input "sơn"
click at [192, 279] on input "SĐT Người Nhận *" at bounding box center [229, 281] width 218 height 25
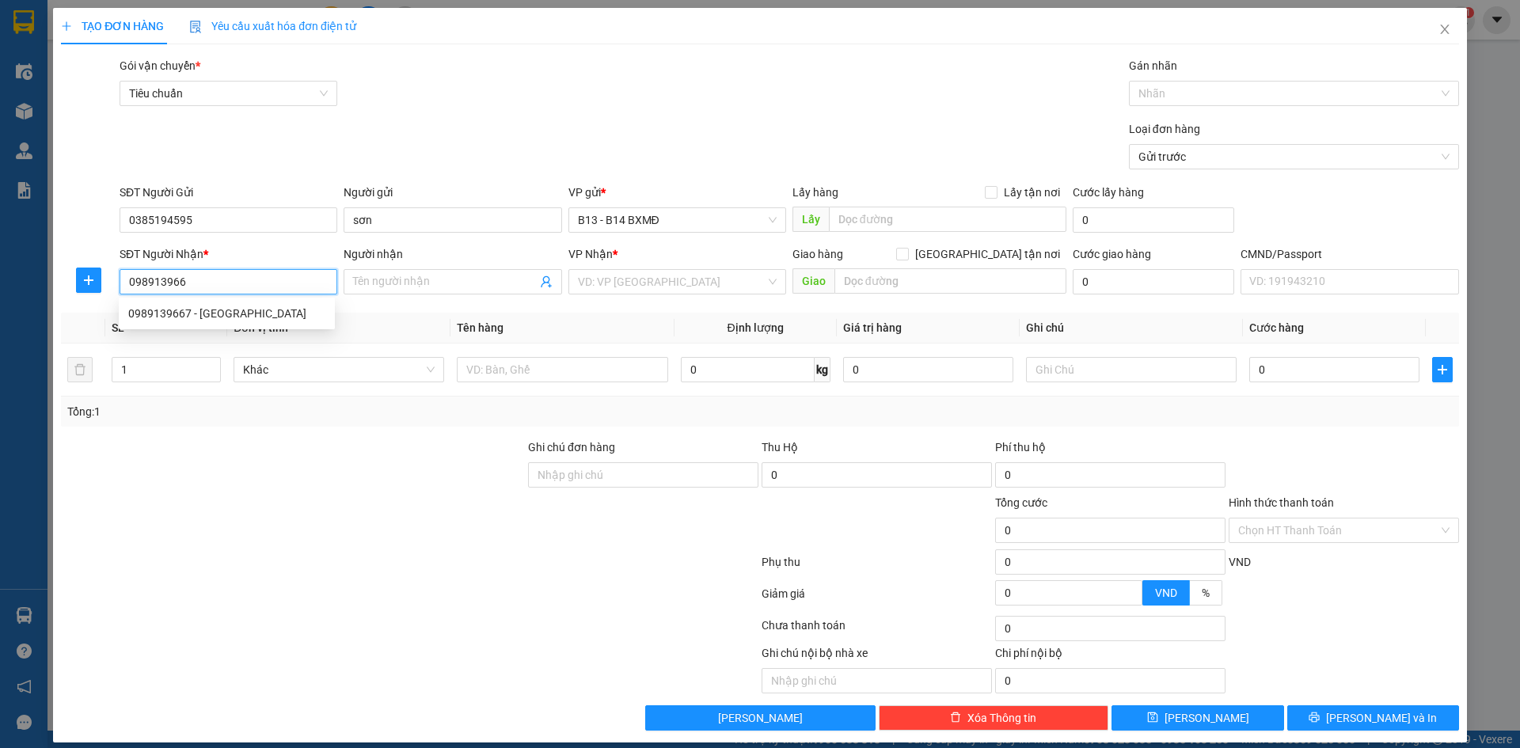
type input "0989139667"
click at [188, 314] on div "0989139667 - [GEOGRAPHIC_DATA]" at bounding box center [226, 313] width 197 height 17
type input "đức"
type input "0989139667"
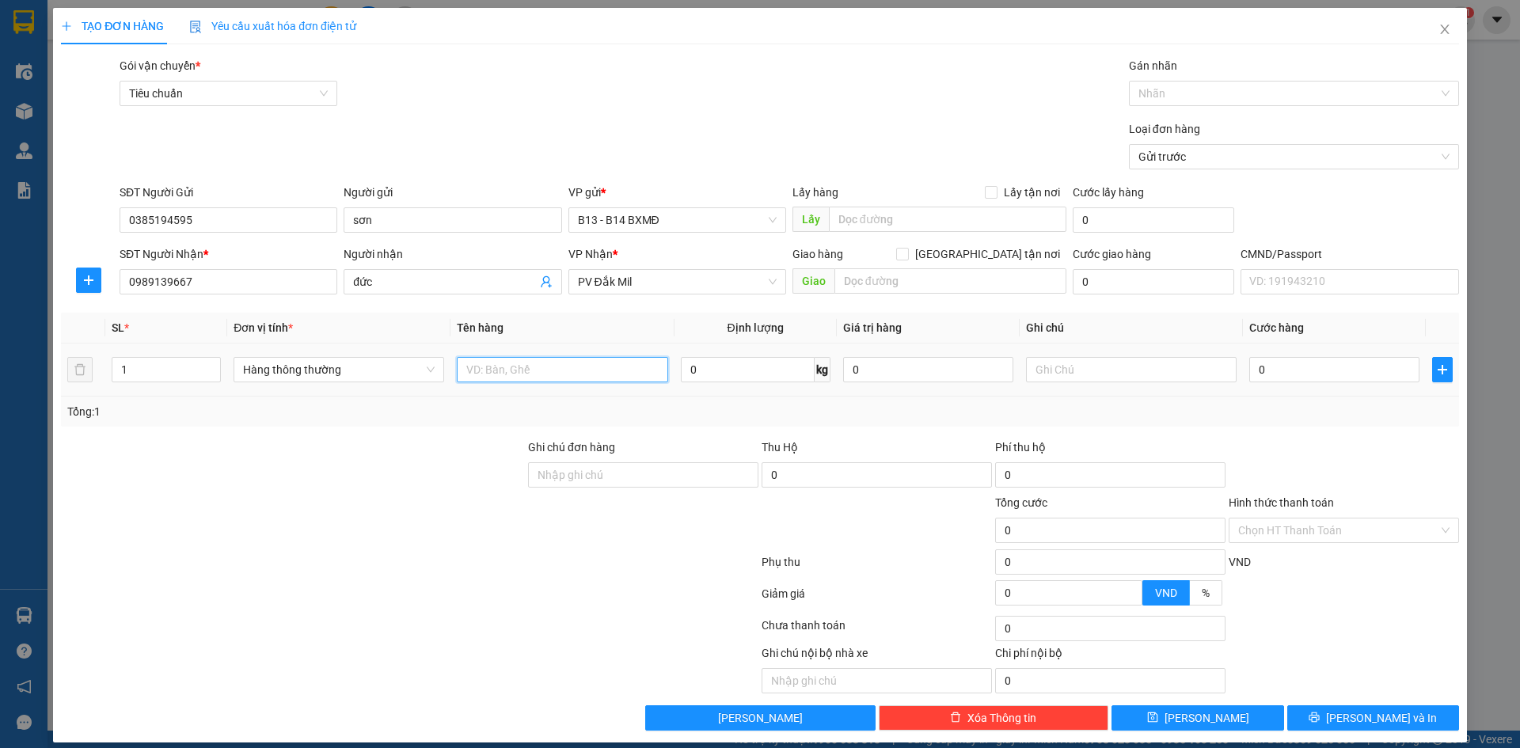
click at [500, 373] on input "text" at bounding box center [562, 369] width 211 height 25
type input "pt"
type input "1t"
type input "6"
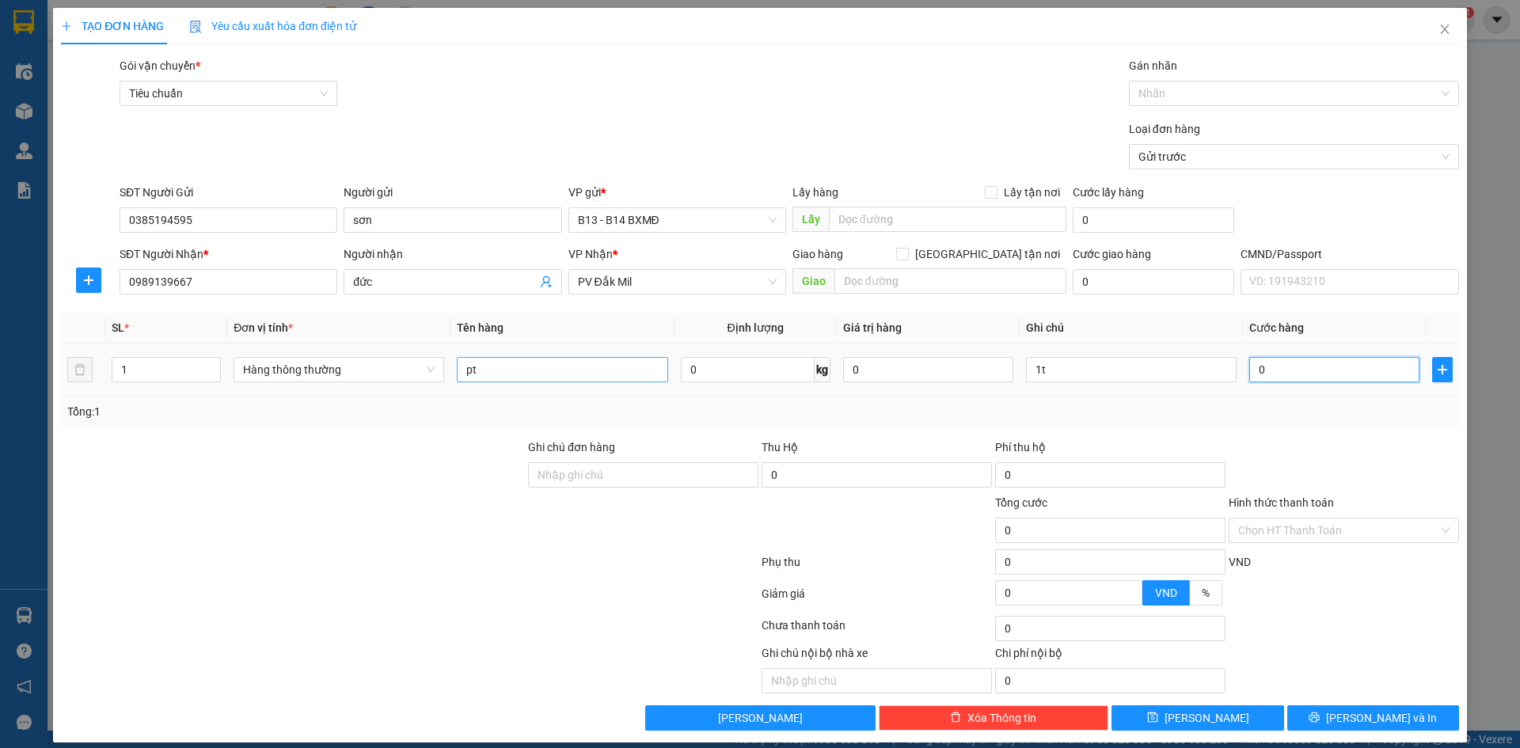
type input "6"
type input "60"
type input "600"
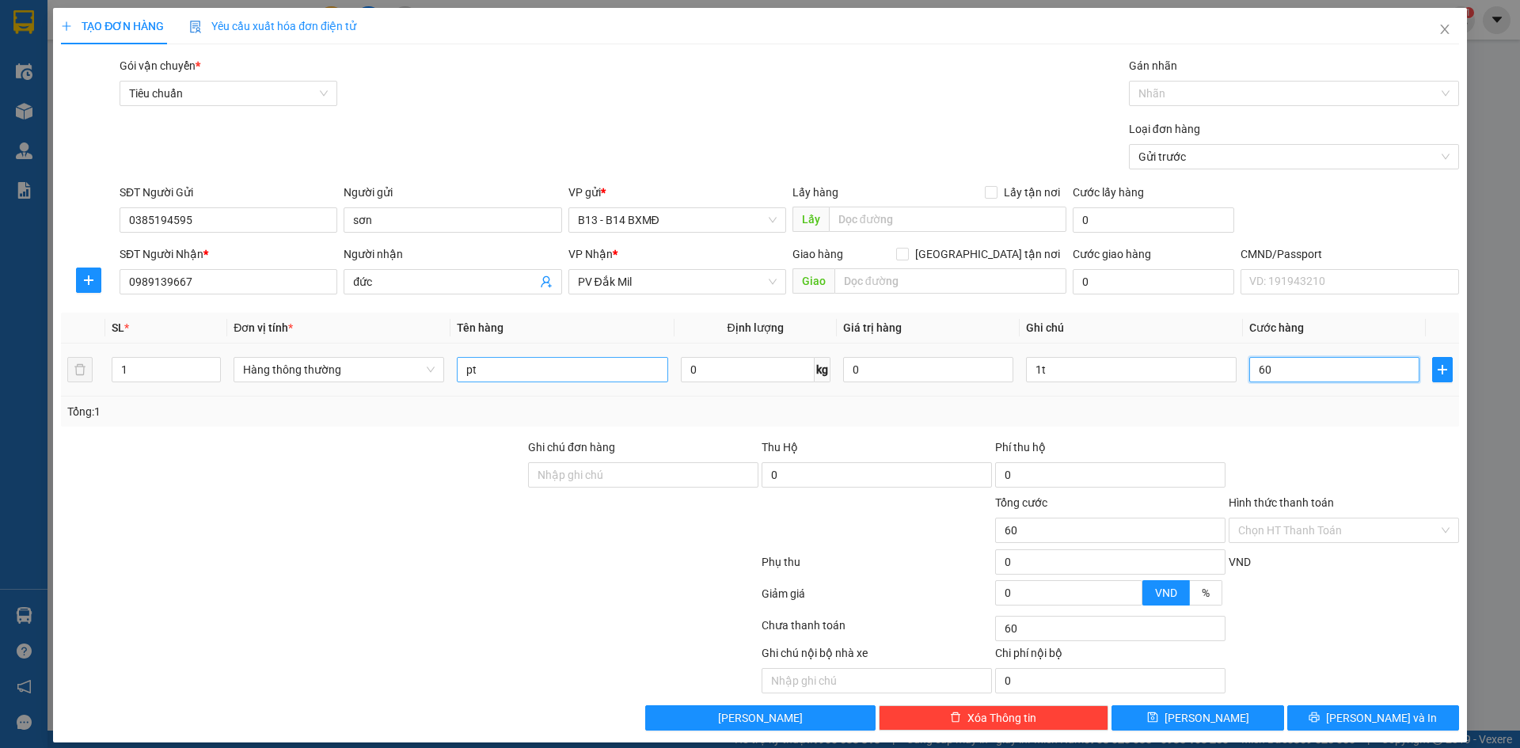
type input "600"
type input "6.000"
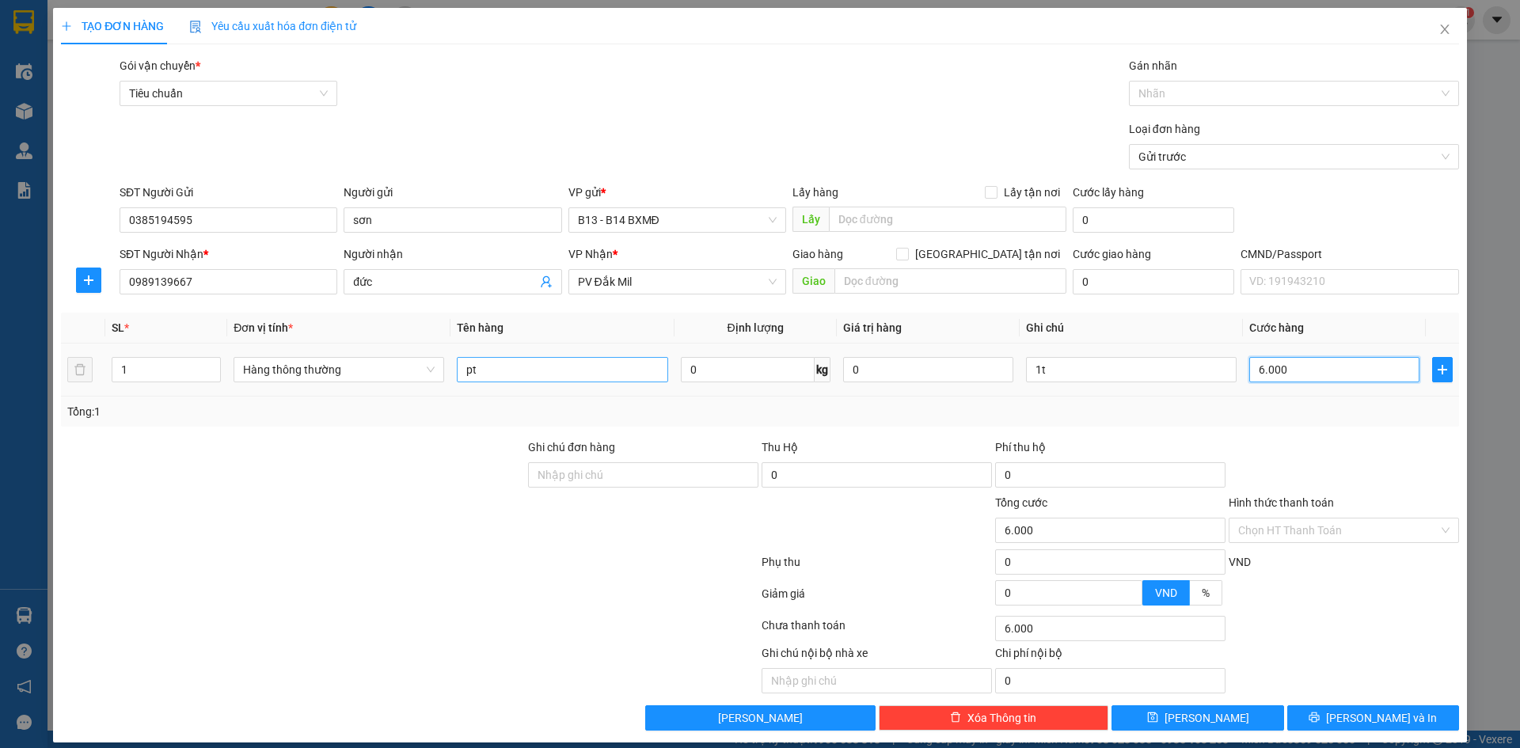
type input "60.000"
click at [1413, 718] on button "[PERSON_NAME] và In" at bounding box center [1373, 717] width 172 height 25
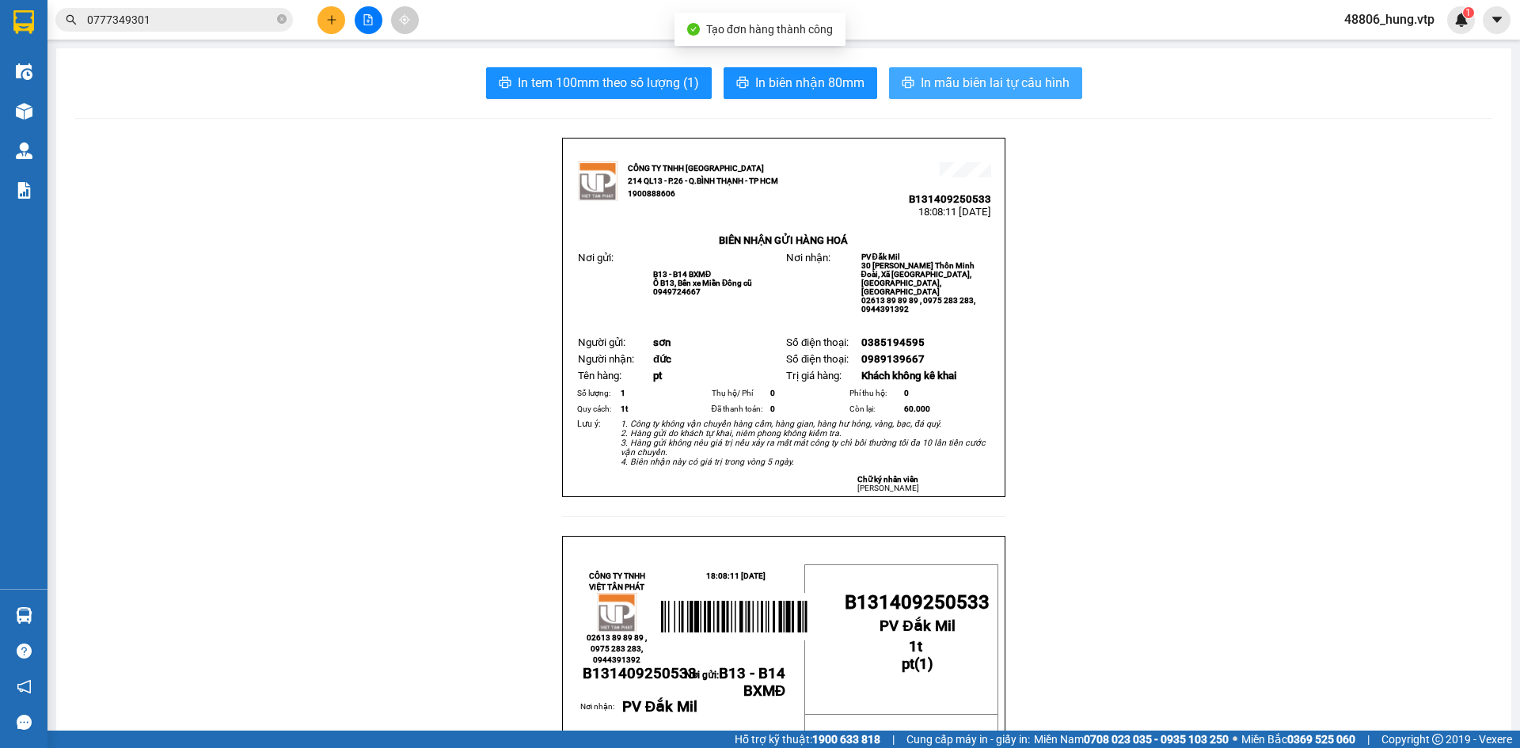
click at [940, 86] on span "In mẫu biên lai tự cấu hình" at bounding box center [995, 83] width 149 height 20
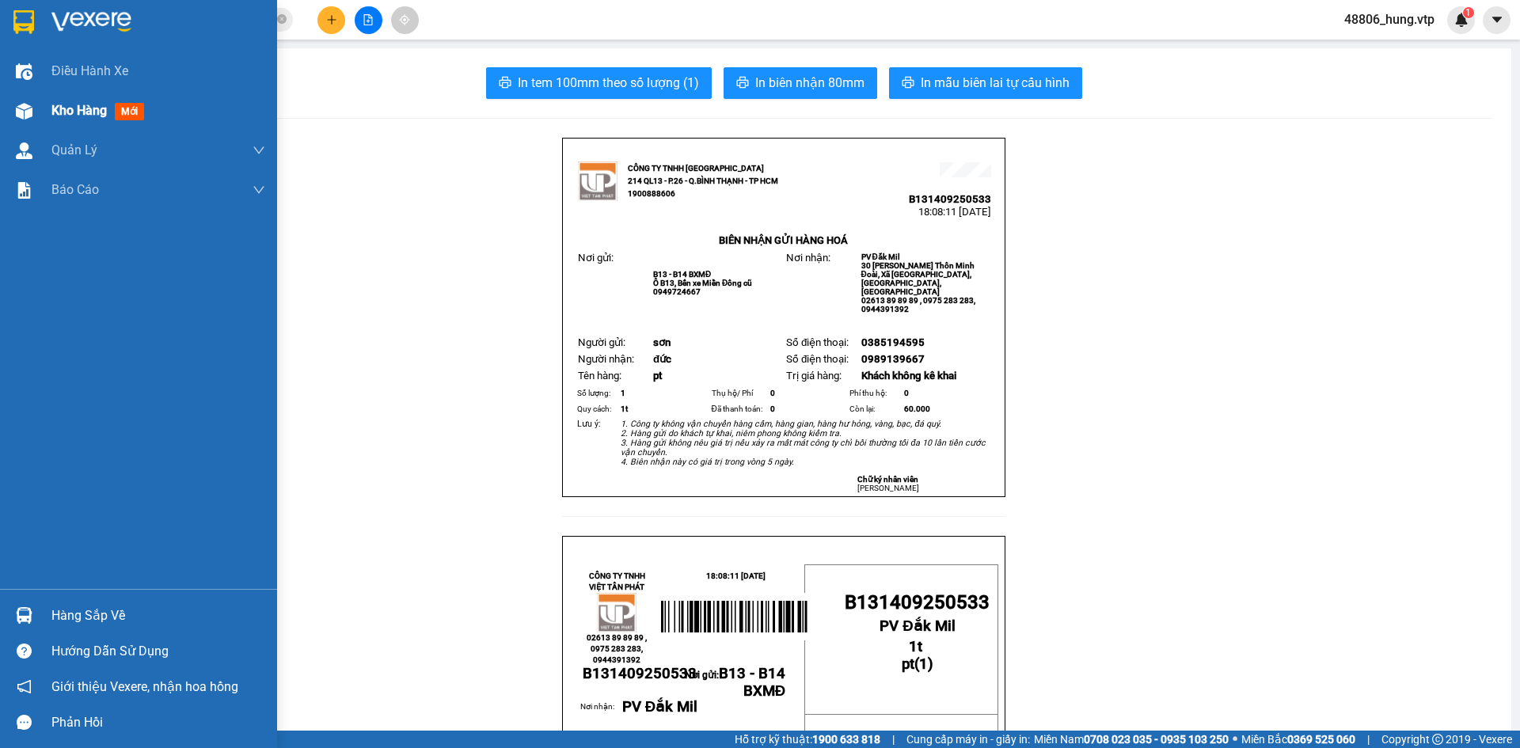
click at [78, 110] on span "Kho hàng" at bounding box center [78, 110] width 55 height 15
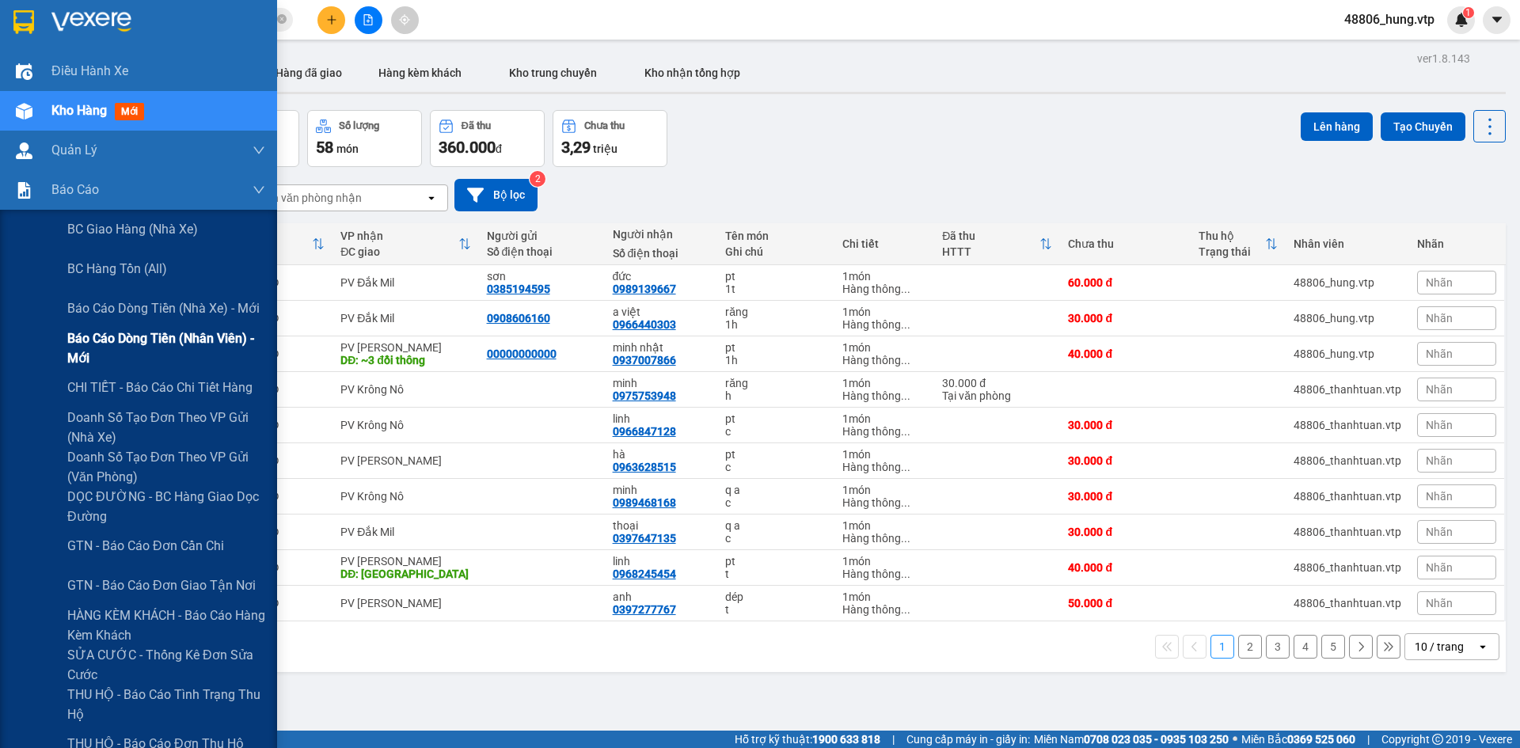
click at [122, 344] on span "Báo cáo dòng tiền (nhân viên) - mới" at bounding box center [166, 349] width 198 height 40
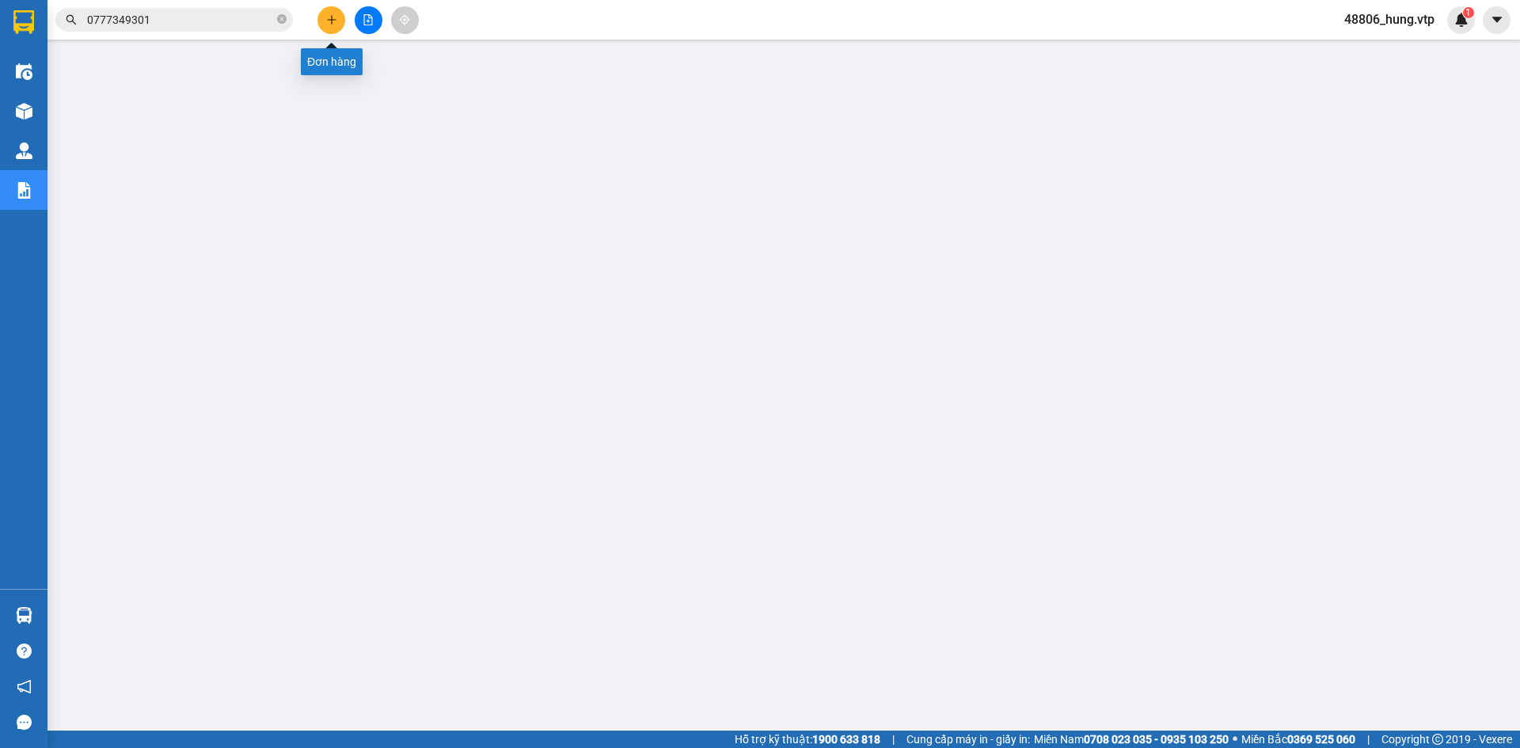
click at [328, 20] on icon "plus" at bounding box center [331, 19] width 9 height 1
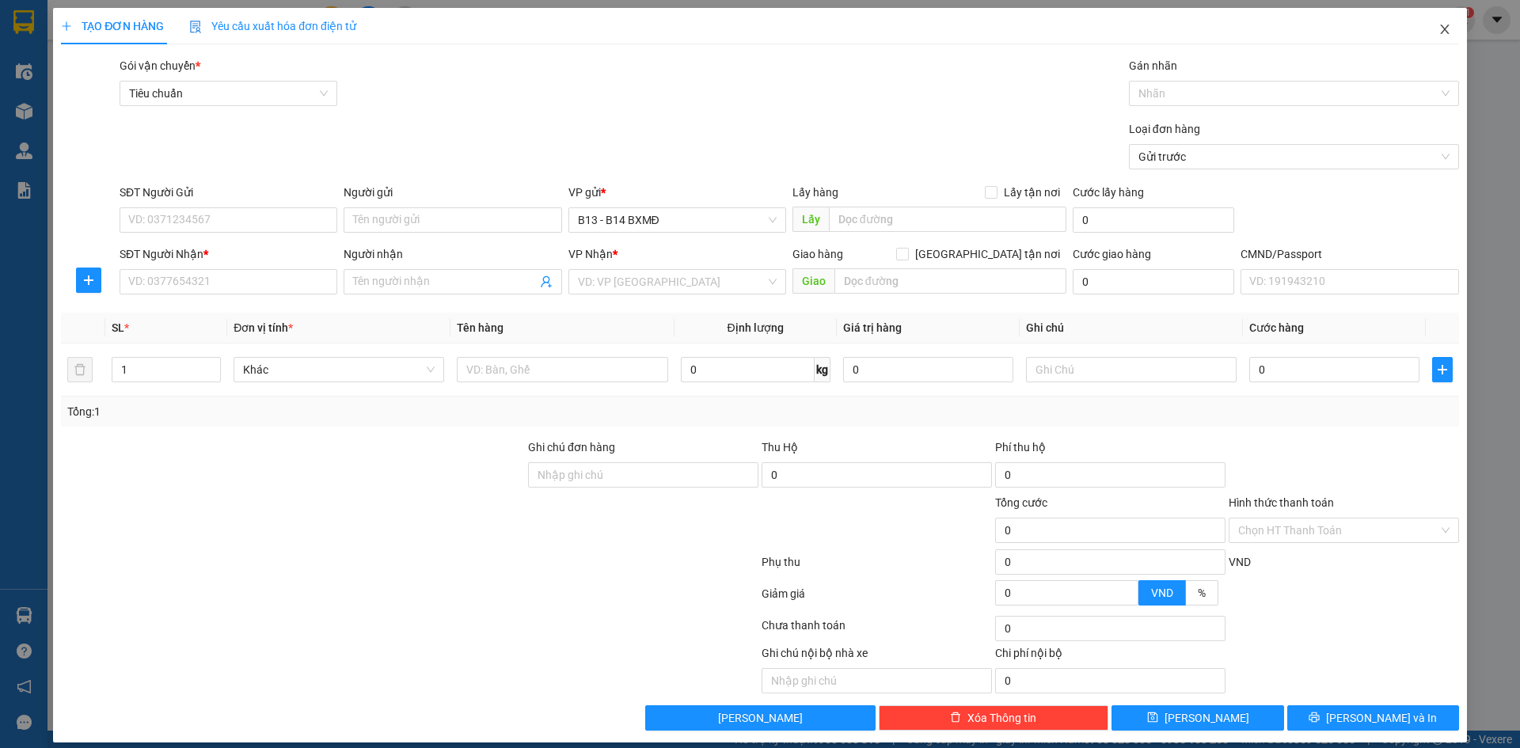
click at [1439, 28] on icon "close" at bounding box center [1445, 29] width 13 height 13
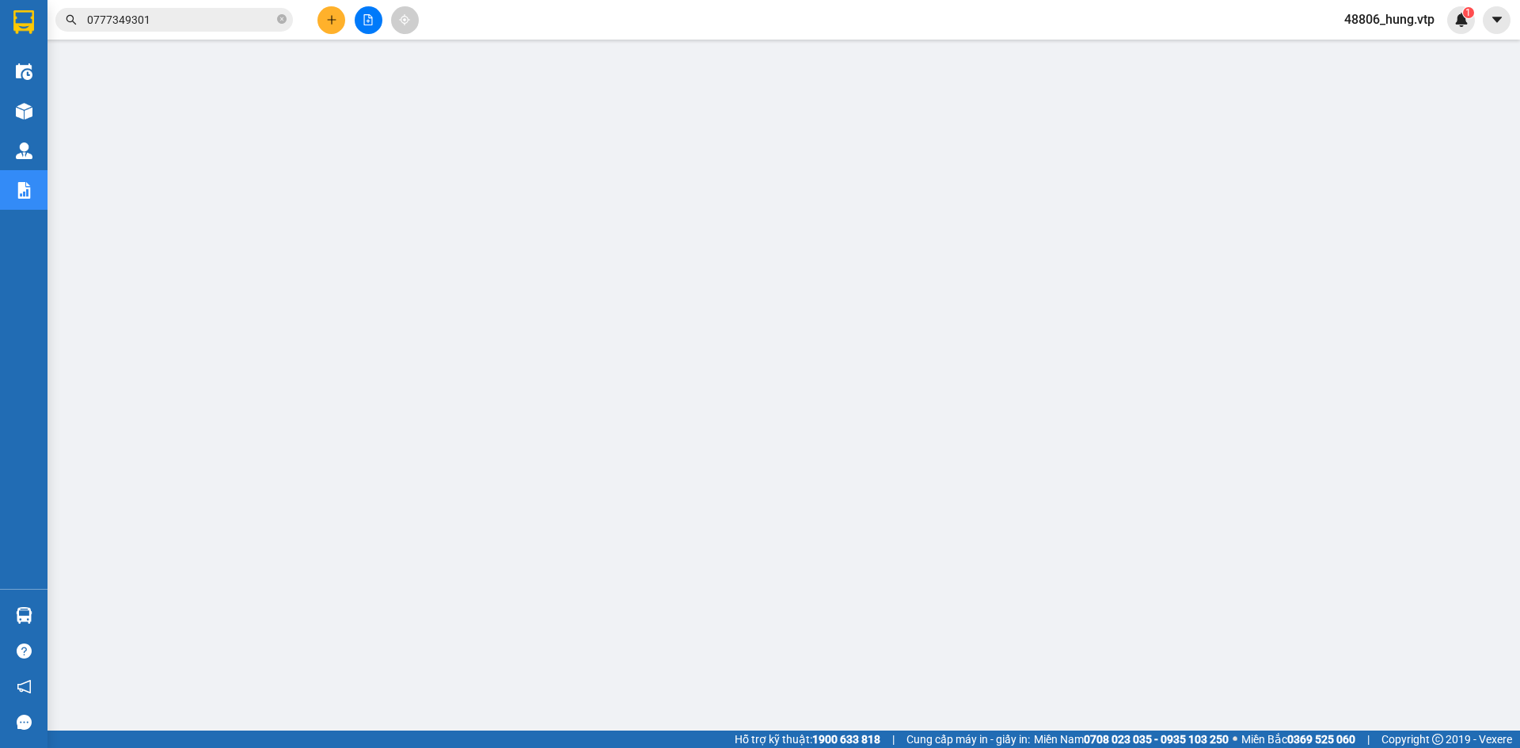
click at [1412, 25] on span "48806_hung.vtp" at bounding box center [1390, 20] width 116 height 20
click at [1386, 48] on span "Đăng xuất" at bounding box center [1396, 48] width 82 height 17
